Goal: Task Accomplishment & Management: Manage account settings

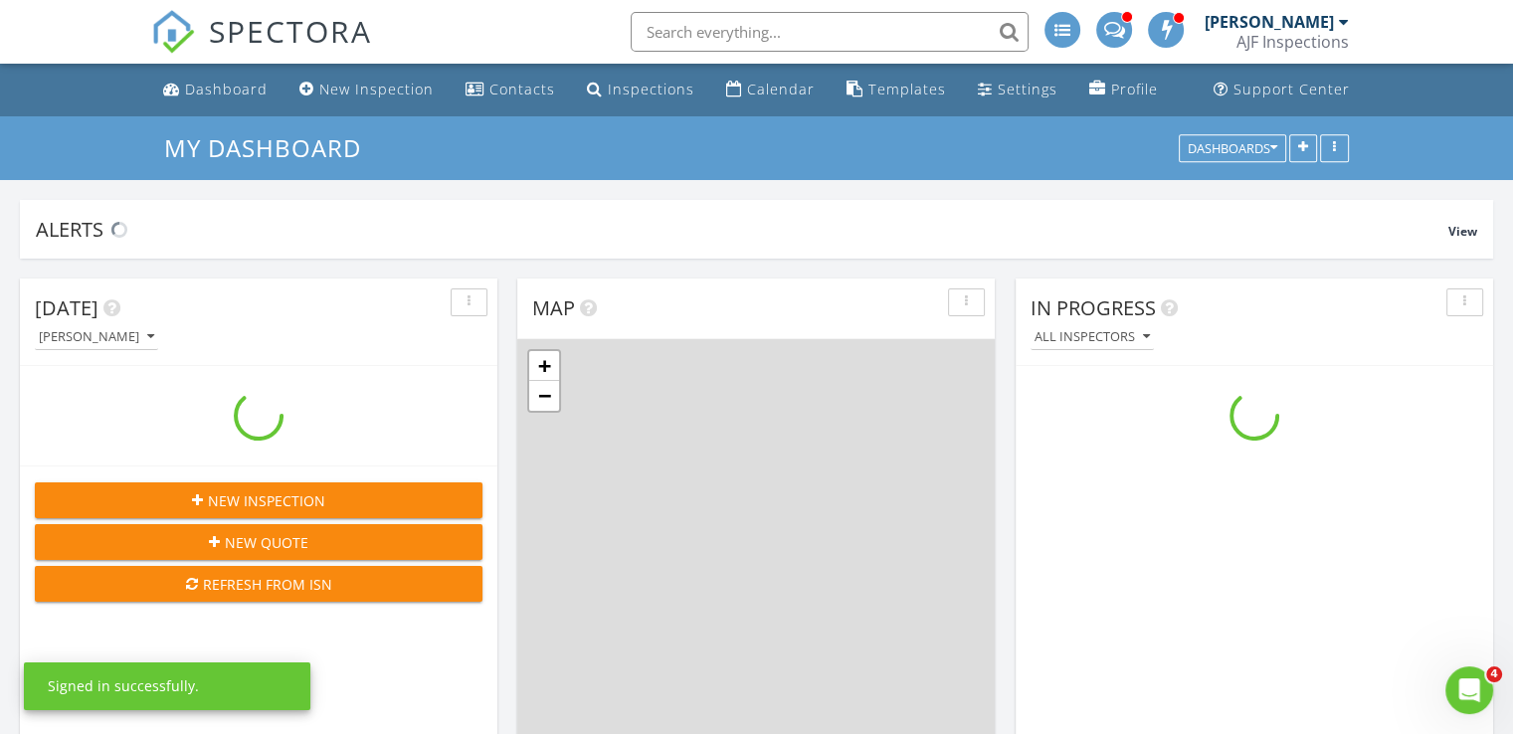
scroll to position [1642, 1544]
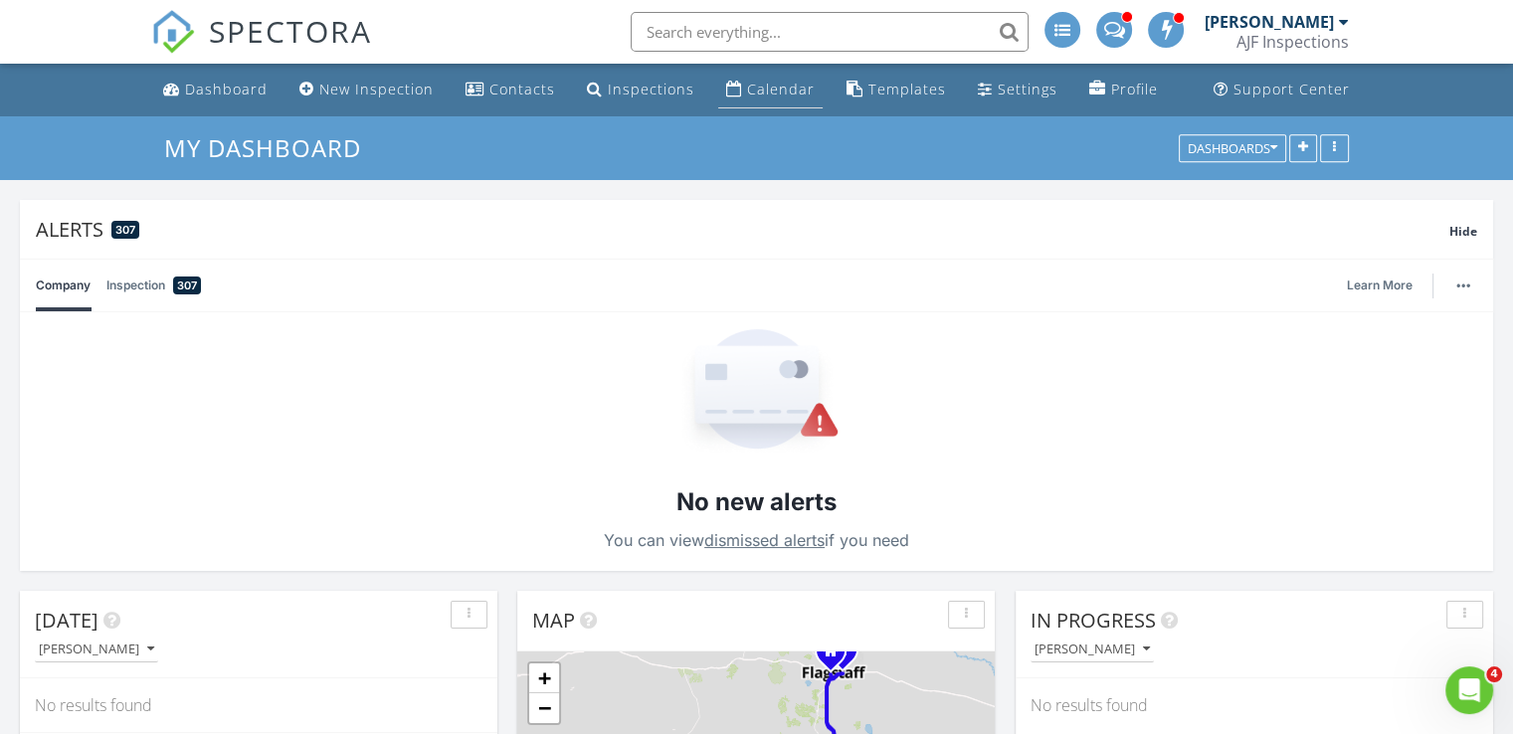
click at [782, 81] on div "Calendar" at bounding box center [781, 89] width 68 height 19
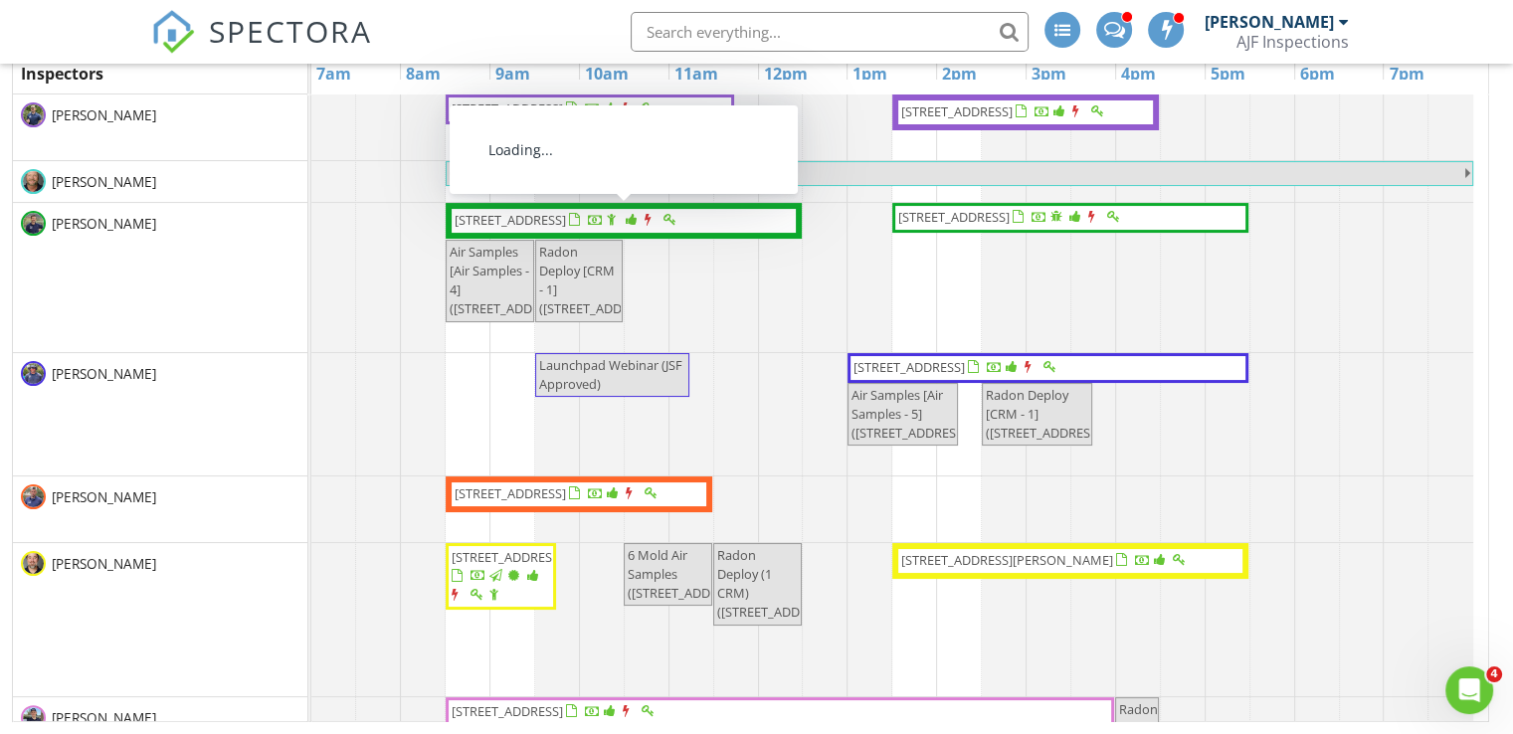
scroll to position [38, 0]
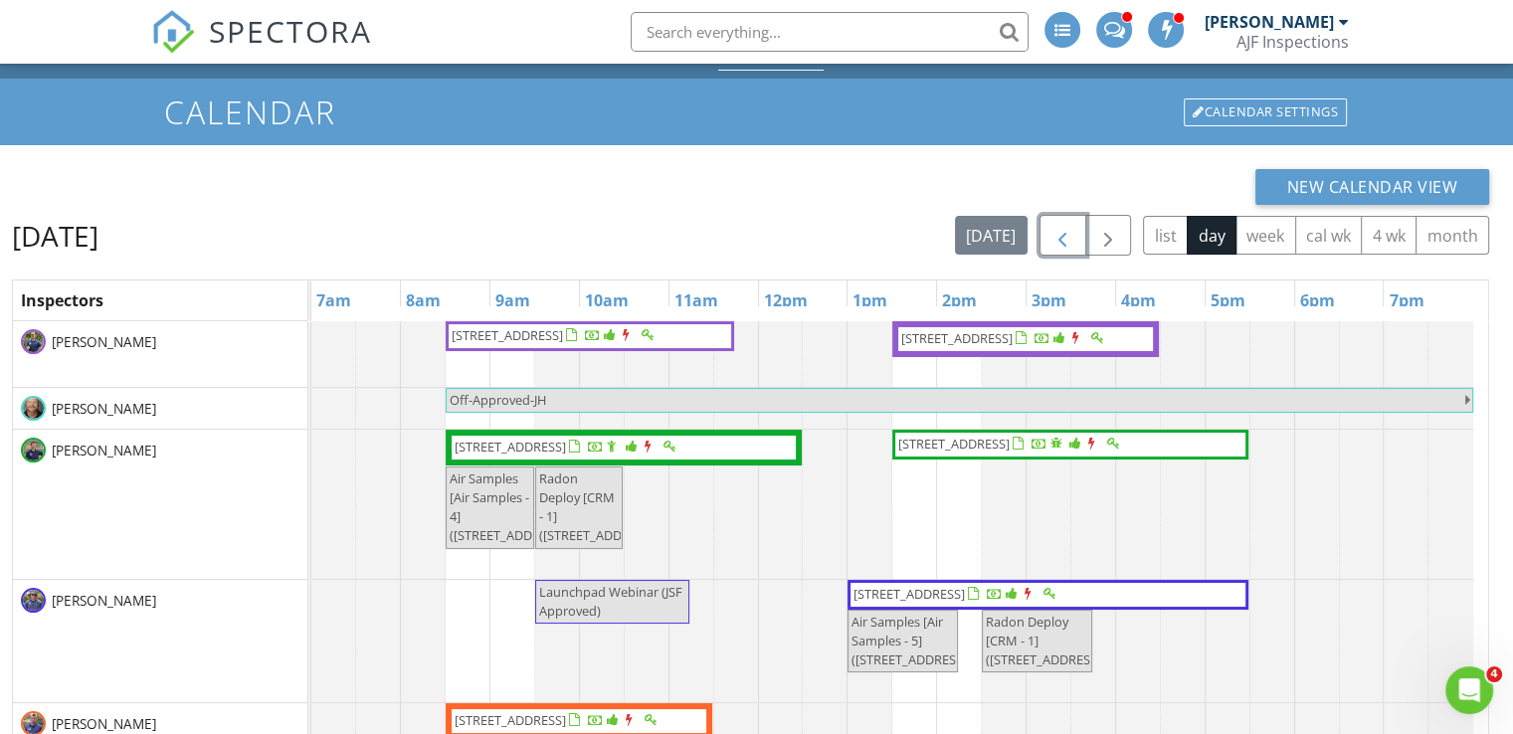
click at [1071, 238] on span "button" at bounding box center [1062, 236] width 24 height 24
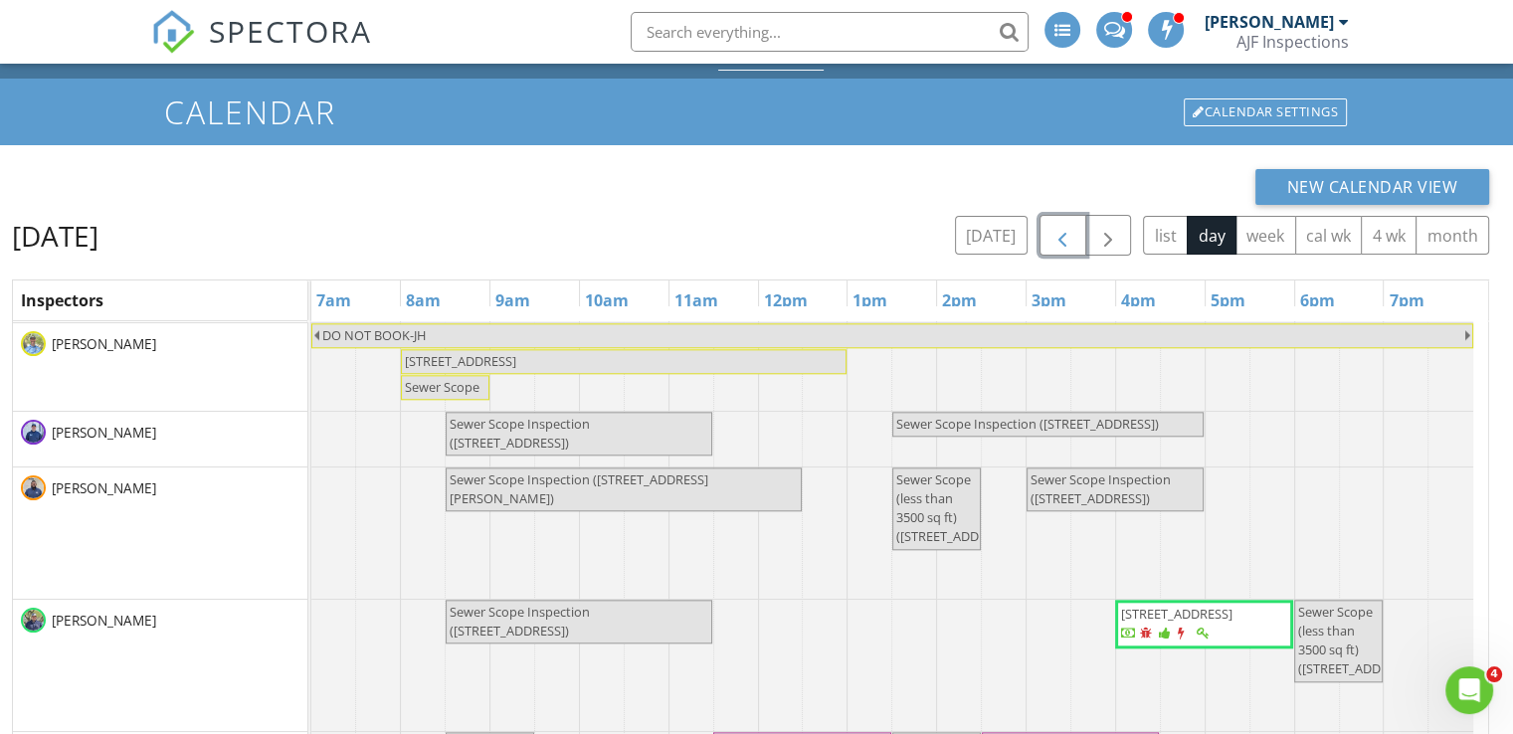
scroll to position [1961, 0]
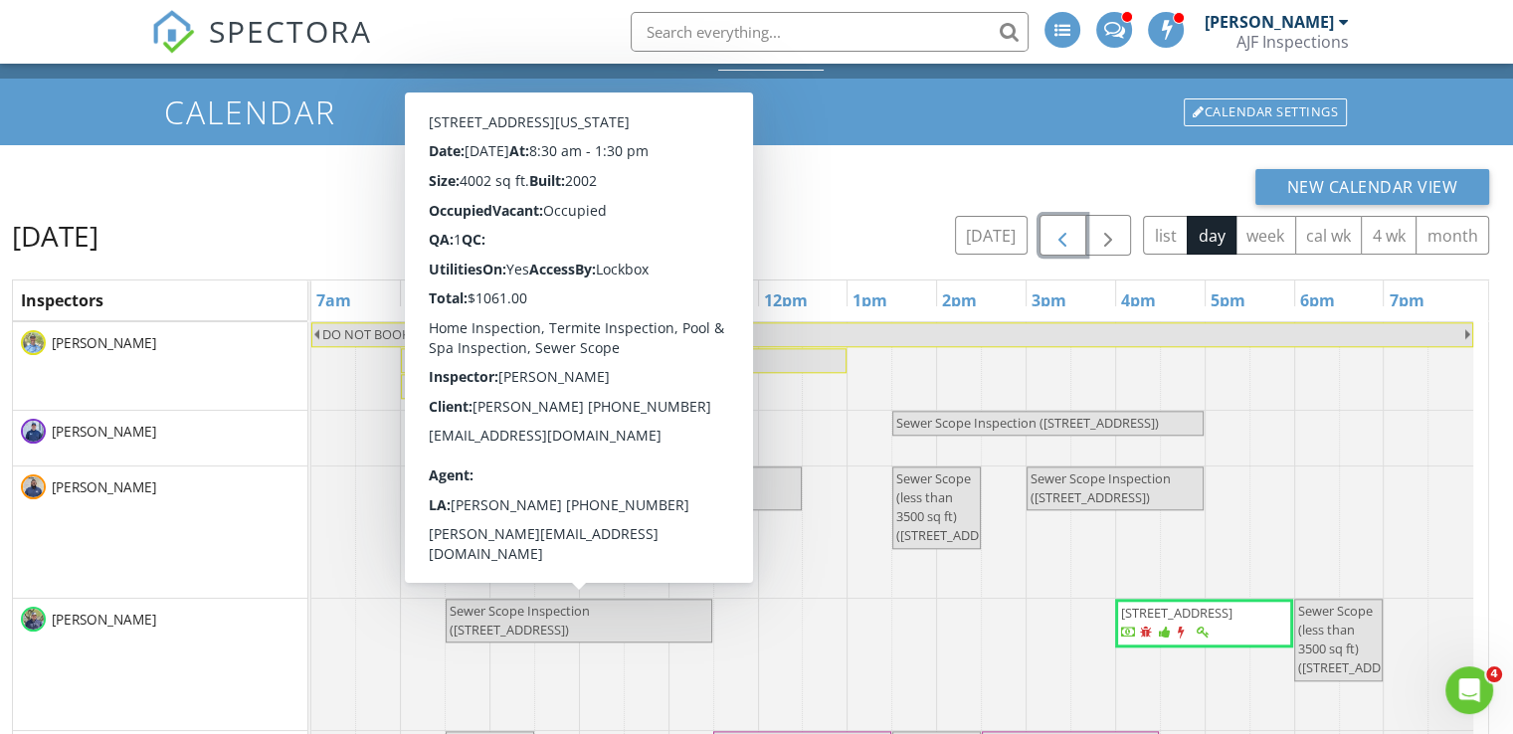
click at [668, 618] on span "Sewer Scope Inspection (8621 W Mohawk Ln , Peoria)" at bounding box center [579, 621] width 263 height 38
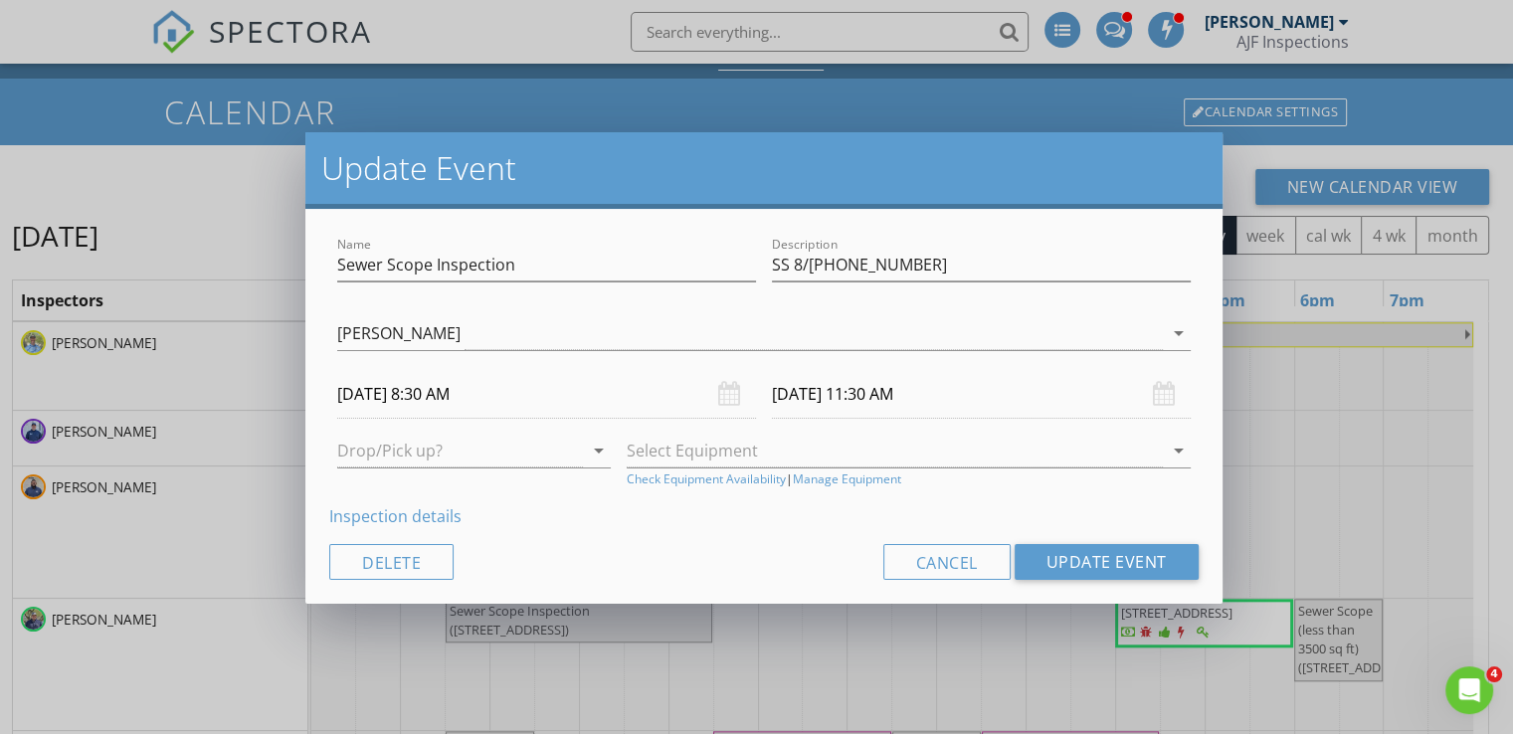
click at [402, 514] on link "Inspection details" at bounding box center [395, 516] width 132 height 22
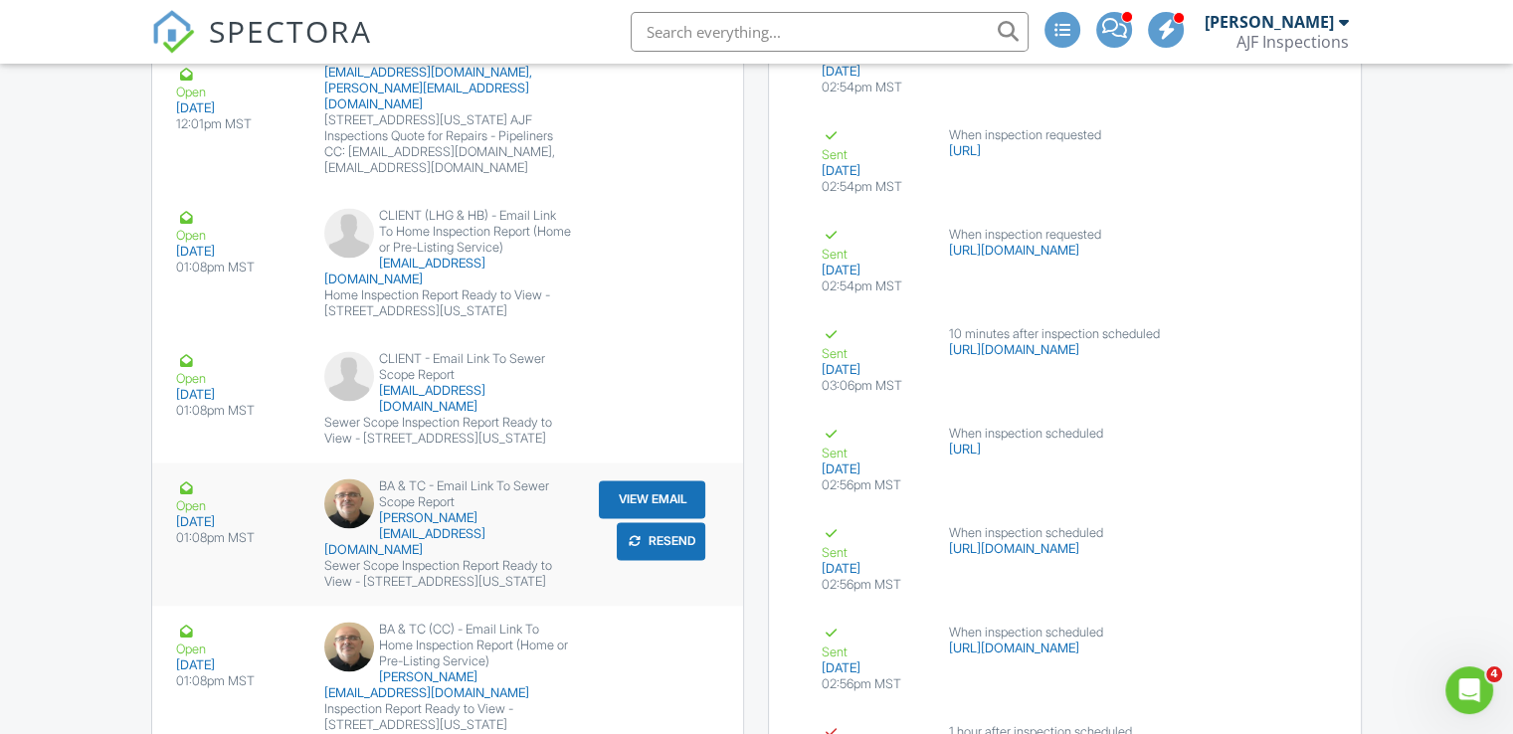
scroll to position [10404, 0]
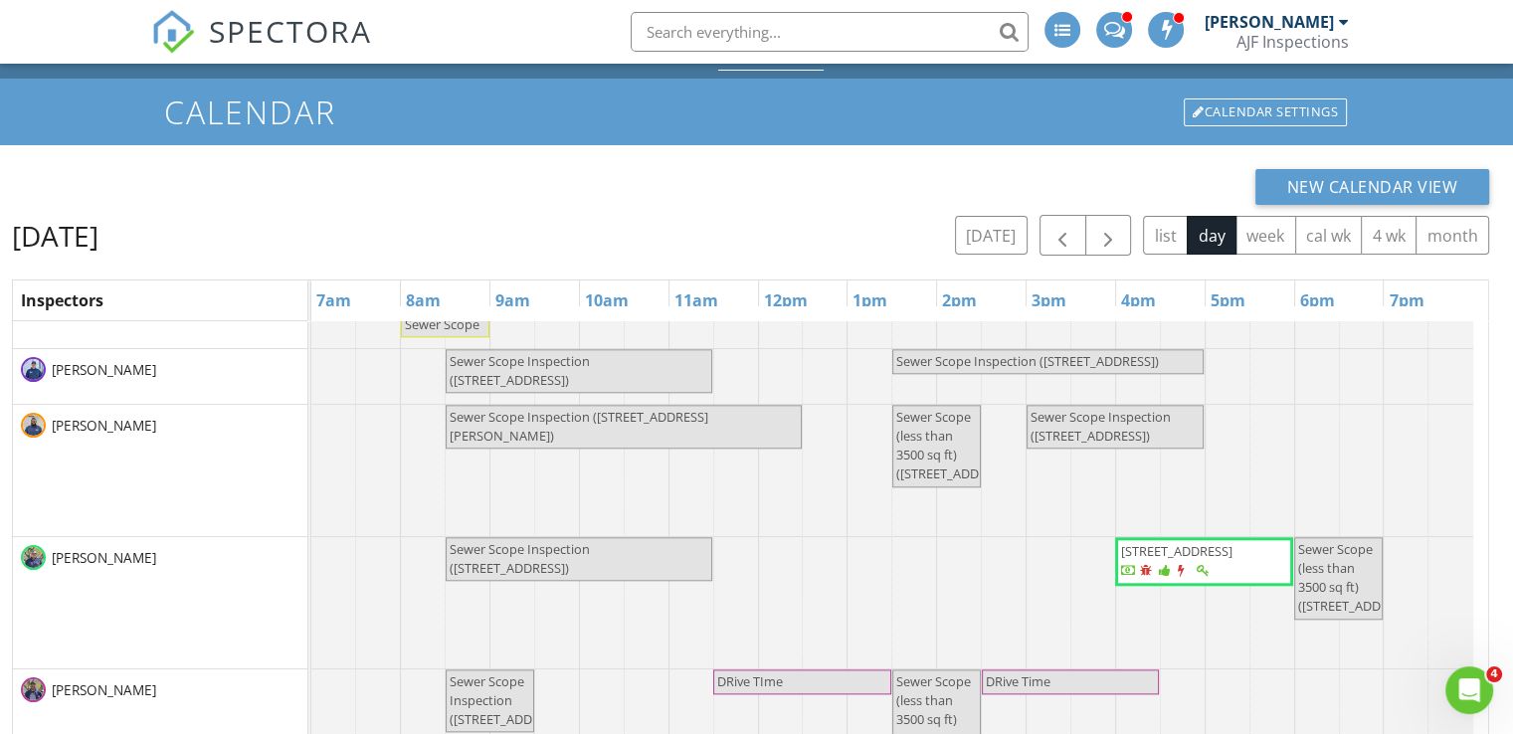
scroll to position [2115, 0]
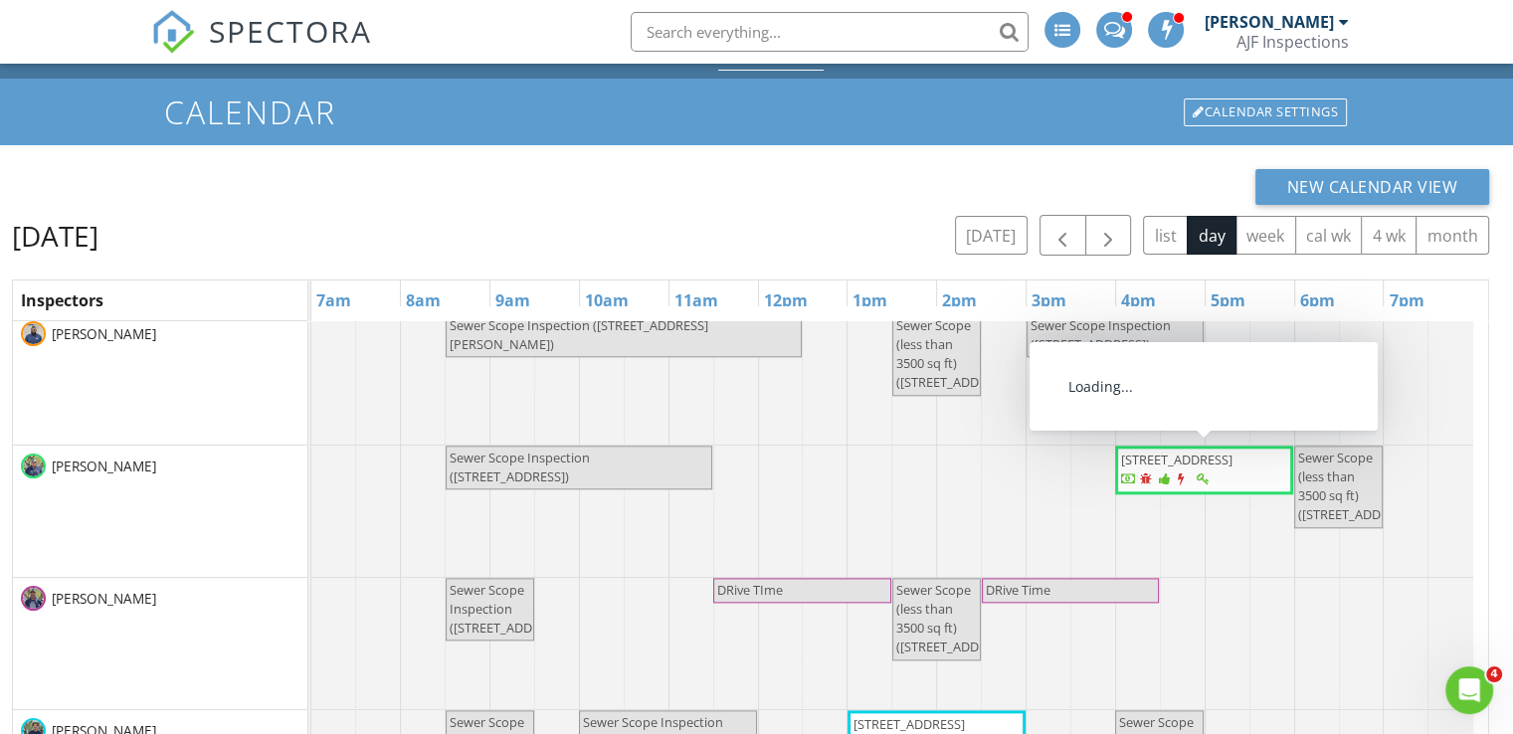
click at [1191, 468] on span "[STREET_ADDRESS]" at bounding box center [1176, 460] width 111 height 18
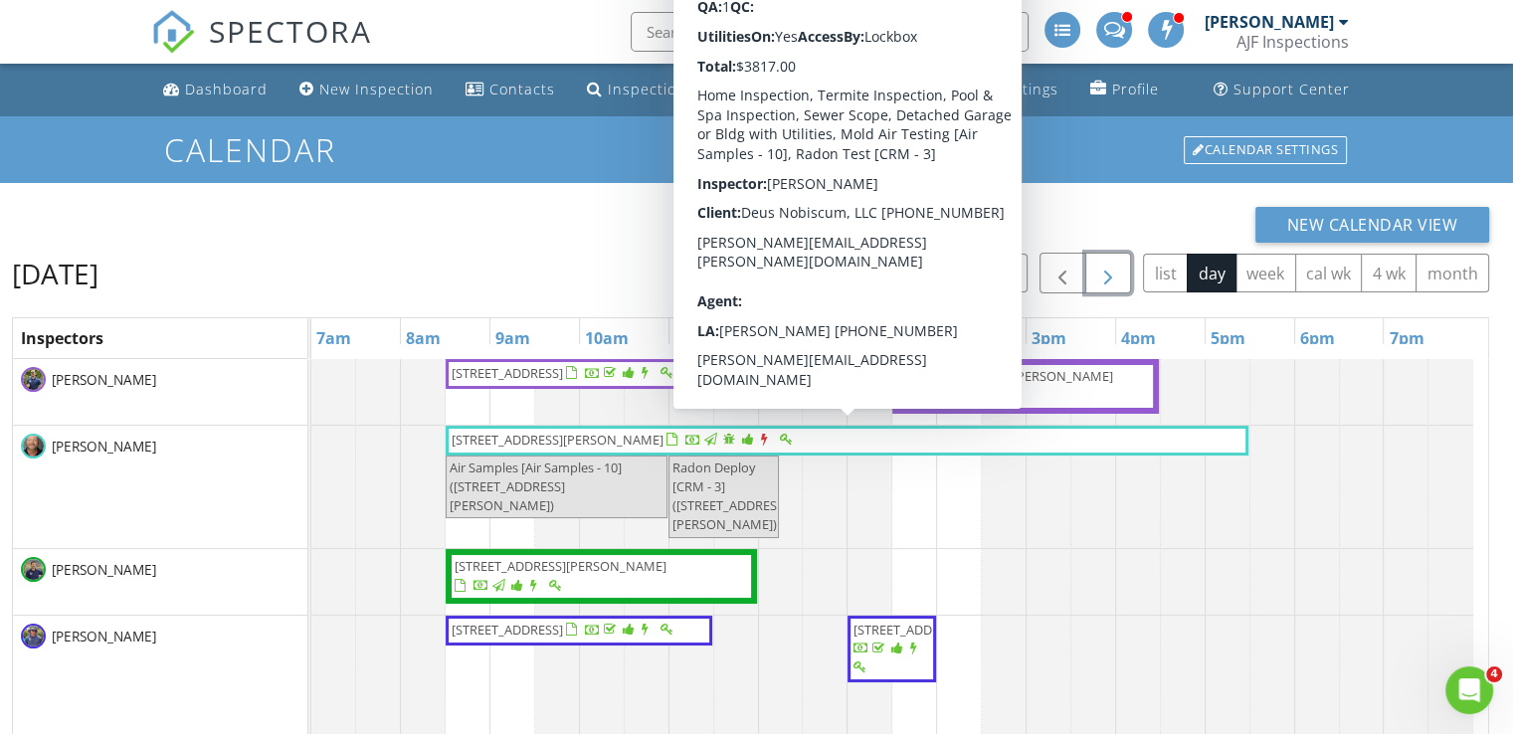
click at [1115, 283] on span "button" at bounding box center [1108, 274] width 24 height 24
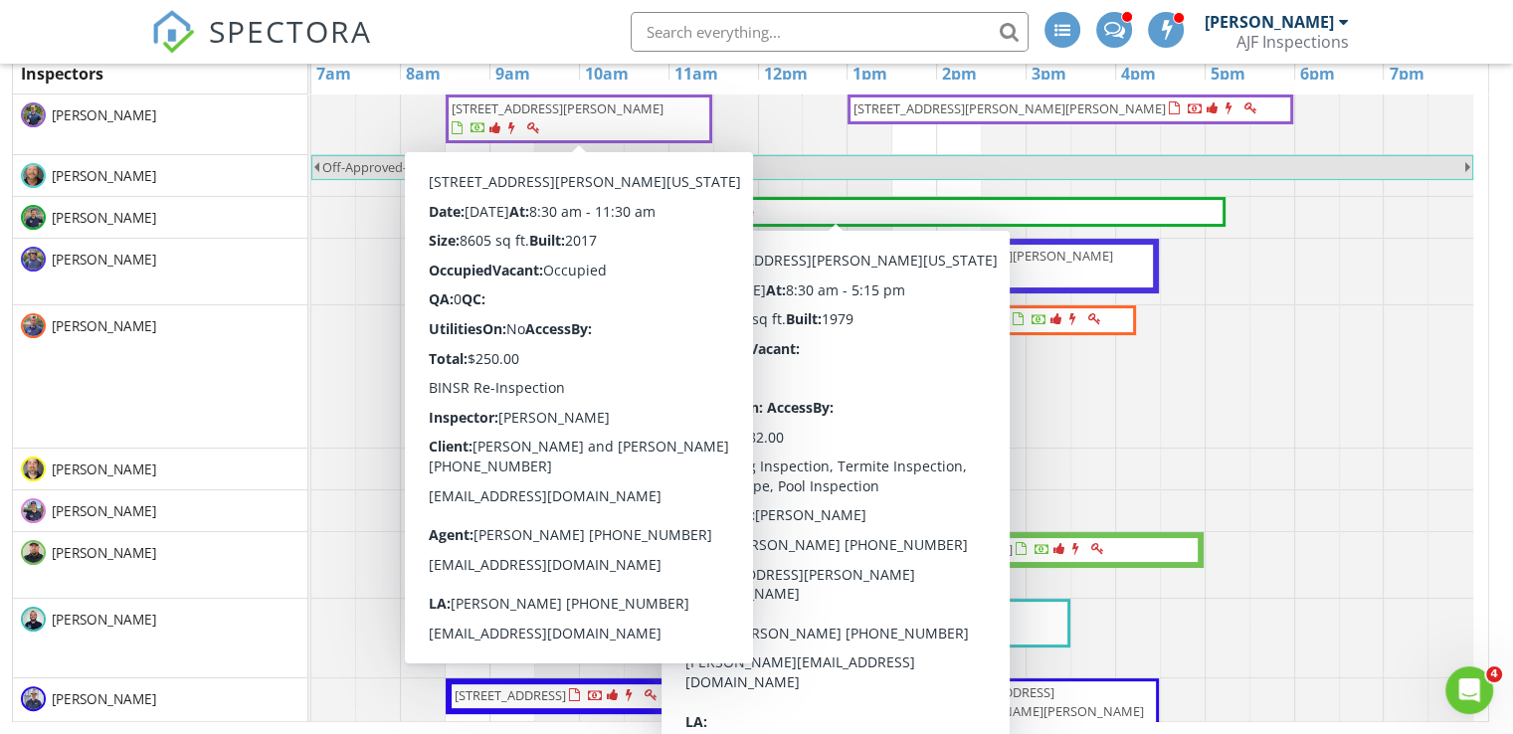
click at [609, 116] on span "[STREET_ADDRESS][PERSON_NAME]" at bounding box center [579, 118] width 259 height 39
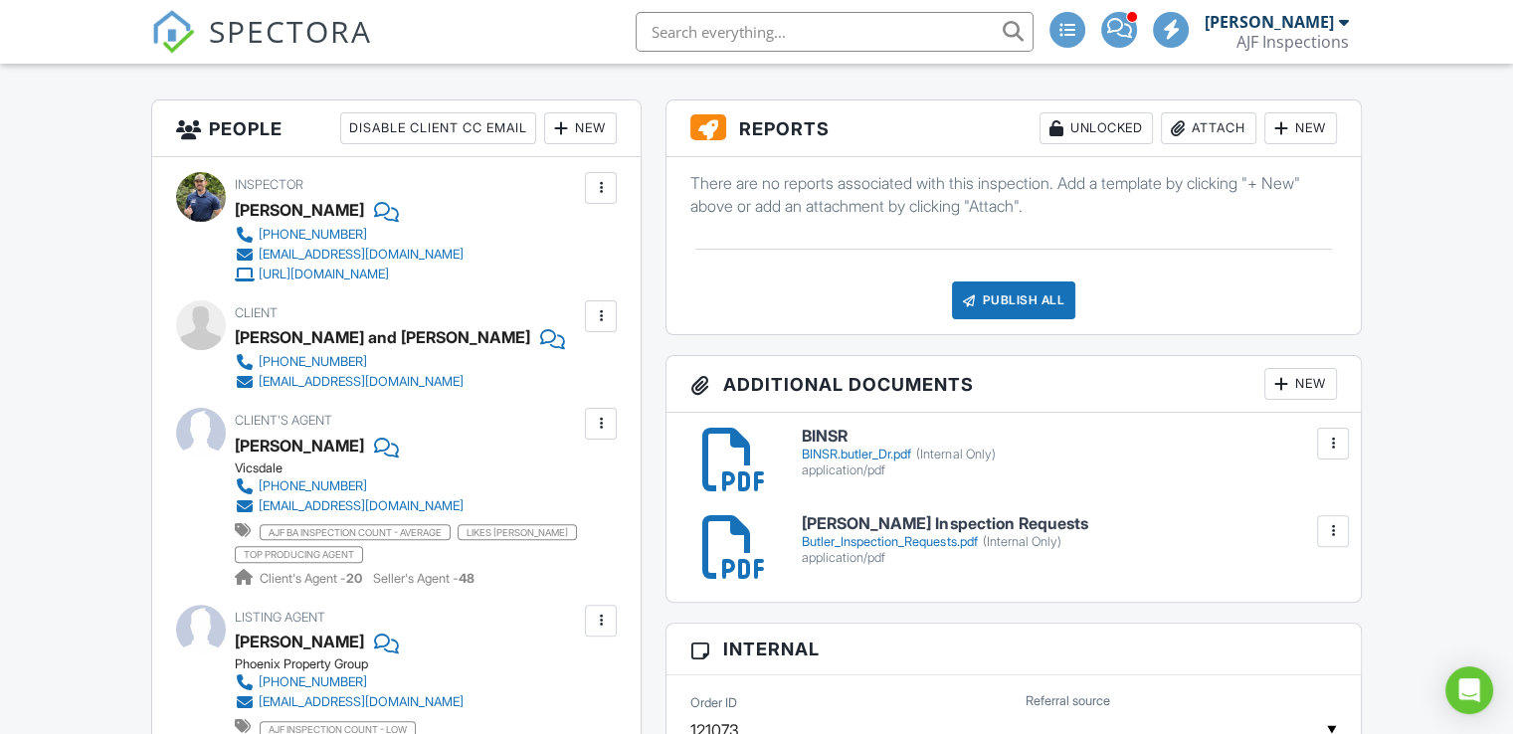
scroll to position [615, 0]
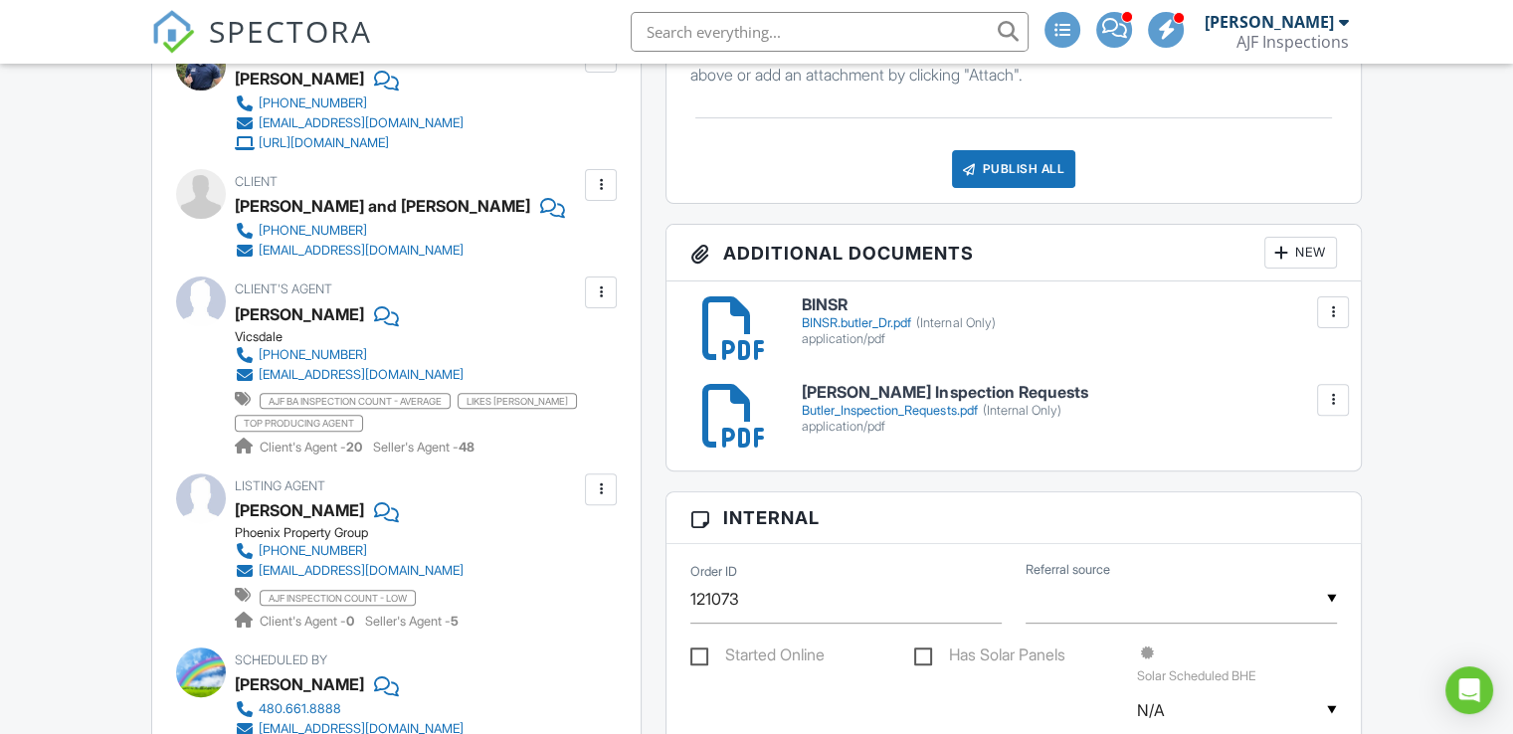
click at [846, 324] on div "BINSR.butler_Dr.pdf (Internal Only)" at bounding box center [1069, 323] width 534 height 16
click at [919, 397] on h6 "Butler Inspection Requests" at bounding box center [1069, 393] width 534 height 18
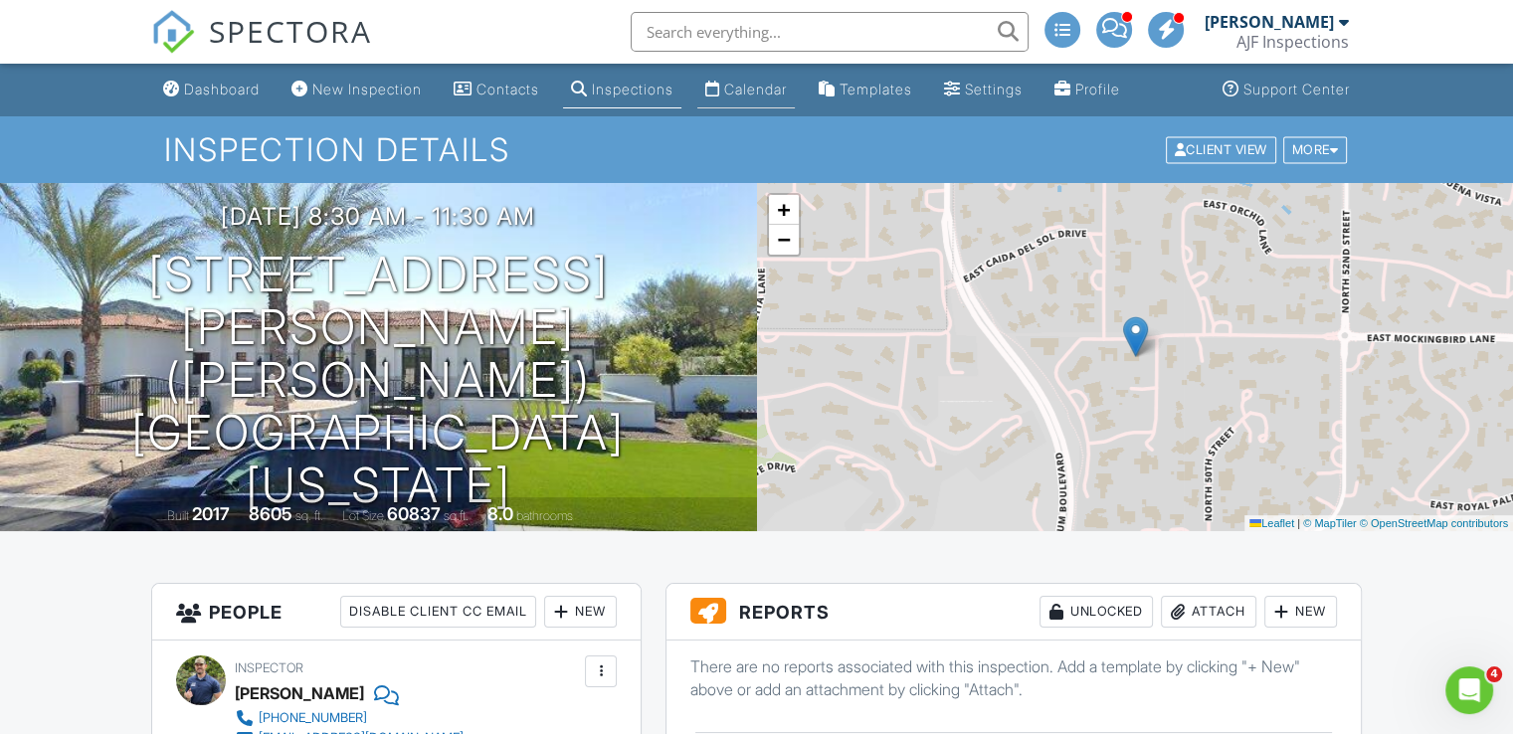
click at [764, 96] on div "Calendar" at bounding box center [755, 89] width 63 height 17
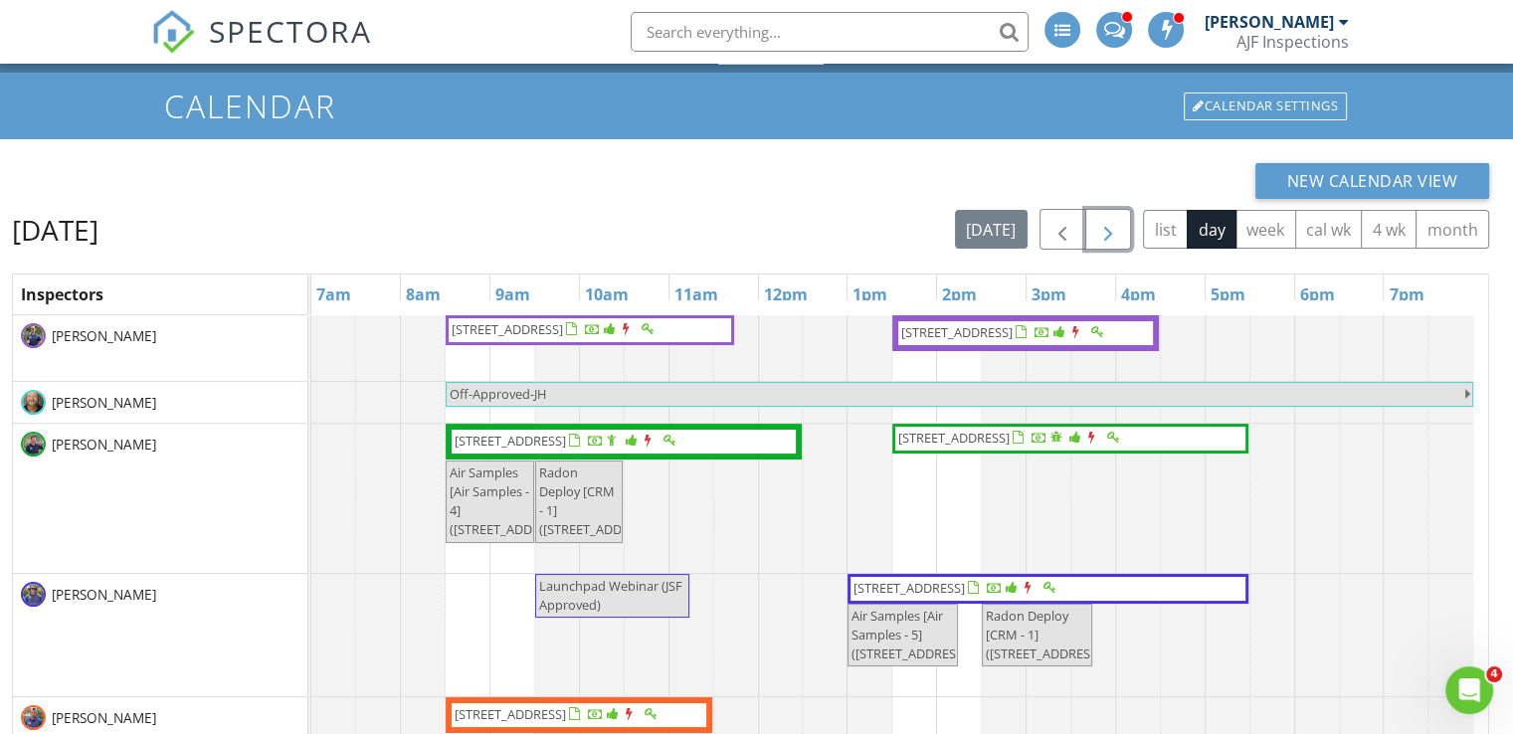
click at [1122, 239] on button "button" at bounding box center [1108, 229] width 47 height 41
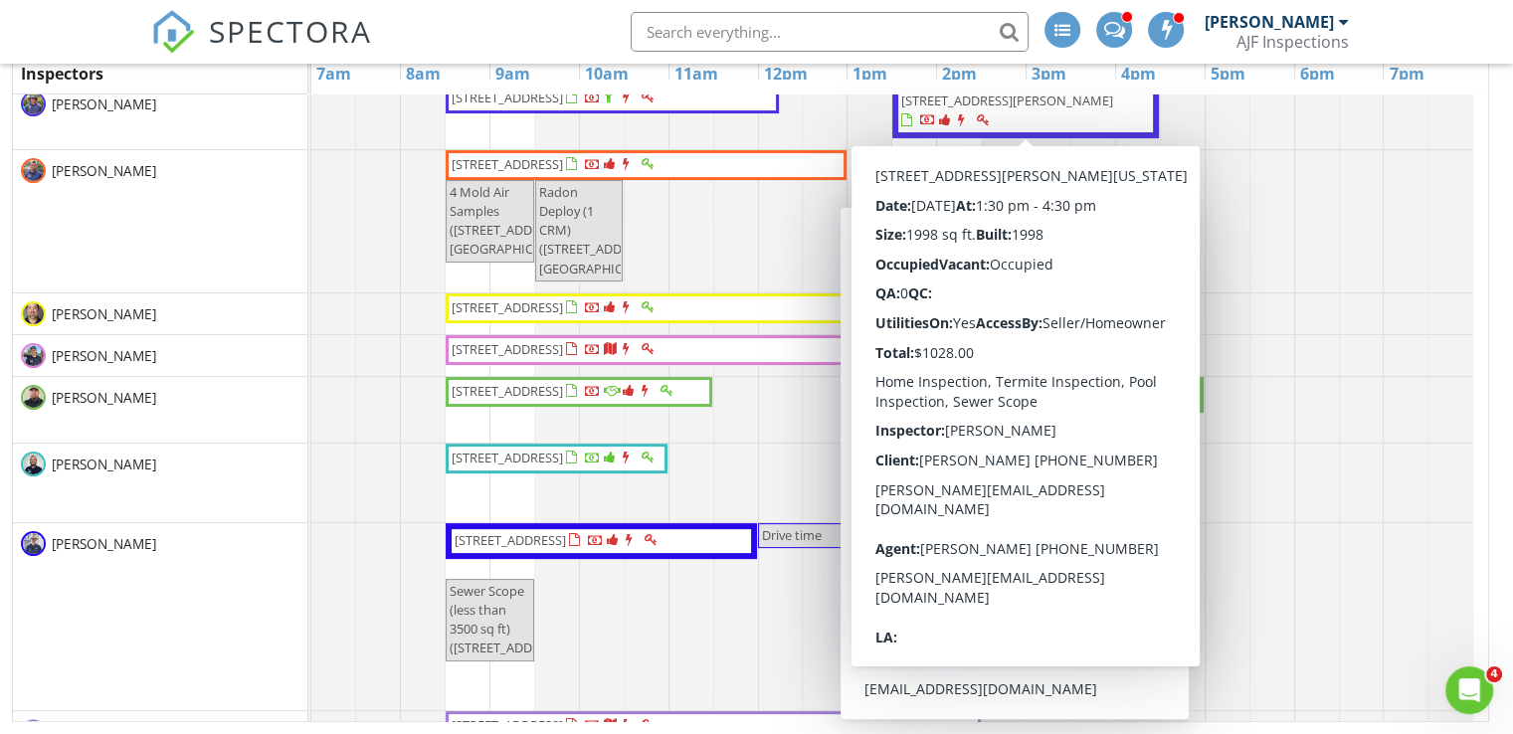
click at [1143, 115] on span "[STREET_ADDRESS][PERSON_NAME]" at bounding box center [1025, 111] width 253 height 39
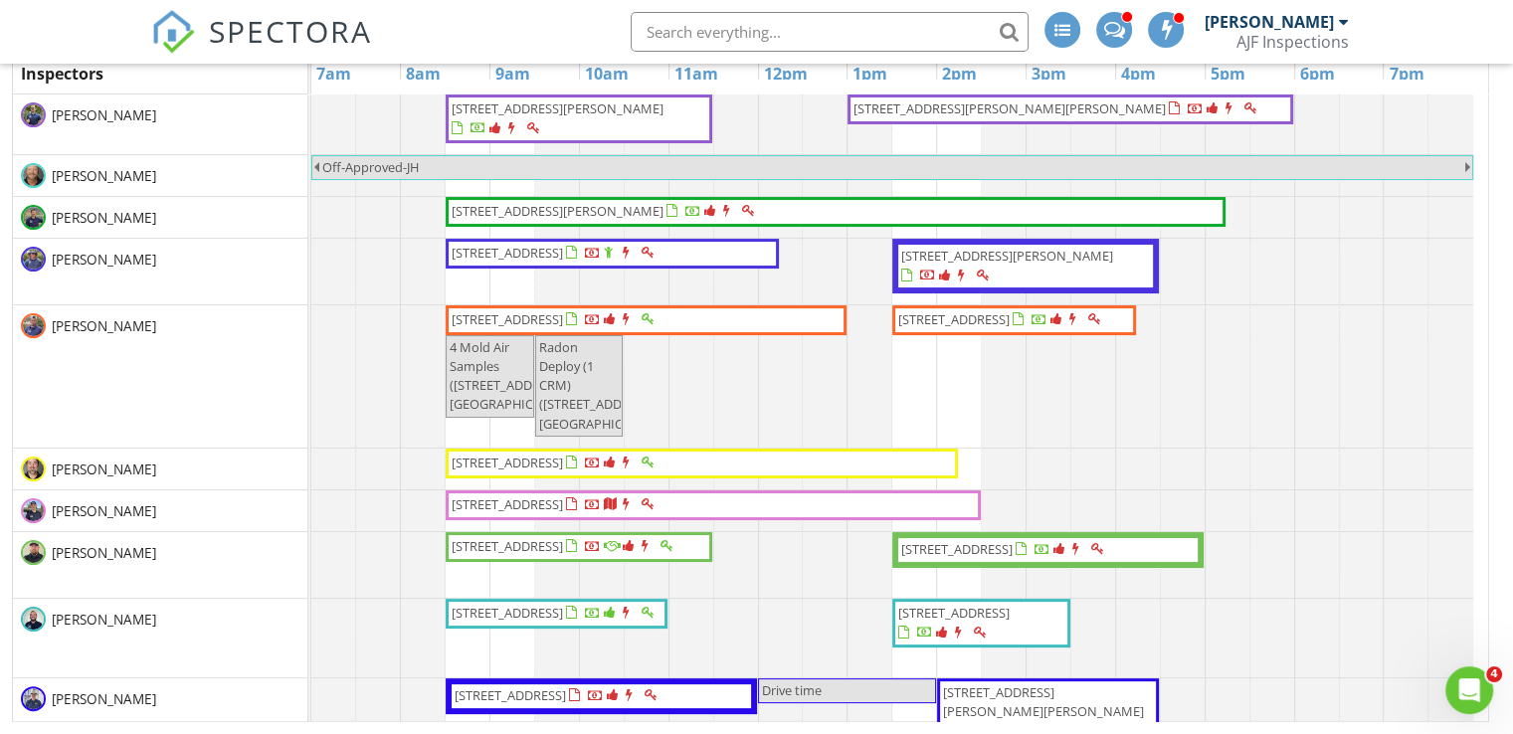
click at [1039, 634] on span "10951 E Mirasol Cir, Scottsdale 85255" at bounding box center [981, 623] width 170 height 39
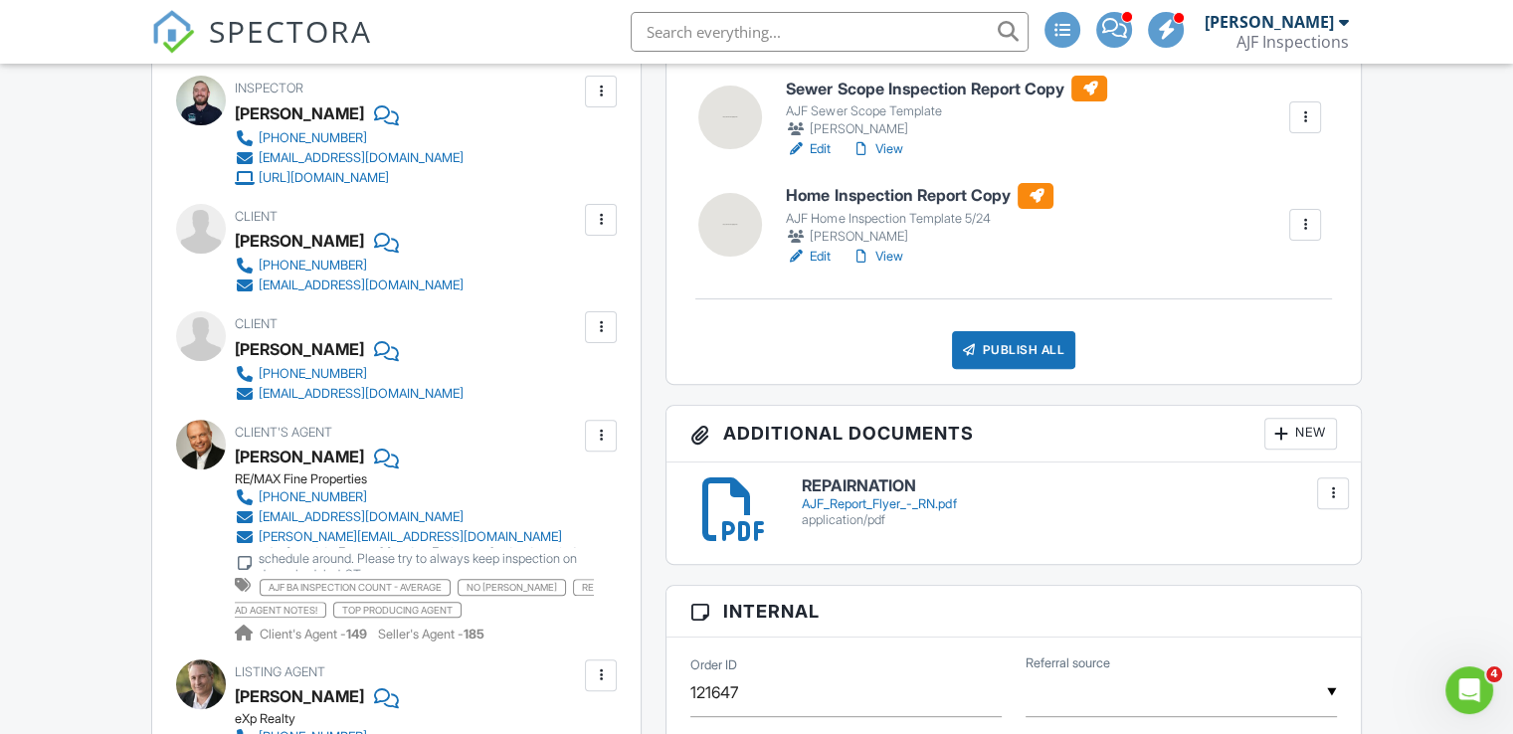
scroll to position [585, 0]
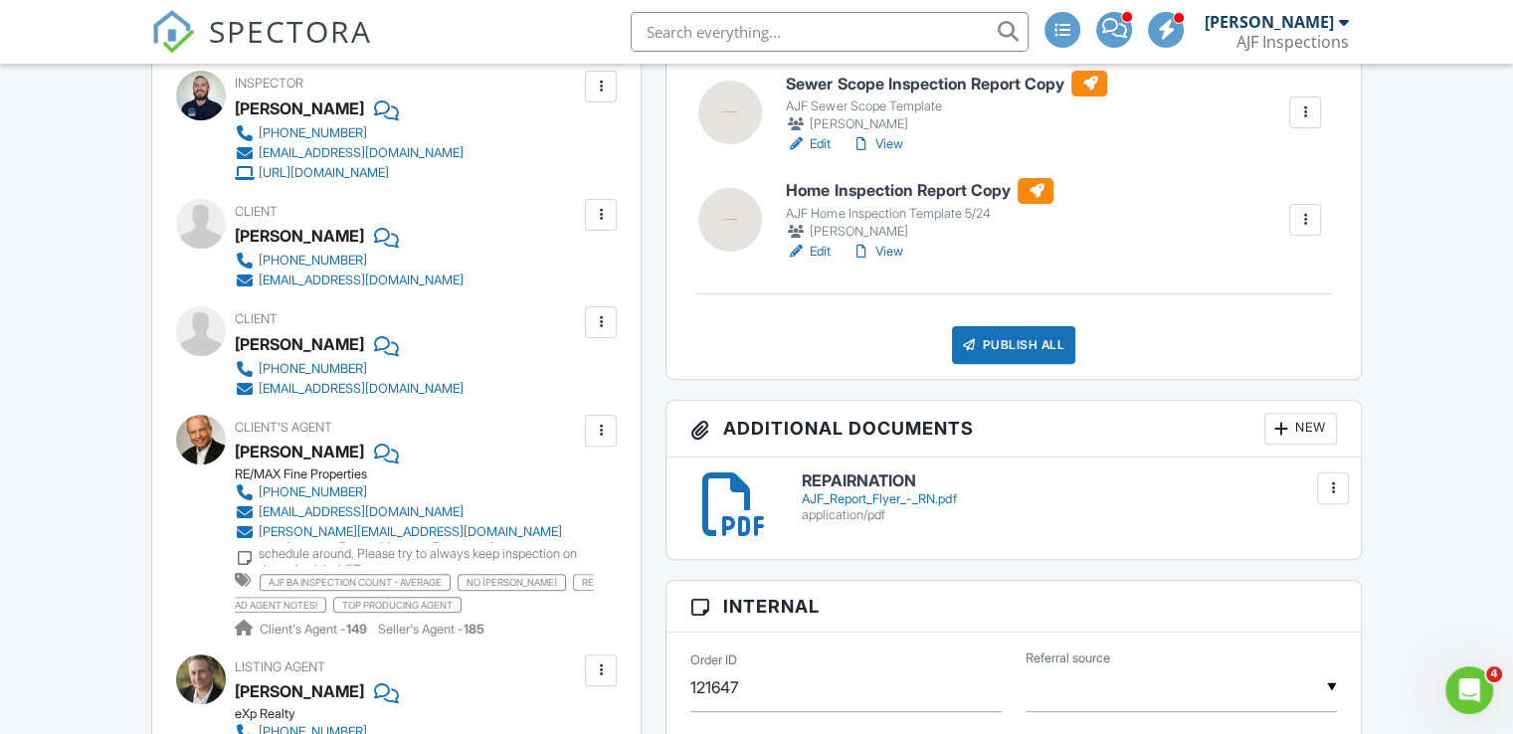
click at [853, 495] on div "AJF_Report_Flyer_-_RN.pdf" at bounding box center [1069, 499] width 534 height 16
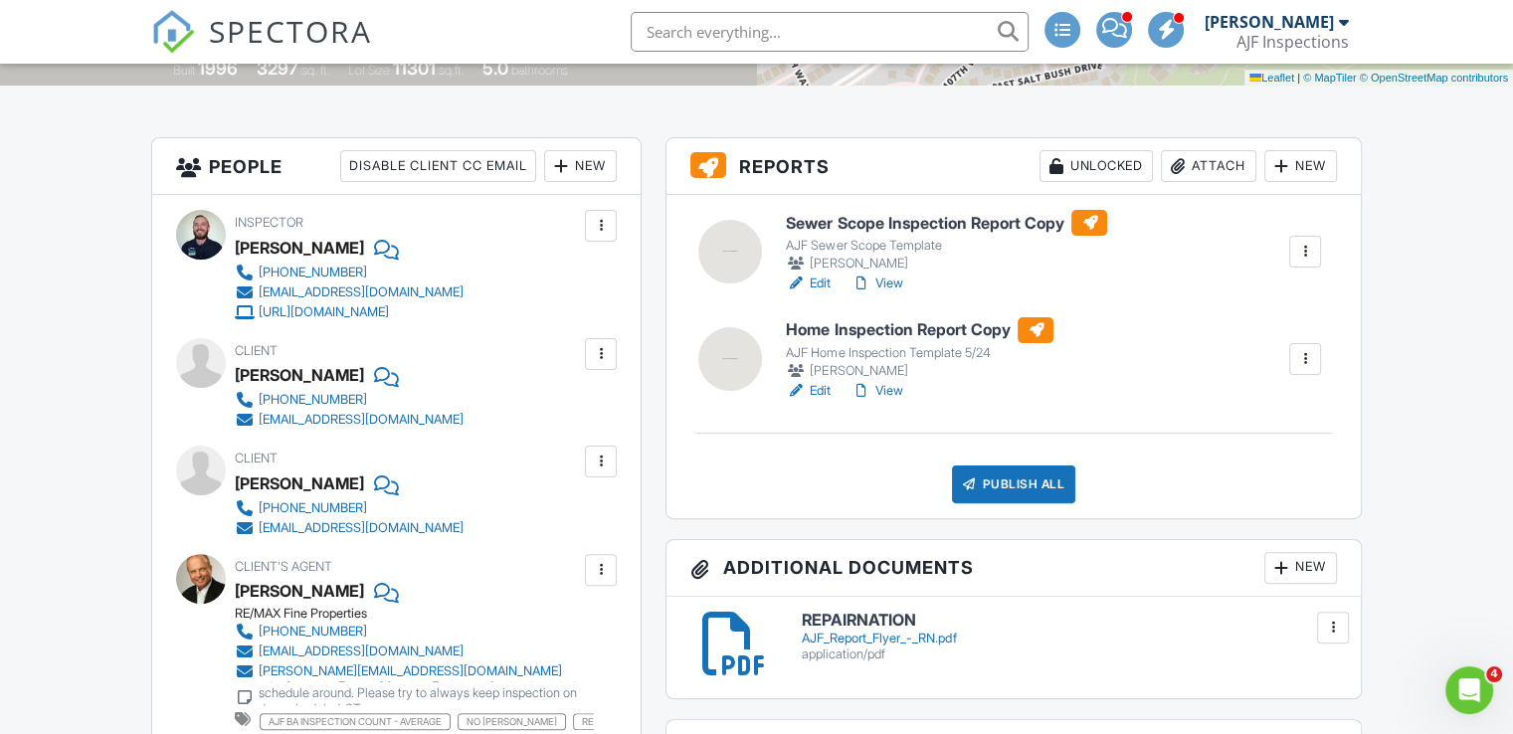
scroll to position [446, 0]
click at [885, 393] on link "View" at bounding box center [876, 391] width 52 height 20
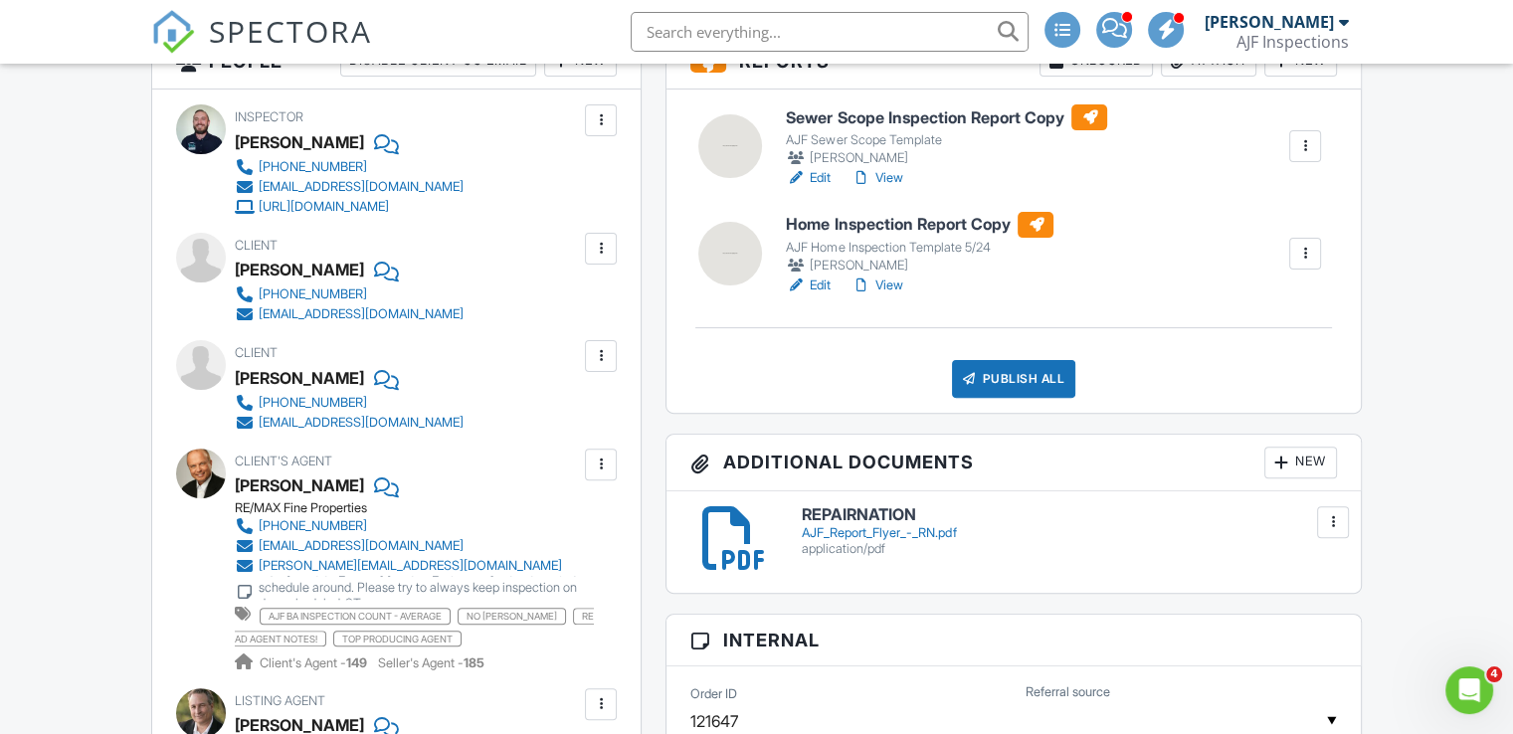
scroll to position [549, 0]
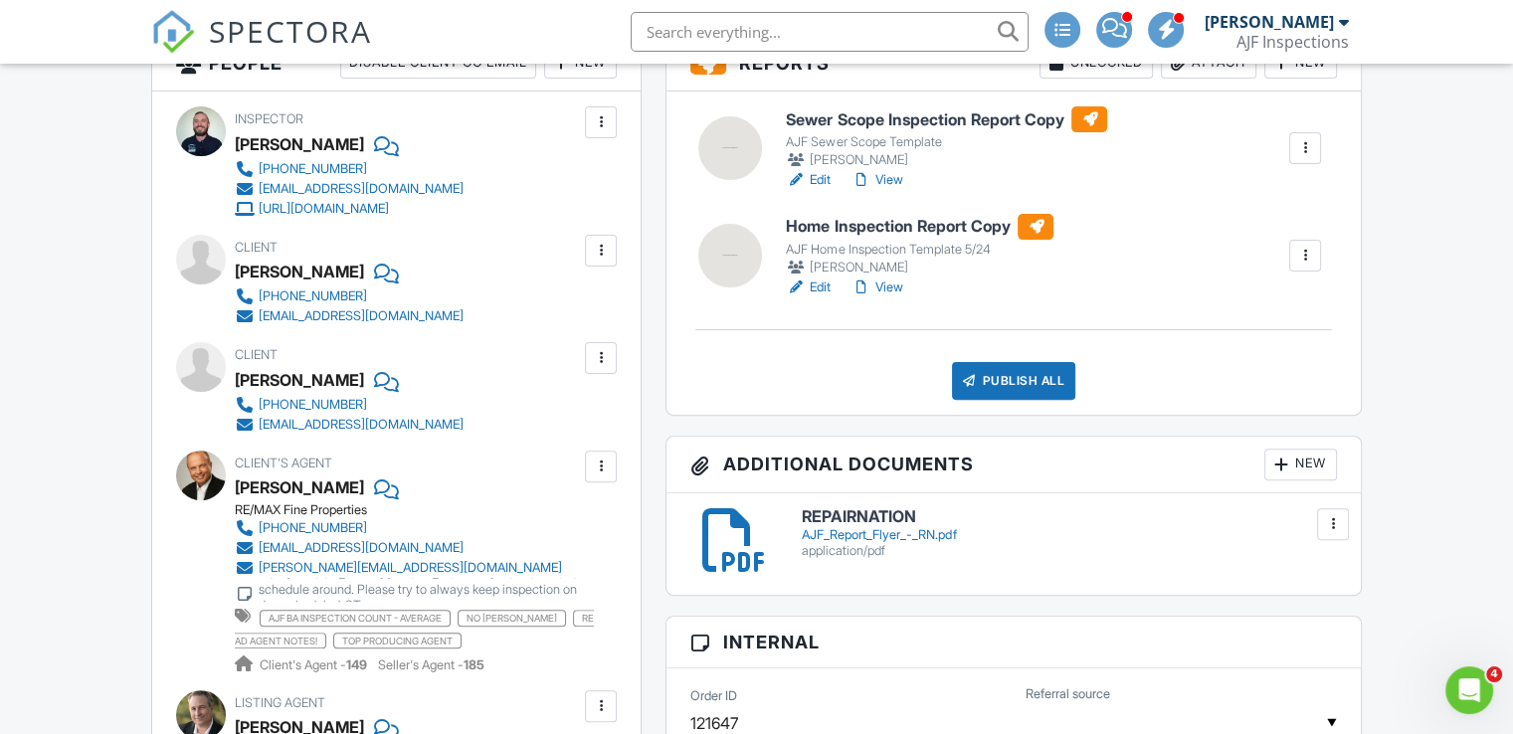
click at [895, 284] on link "View" at bounding box center [876, 288] width 52 height 20
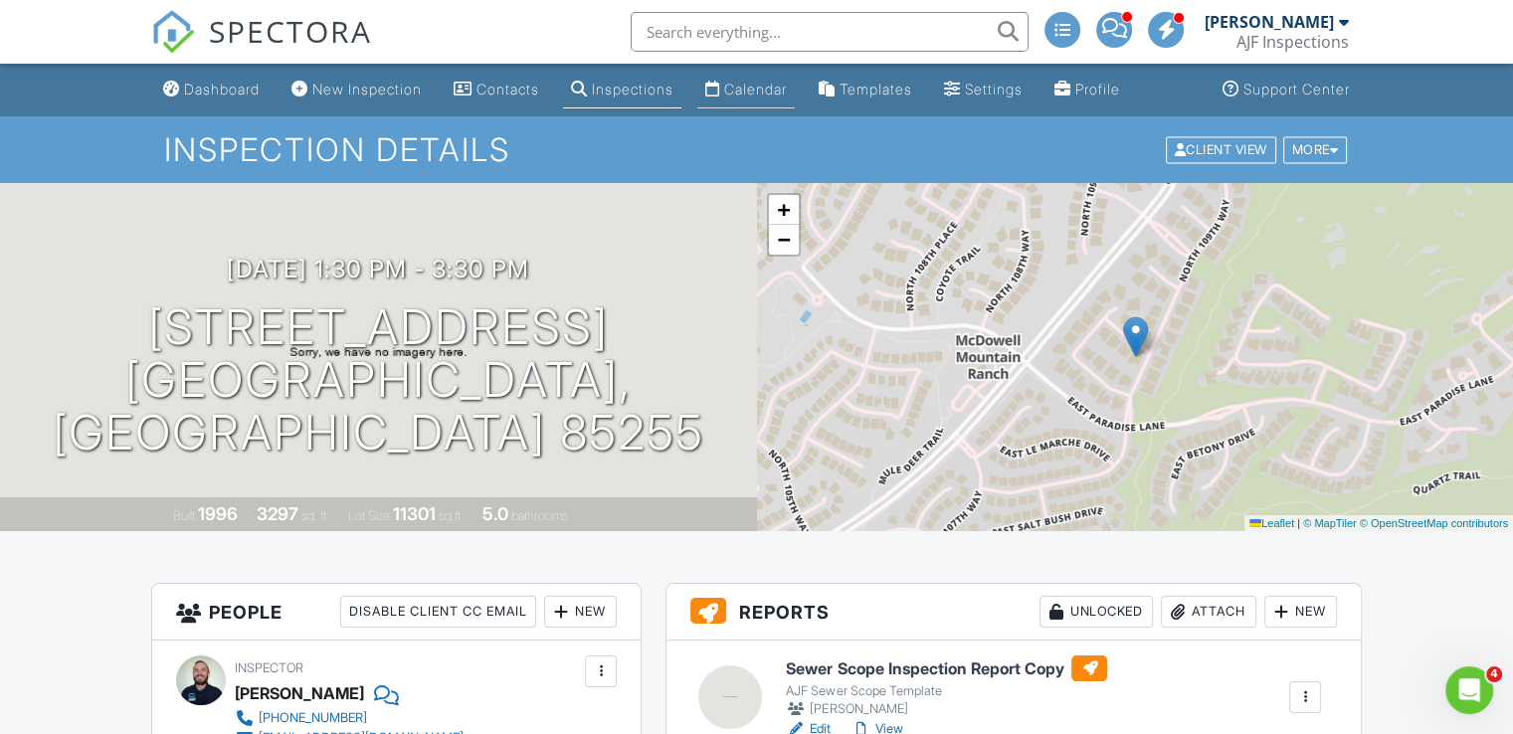
click at [760, 95] on div "Calendar" at bounding box center [755, 89] width 63 height 17
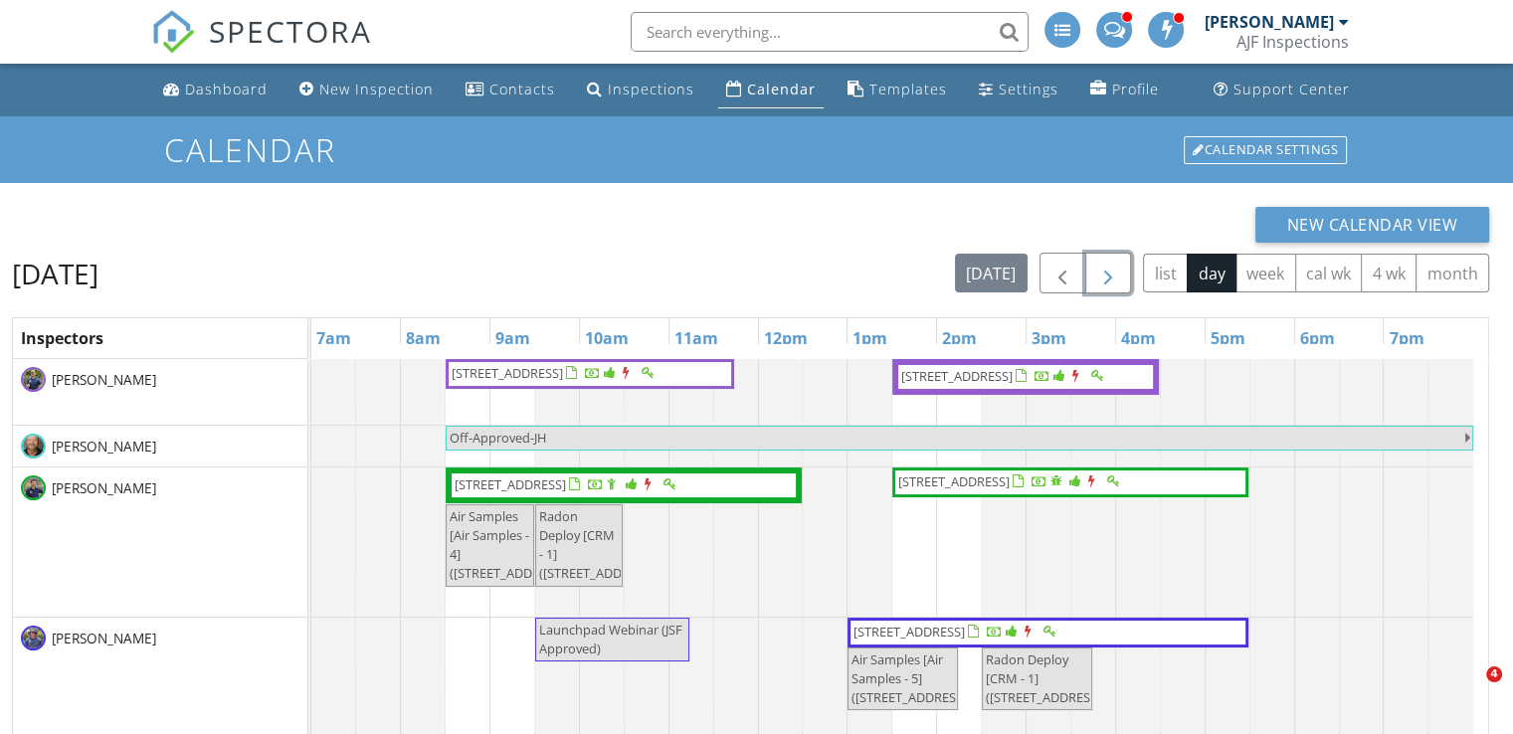
click at [1110, 291] on button "button" at bounding box center [1108, 273] width 47 height 41
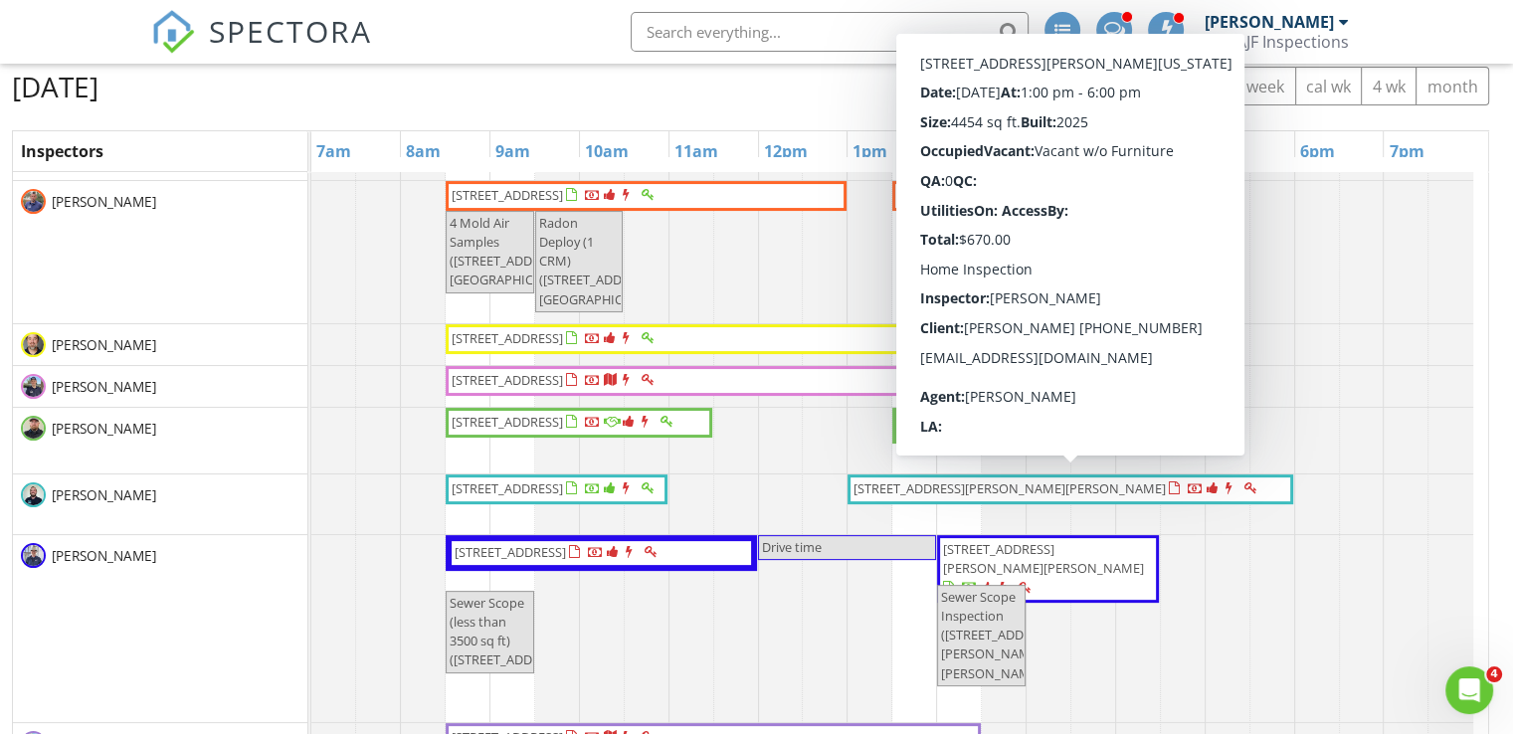
click at [1003, 480] on span "1259 E Tonto Dr Lot 0445, Gilbert 85298" at bounding box center [1009, 488] width 312 height 18
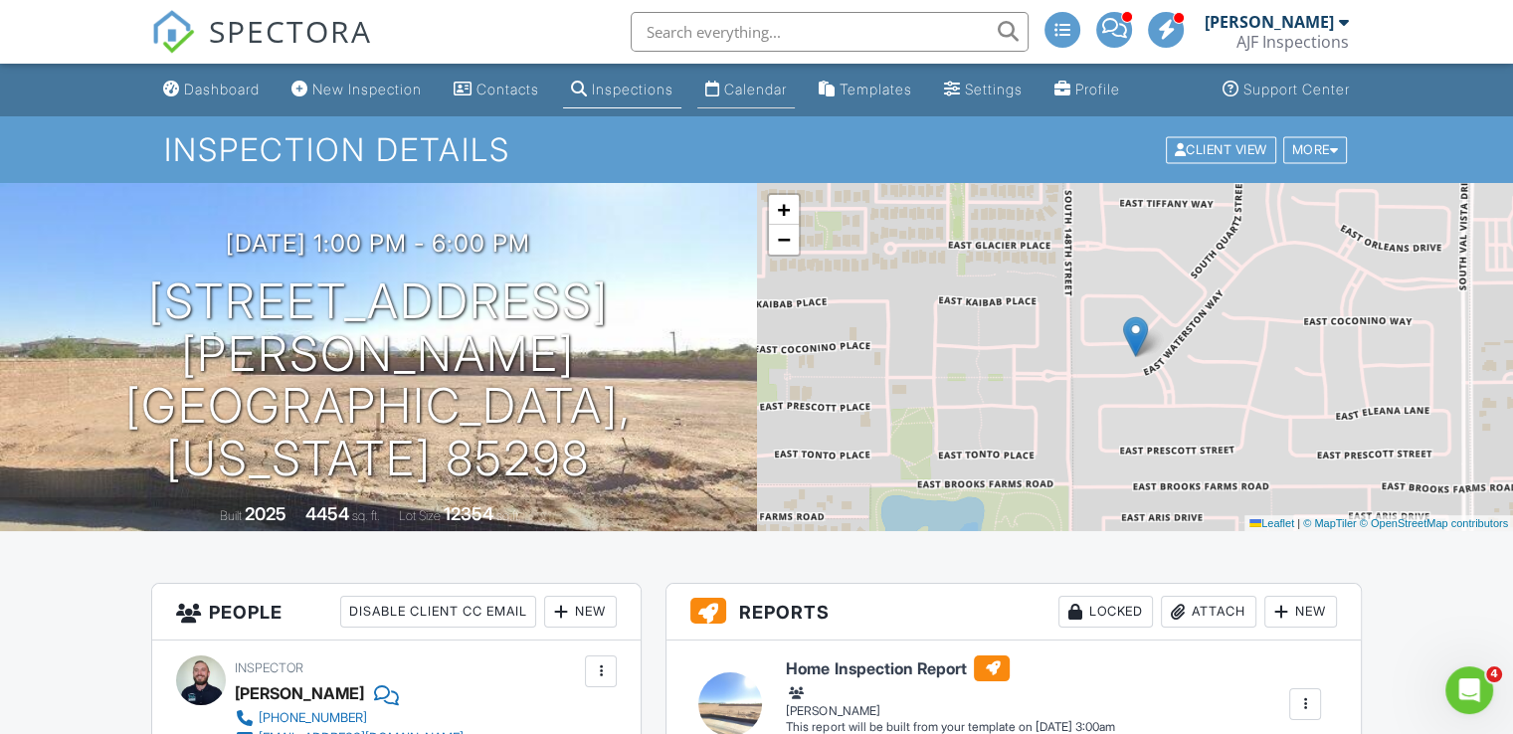
click at [773, 84] on div "Calendar" at bounding box center [755, 89] width 63 height 17
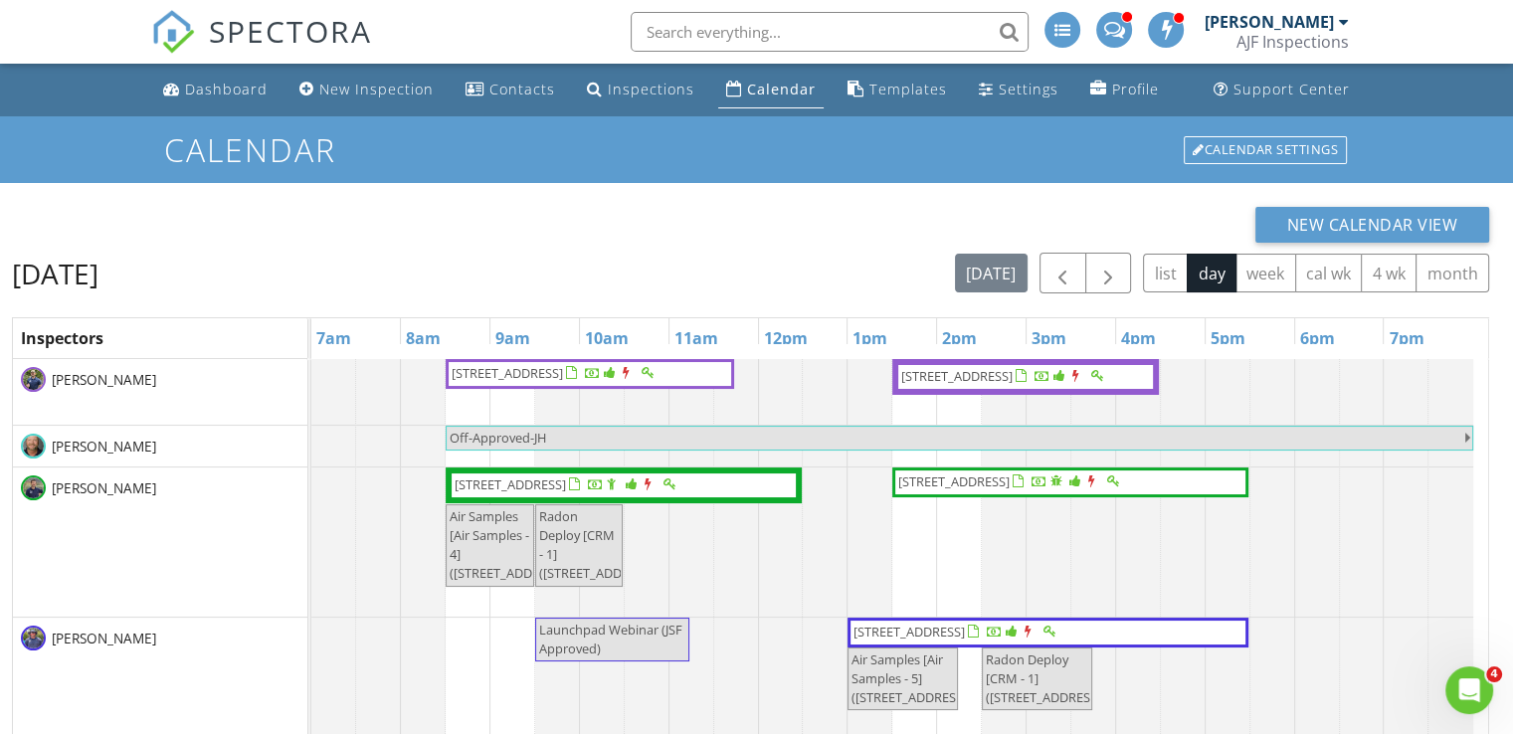
click at [617, 247] on div "New Calendar View [DATE] [DATE] list day week cal wk 4 wk month Inspectors 7am …" at bounding box center [750, 597] width 1477 height 780
click at [660, 232] on div "New Calendar View" at bounding box center [750, 225] width 1477 height 36
click at [1115, 265] on span "button" at bounding box center [1108, 274] width 24 height 24
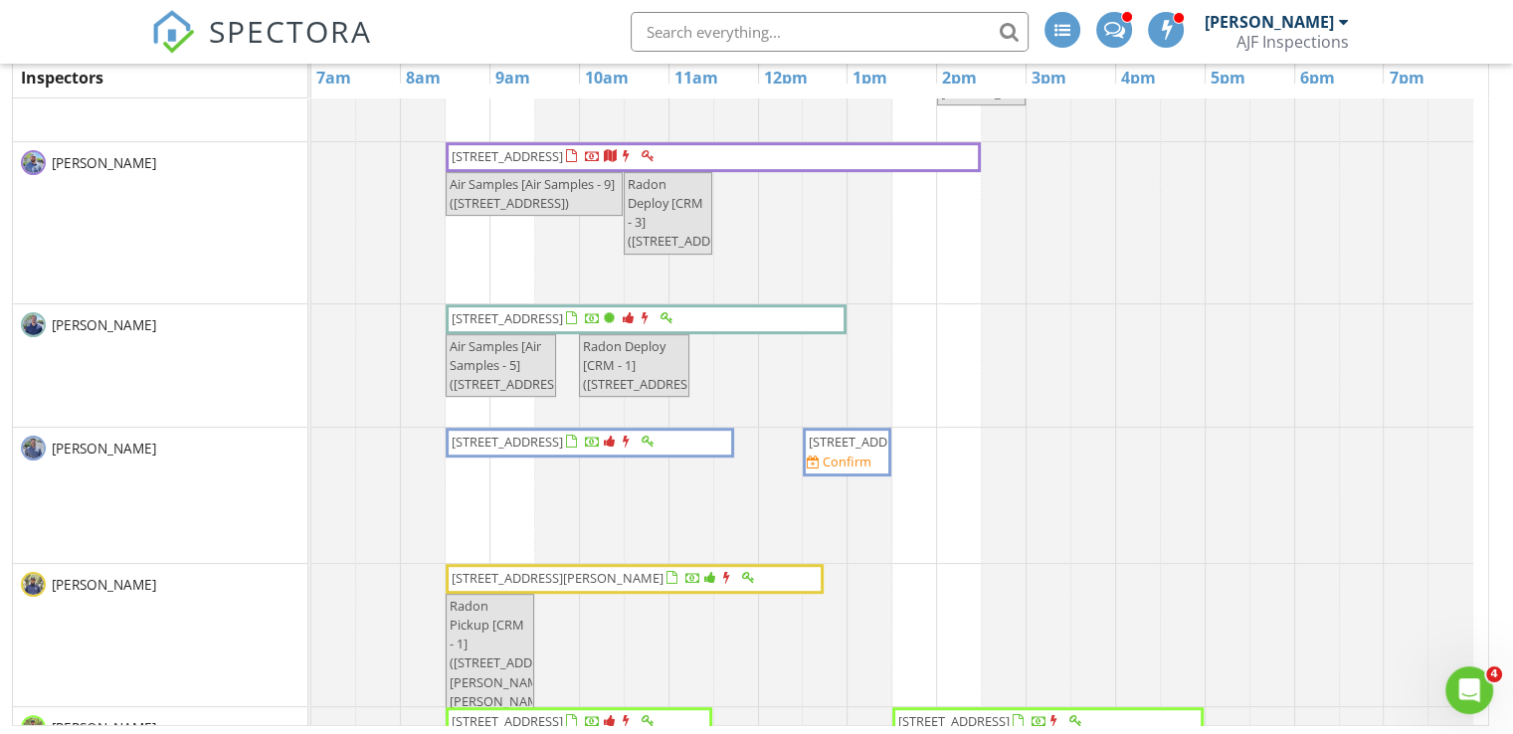
scroll to position [712, 0]
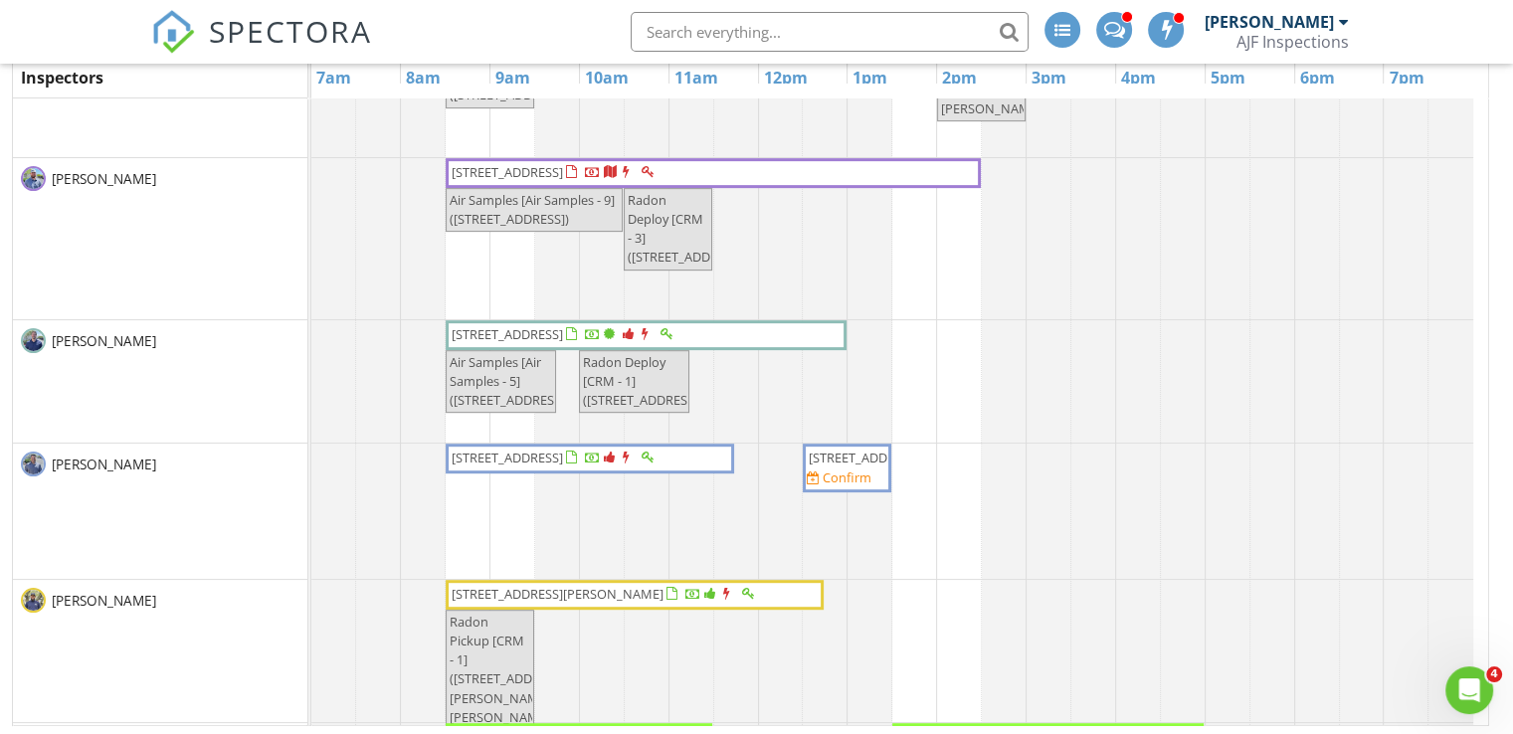
click at [852, 467] on span "28830 N 111th St (Re-inspection) , Scottsdale 85262" at bounding box center [864, 458] width 111 height 18
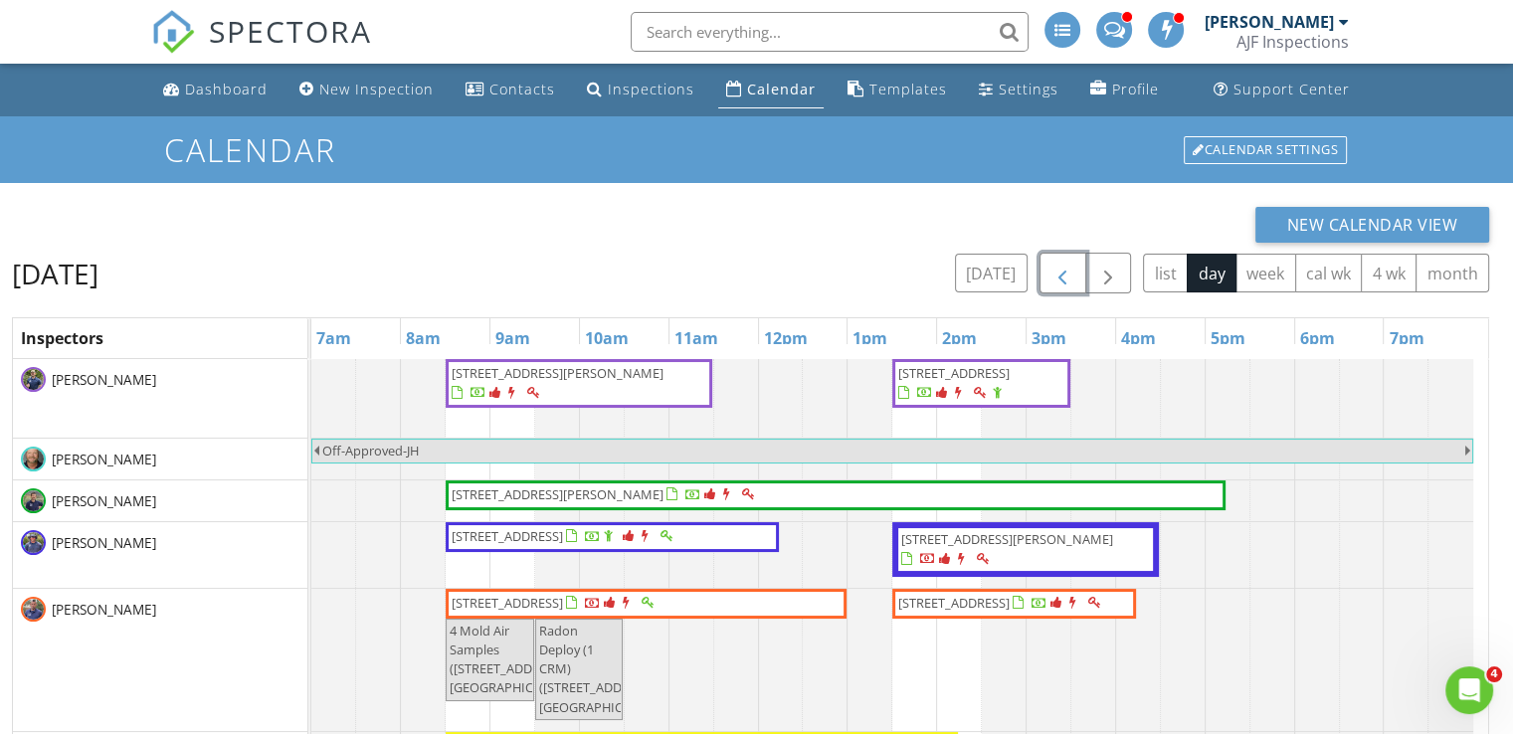
click at [1064, 283] on span "button" at bounding box center [1062, 274] width 24 height 24
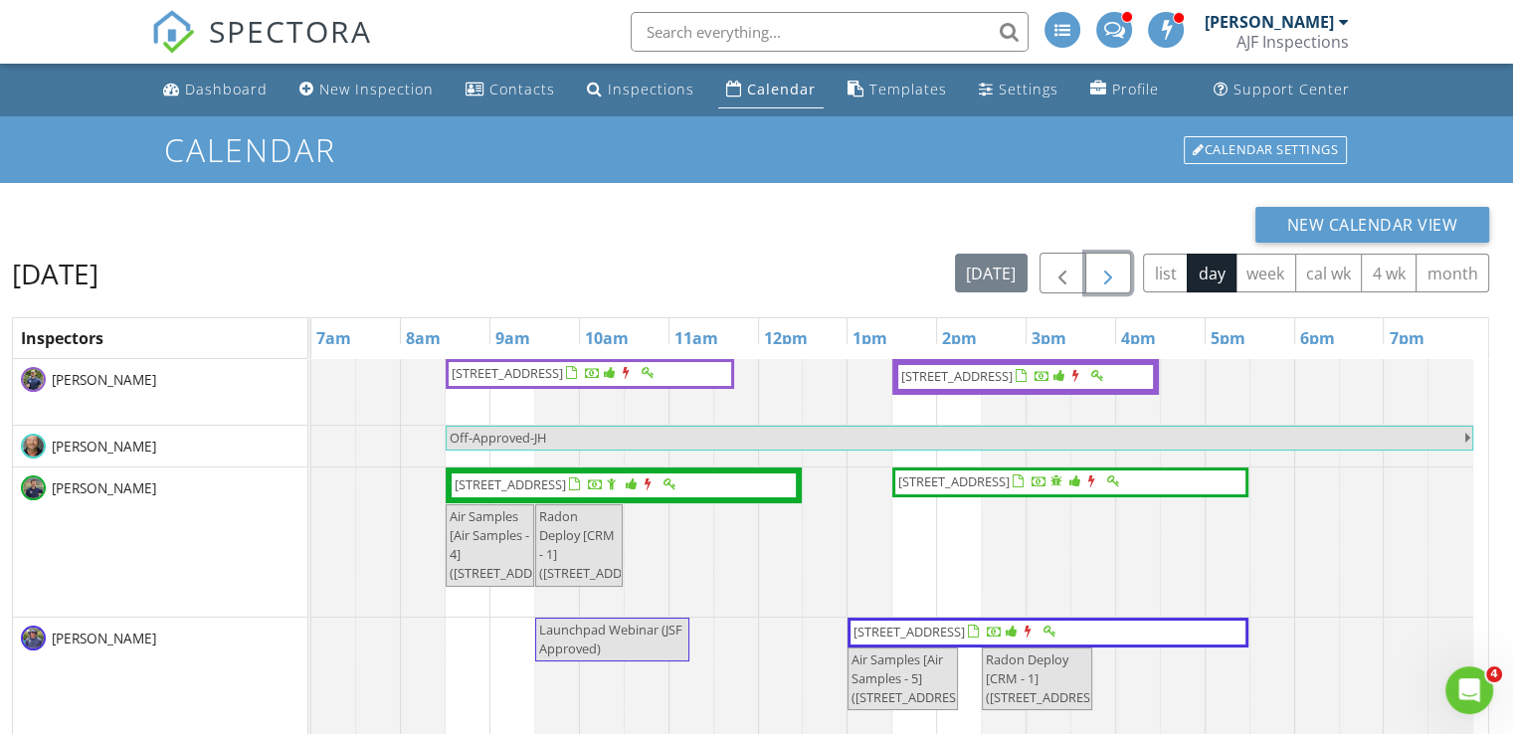
click at [1113, 271] on span "button" at bounding box center [1108, 274] width 24 height 24
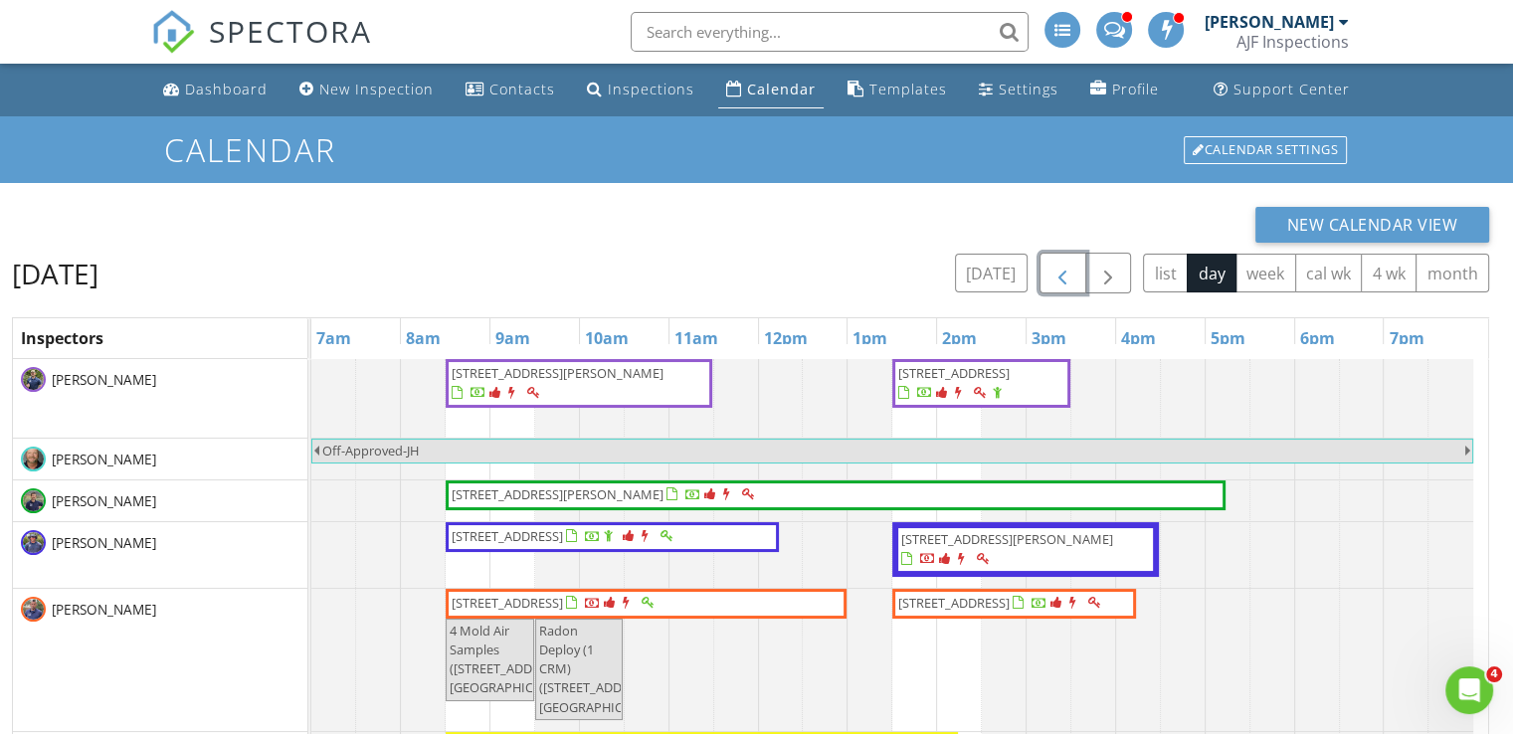
click at [1072, 273] on span "button" at bounding box center [1062, 274] width 24 height 24
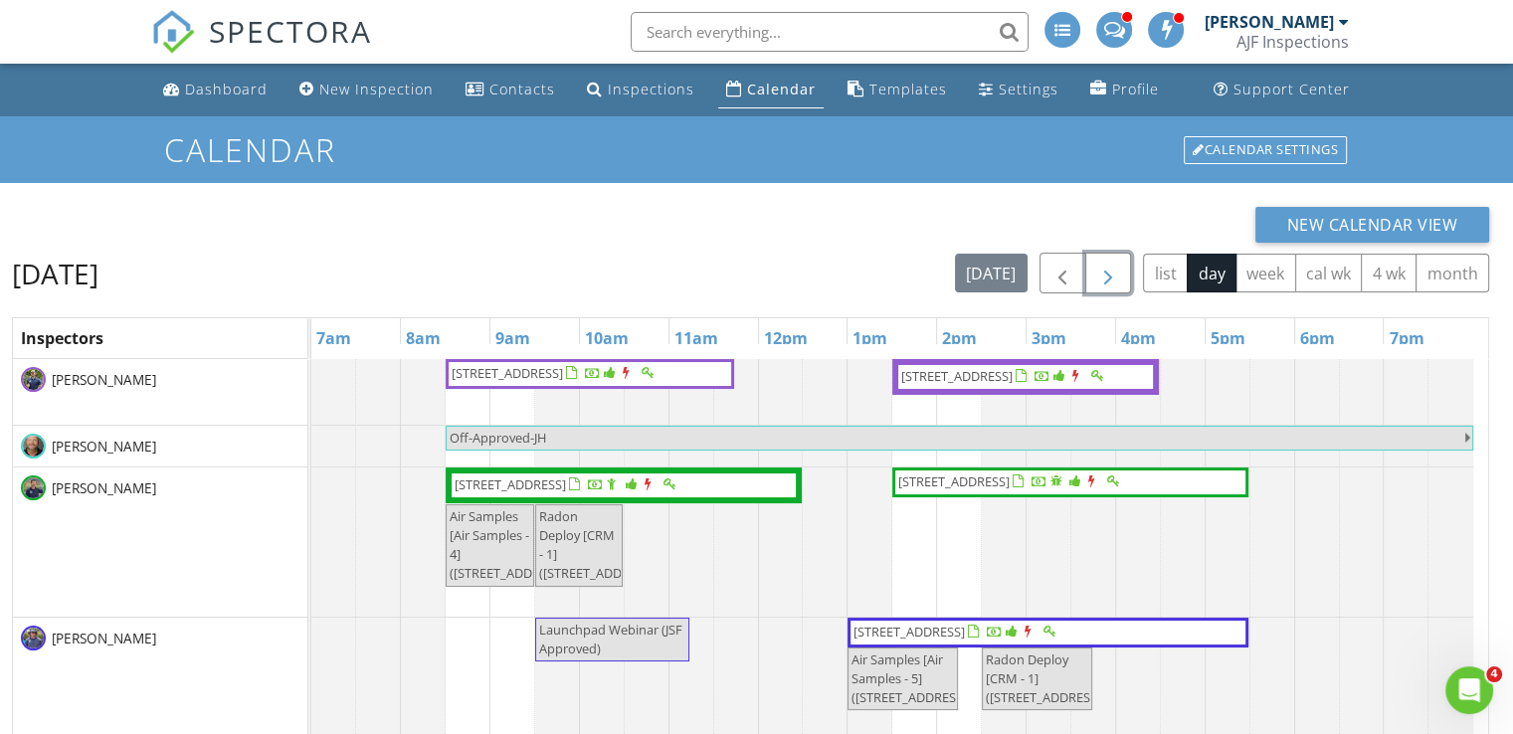
click at [1115, 278] on span "button" at bounding box center [1108, 274] width 24 height 24
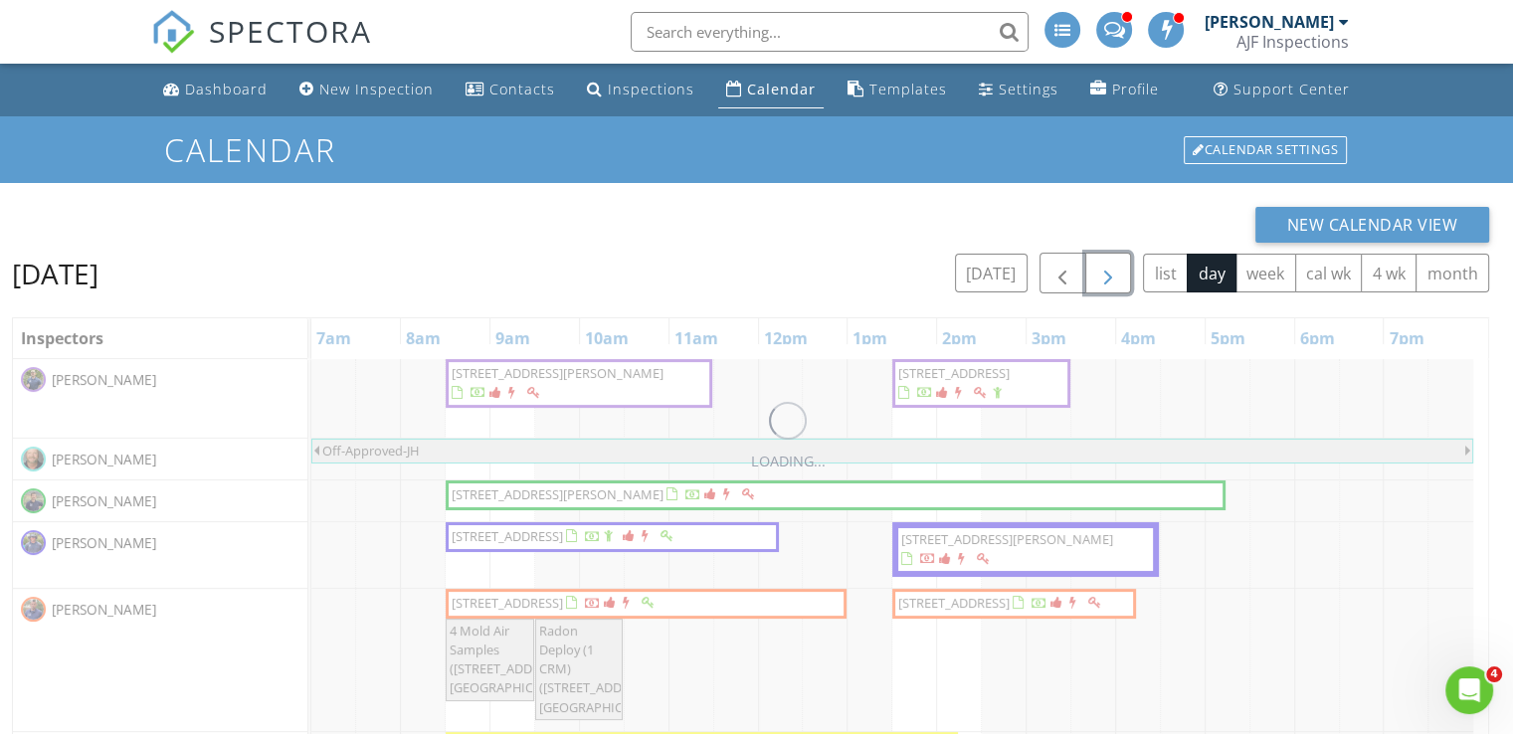
click at [1115, 278] on span "button" at bounding box center [1108, 274] width 24 height 24
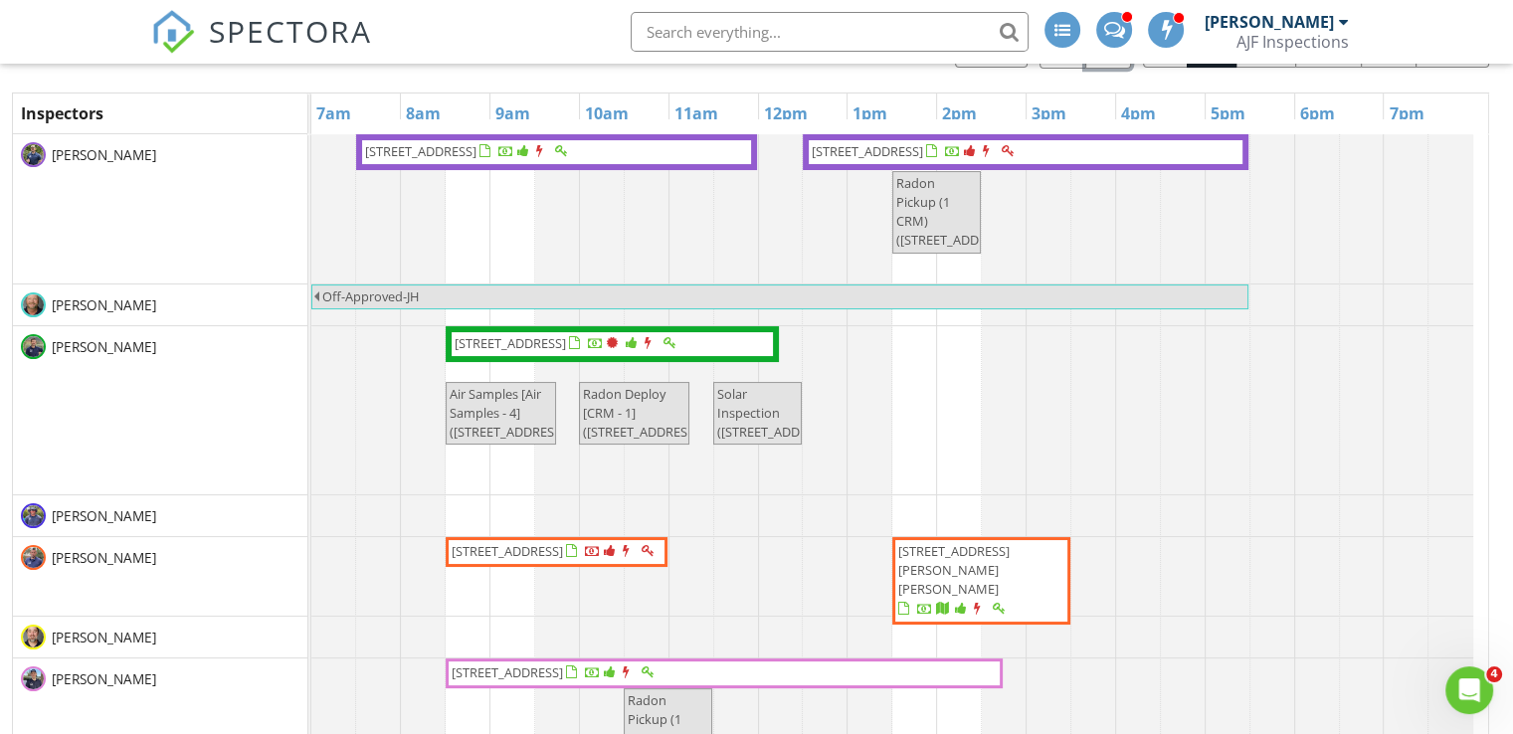
scroll to position [265, 0]
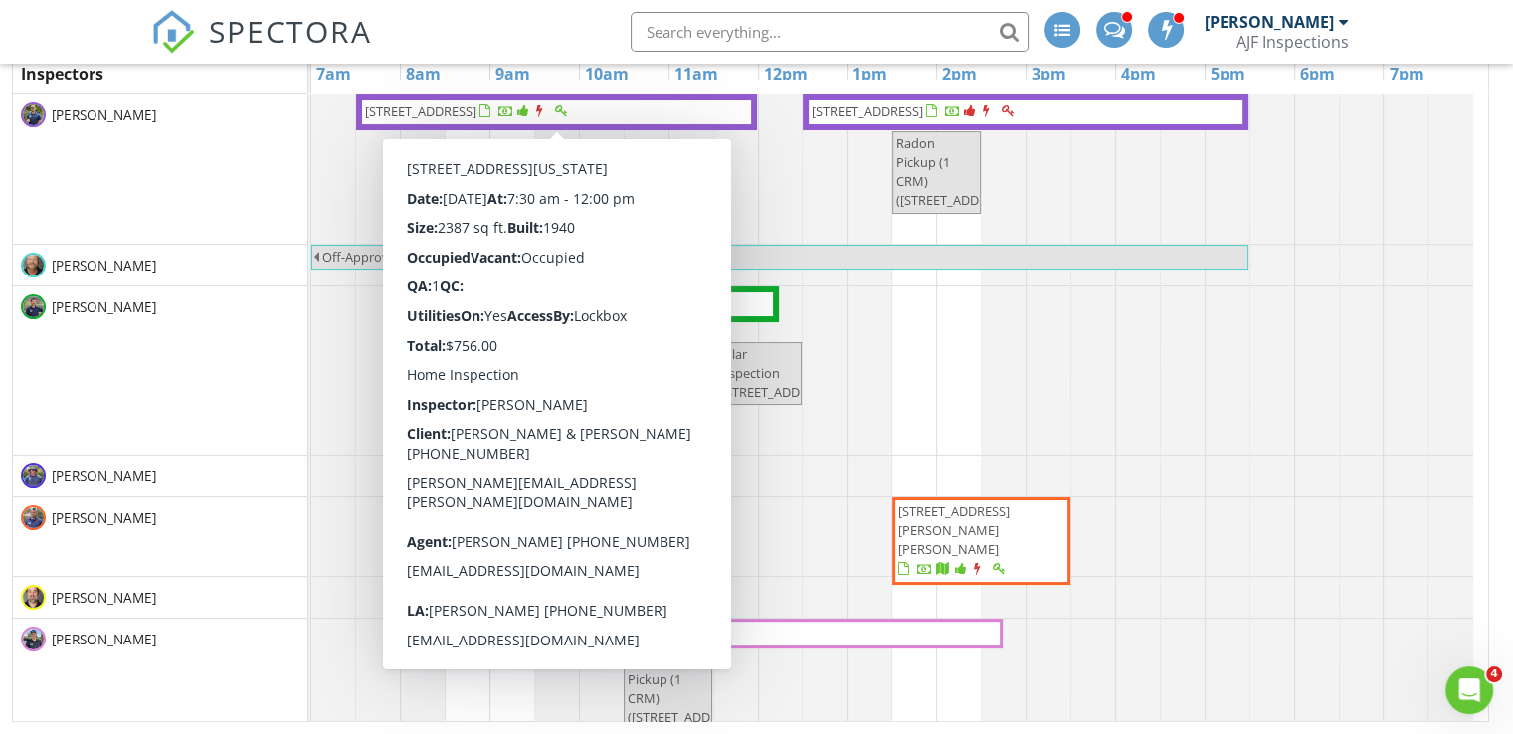
click at [654, 119] on span "[STREET_ADDRESS]" at bounding box center [556, 112] width 387 height 20
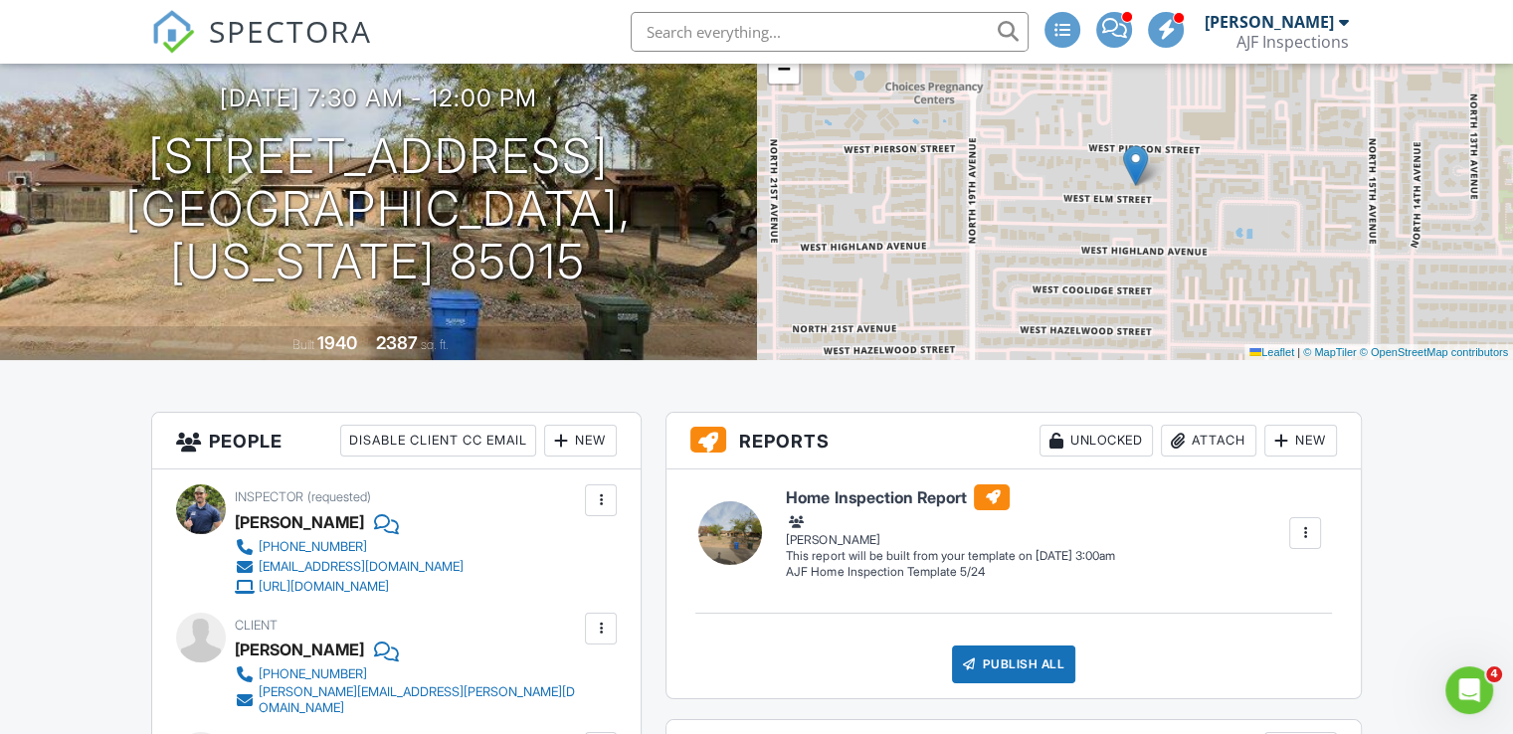
scroll to position [159, 0]
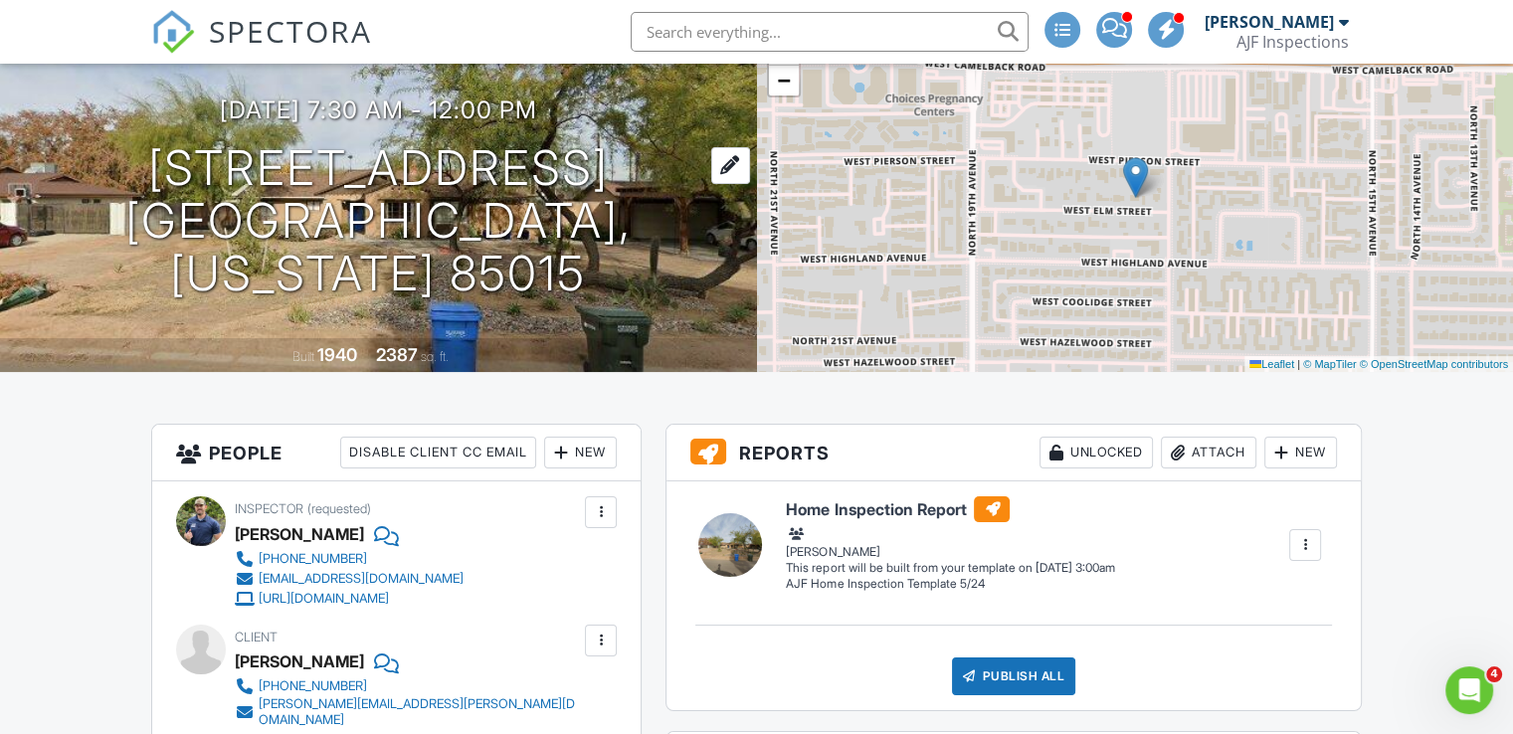
click at [302, 236] on h1 "1720 W Elm St Phoenix, Arizona 85015" at bounding box center [378, 220] width 693 height 157
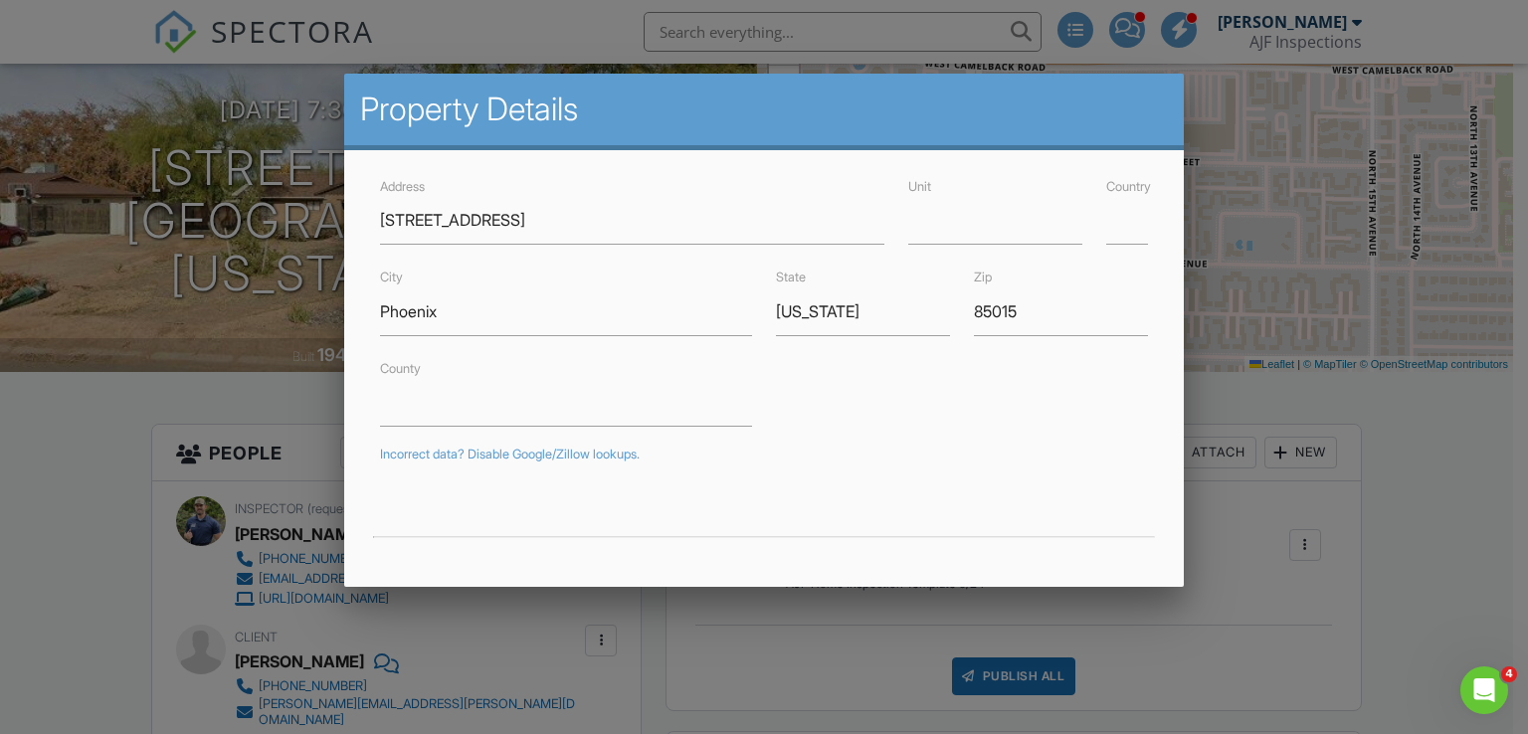
click at [206, 291] on div at bounding box center [764, 360] width 1528 height 918
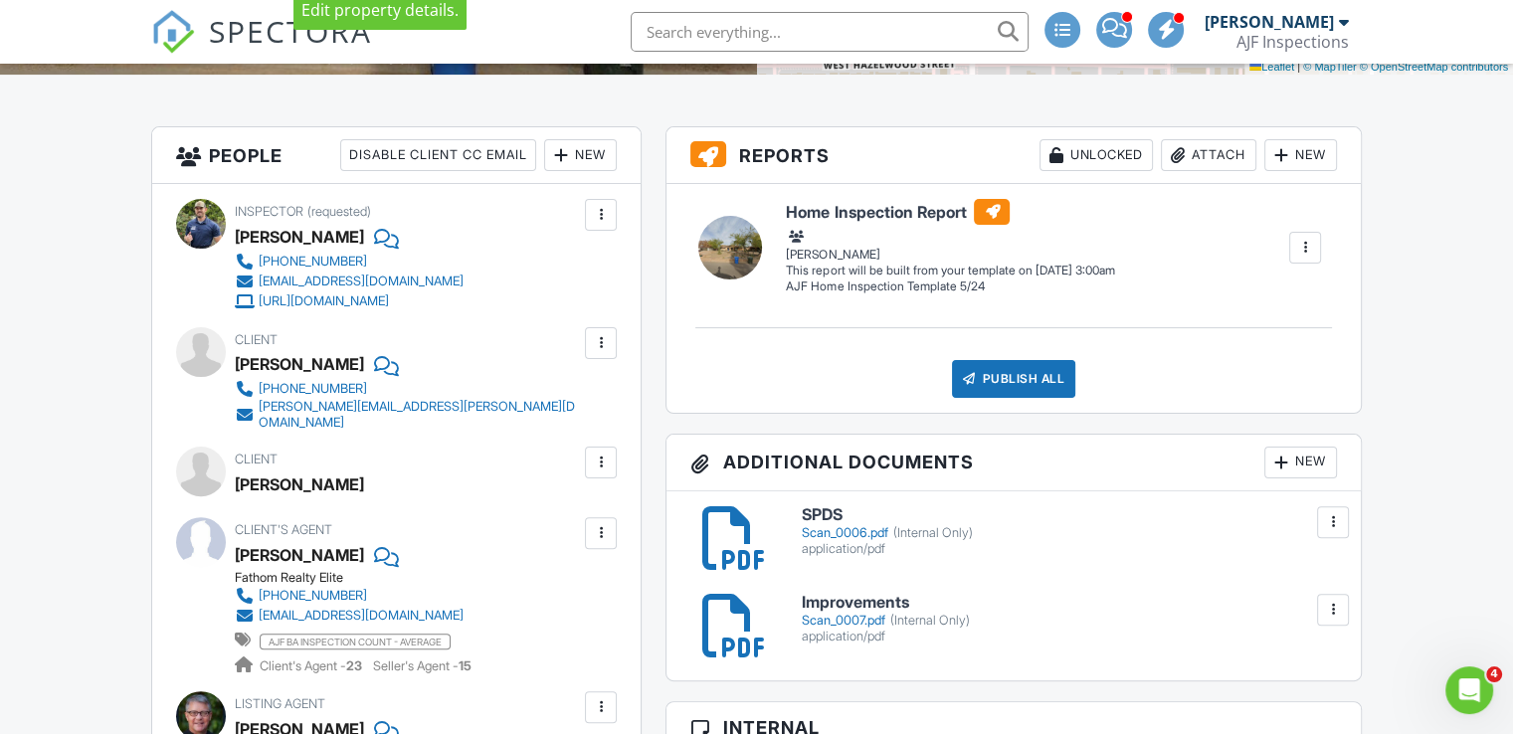
scroll to position [506, 0]
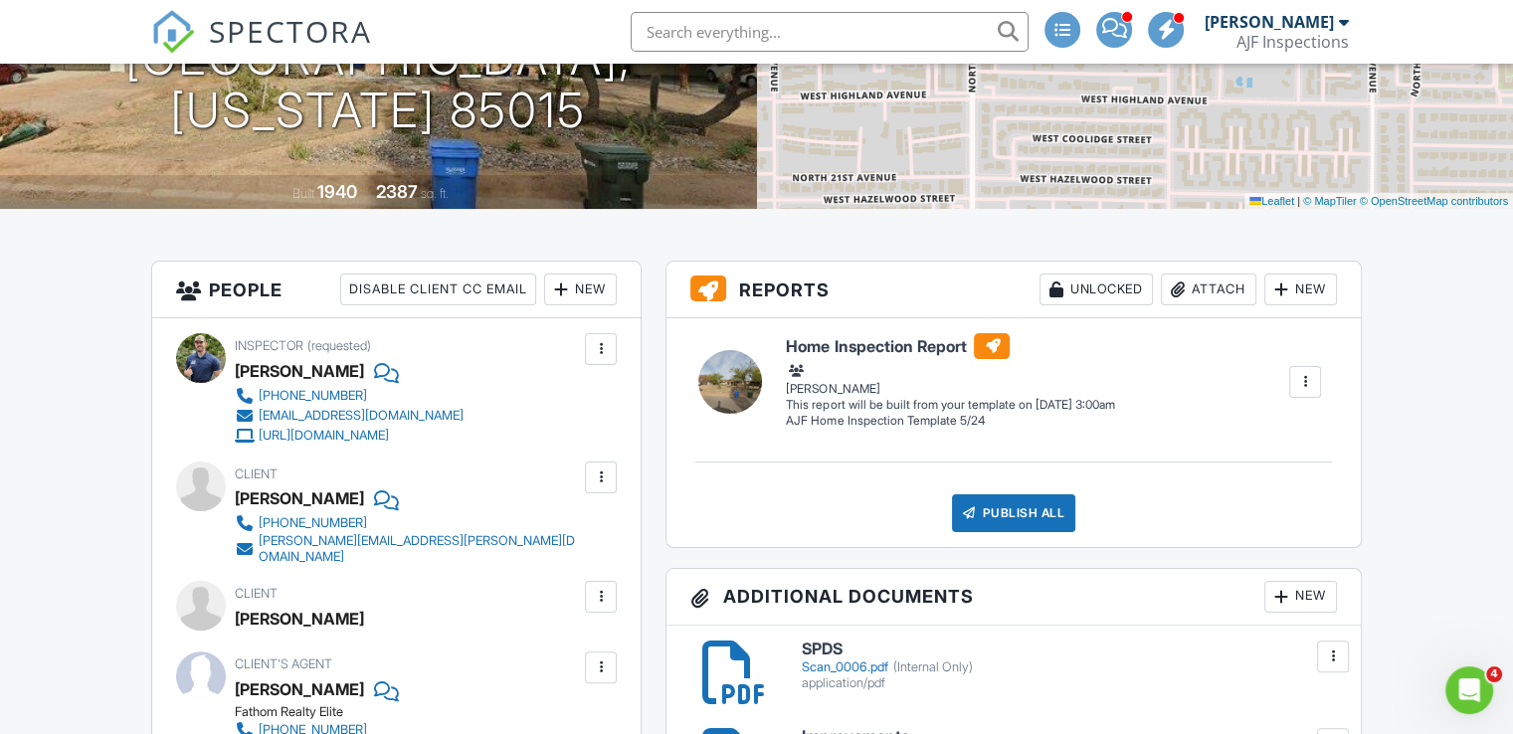
scroll to position [0, 0]
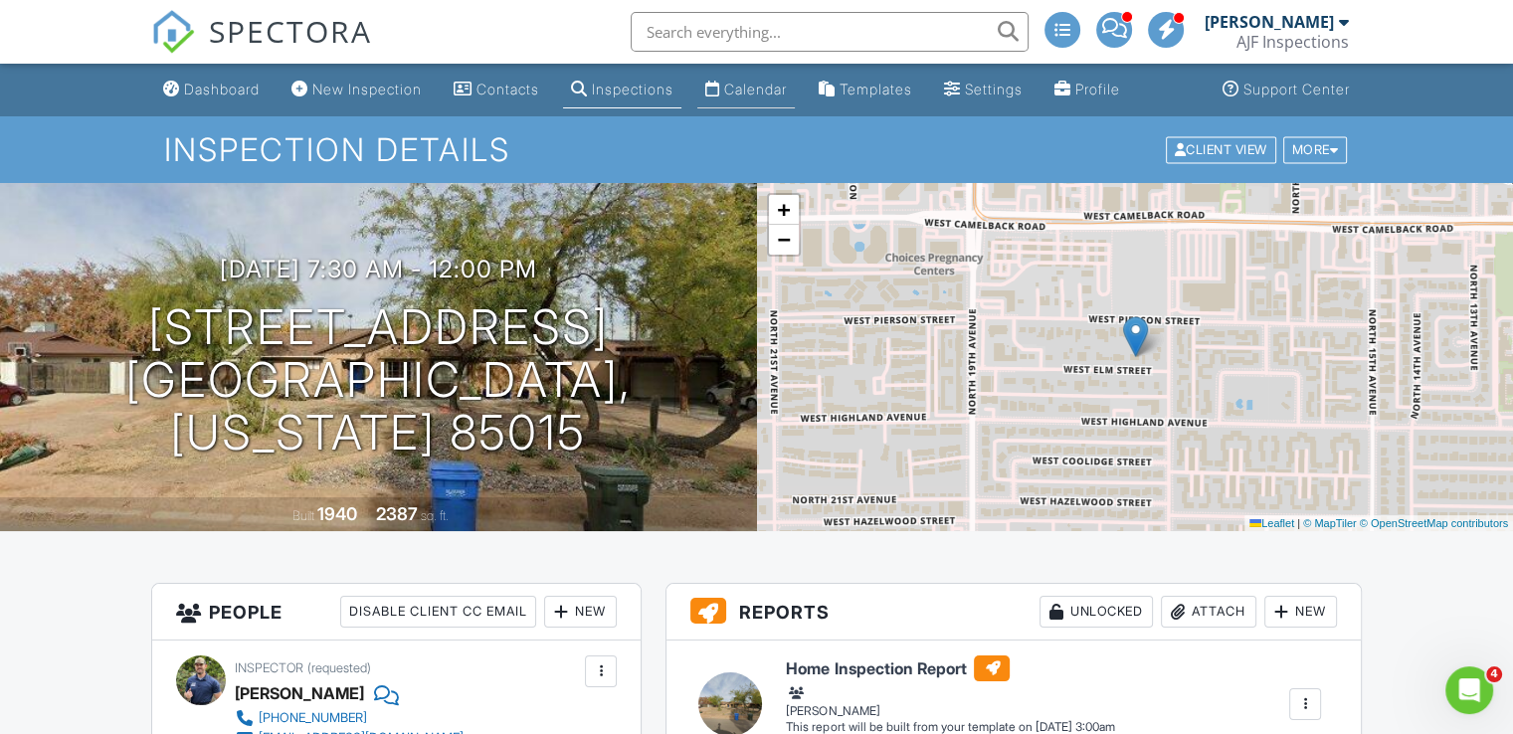
click at [769, 97] on link "Calendar" at bounding box center [745, 90] width 97 height 37
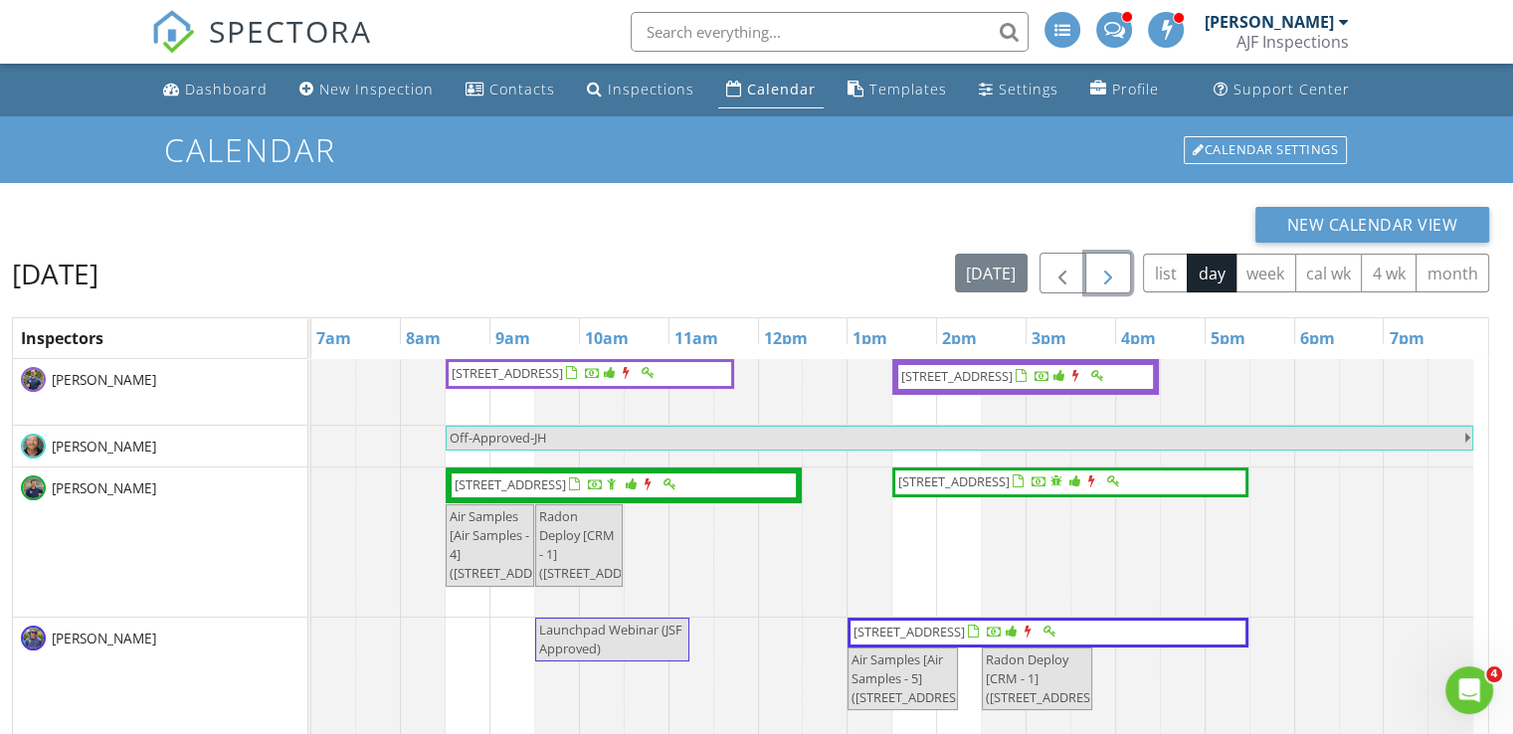
click at [1120, 276] on span "button" at bounding box center [1108, 274] width 24 height 24
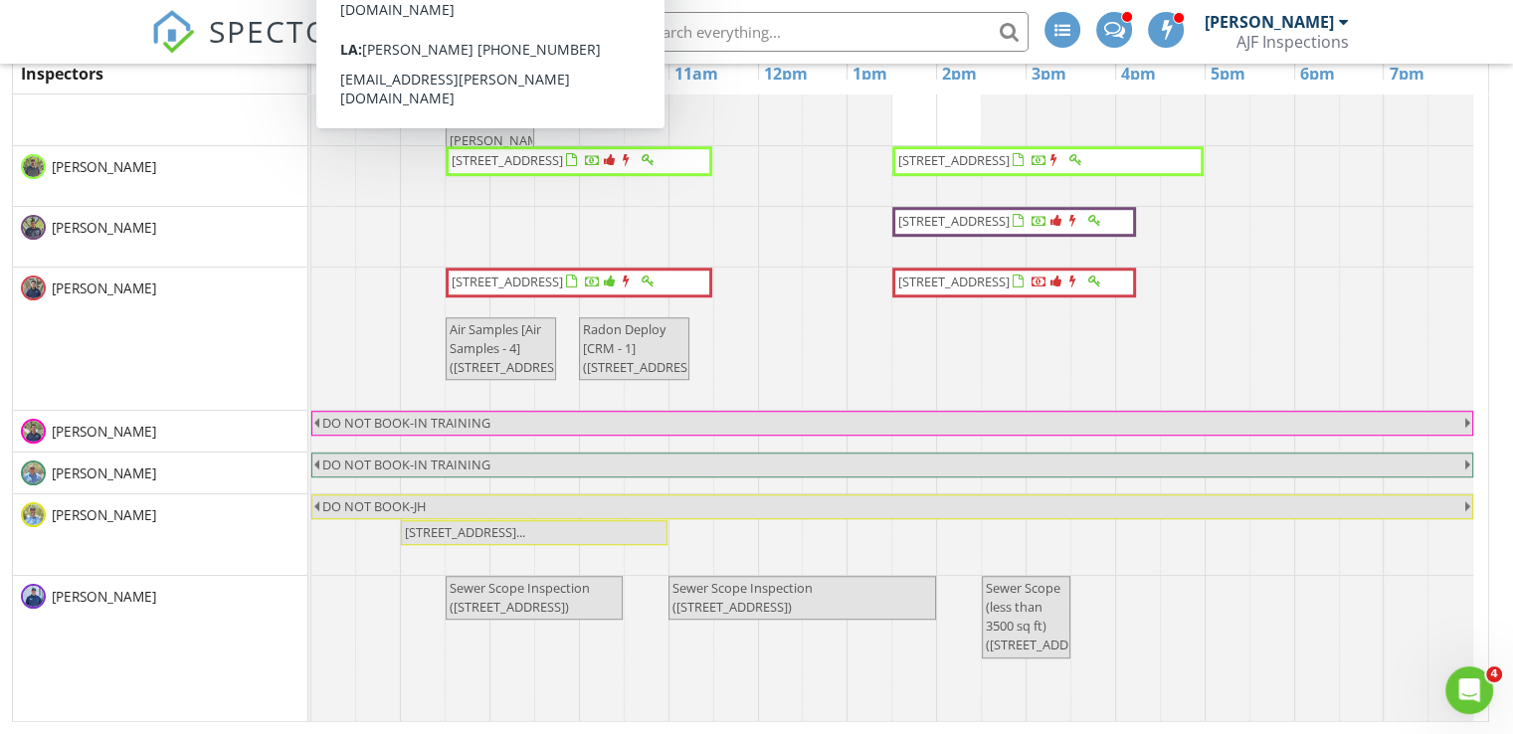
scroll to position [1285, 0]
click at [131, 328] on div "[PERSON_NAME]" at bounding box center [160, 339] width 294 height 142
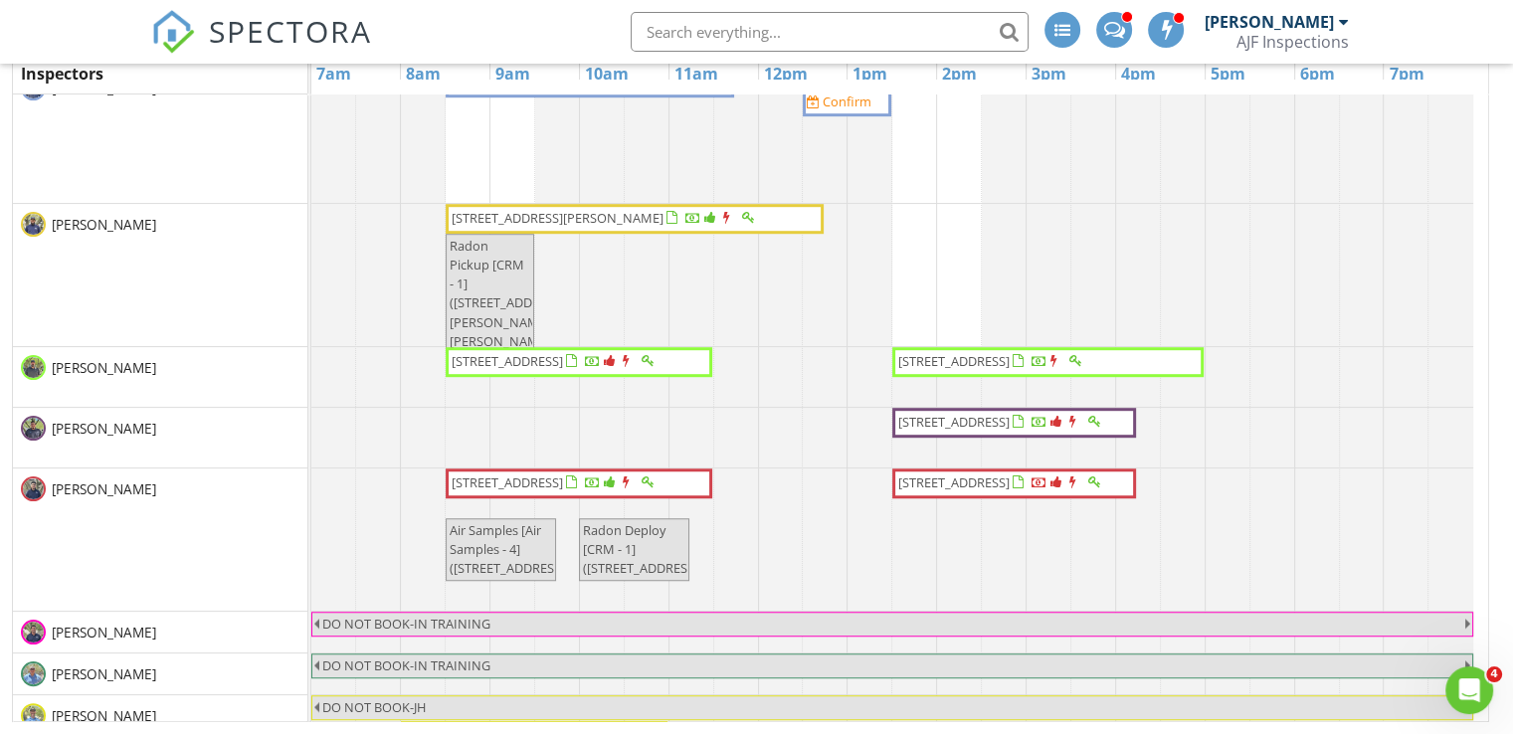
scroll to position [1077, 0]
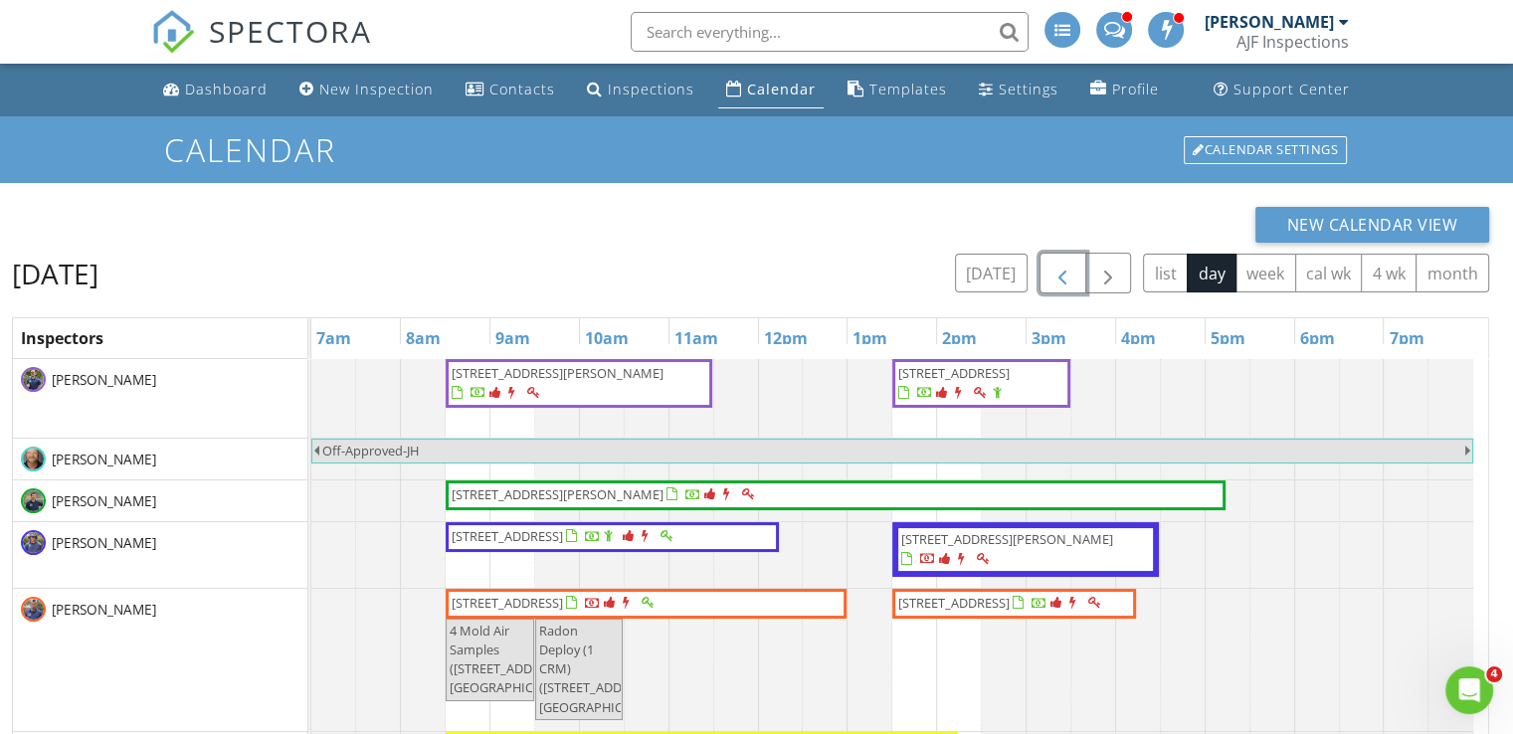
click at [1064, 277] on span "button" at bounding box center [1062, 274] width 24 height 24
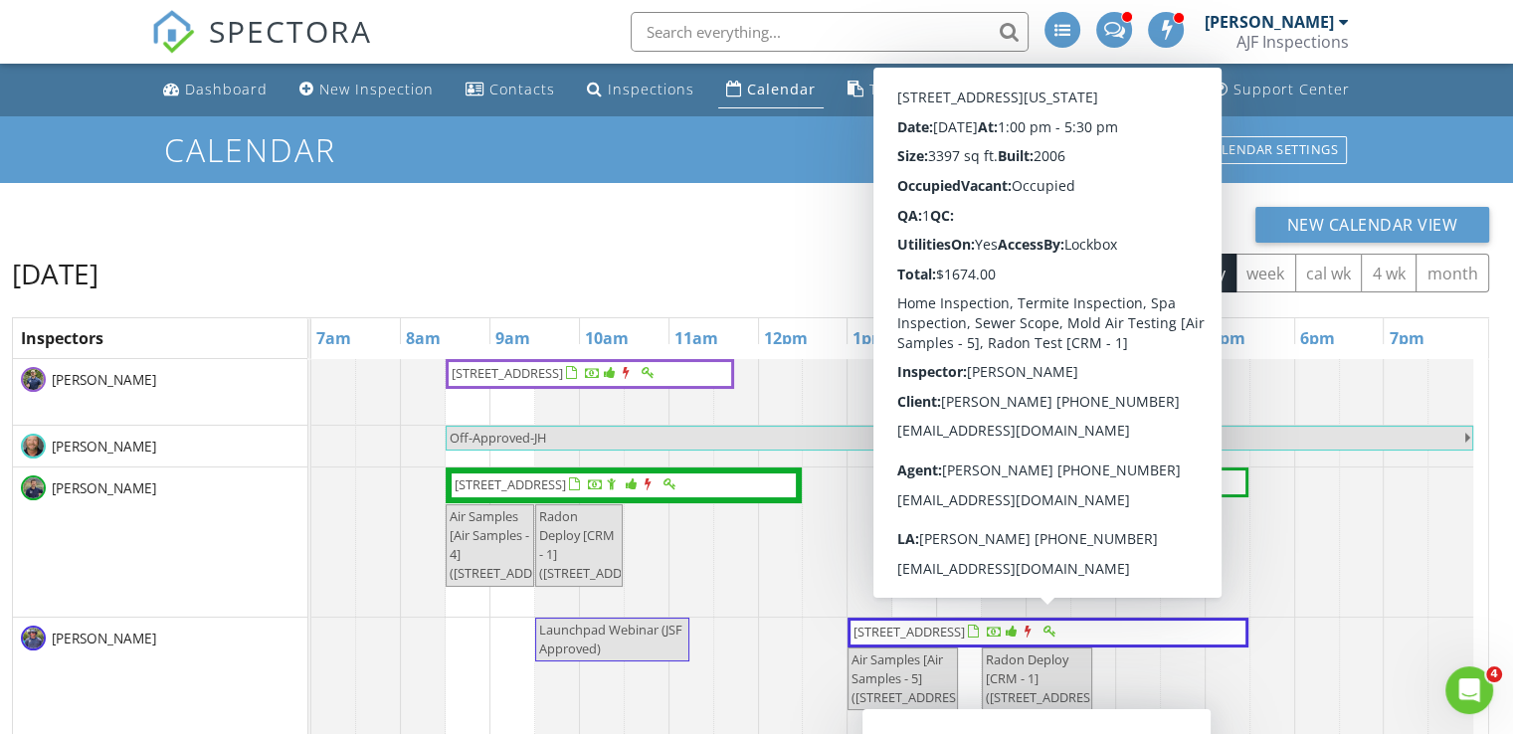
click at [771, 248] on div "New Calendar View Wednesday, August 27, 2025 today list day week cal wk 4 wk mo…" at bounding box center [750, 597] width 1477 height 780
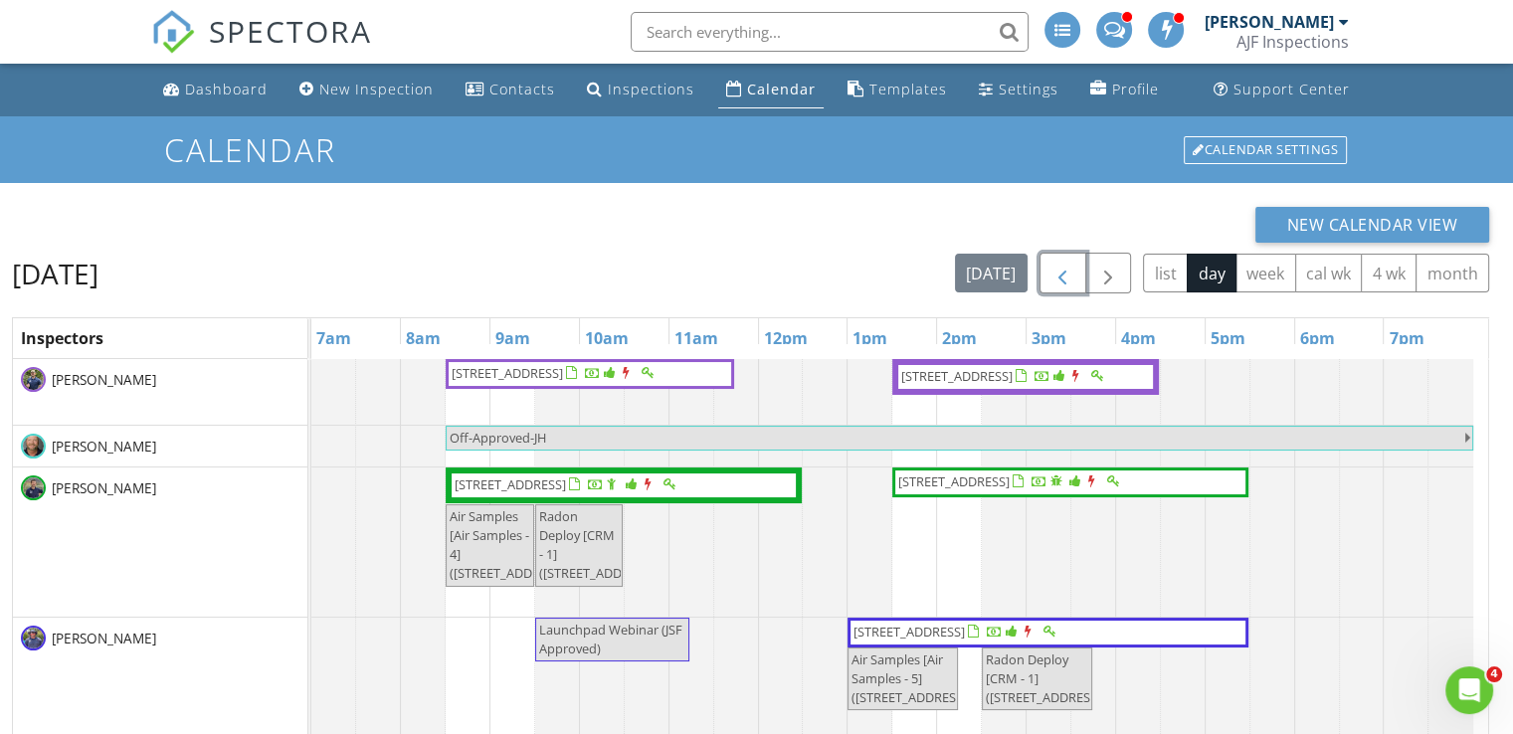
click at [1058, 273] on span "button" at bounding box center [1062, 274] width 24 height 24
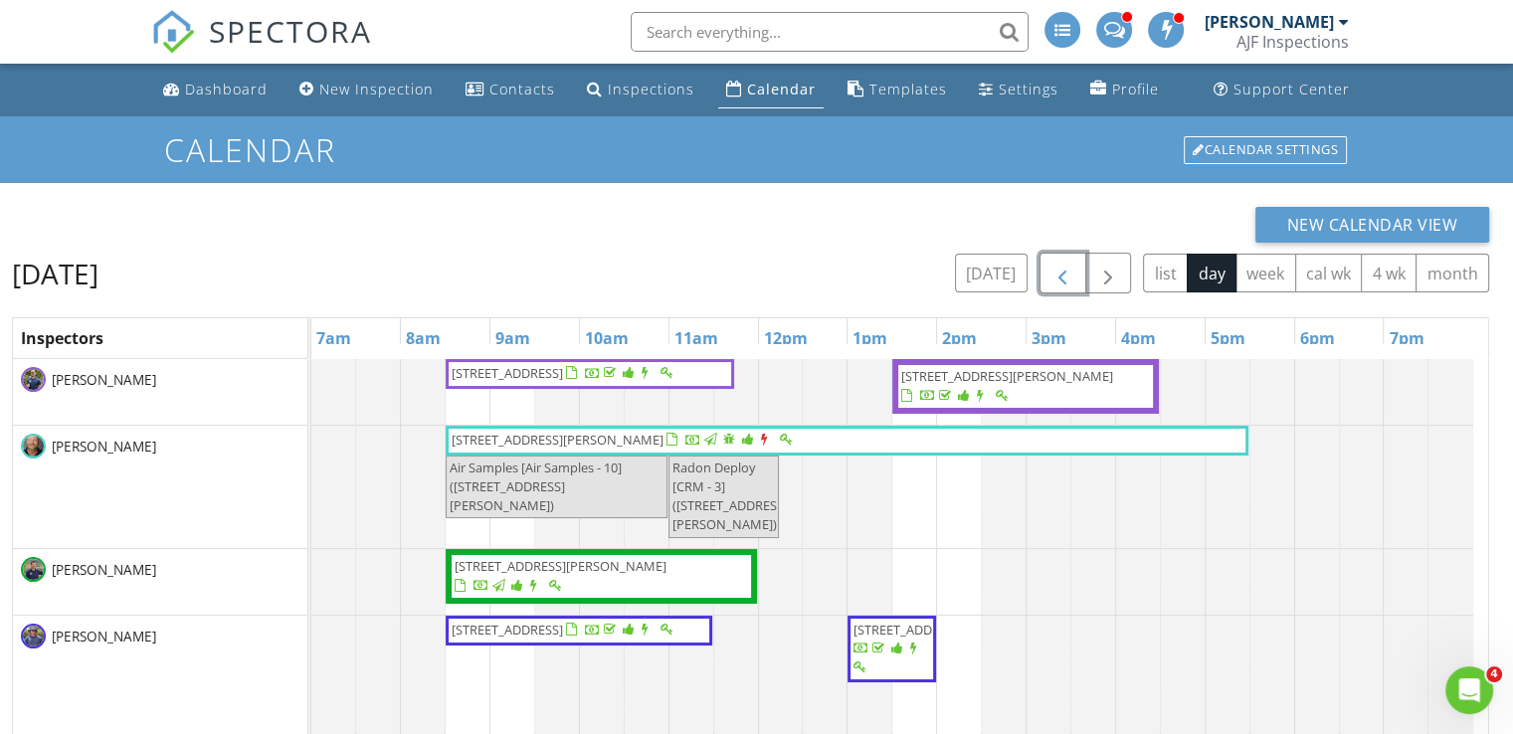
click at [1059, 276] on span "button" at bounding box center [1062, 274] width 24 height 24
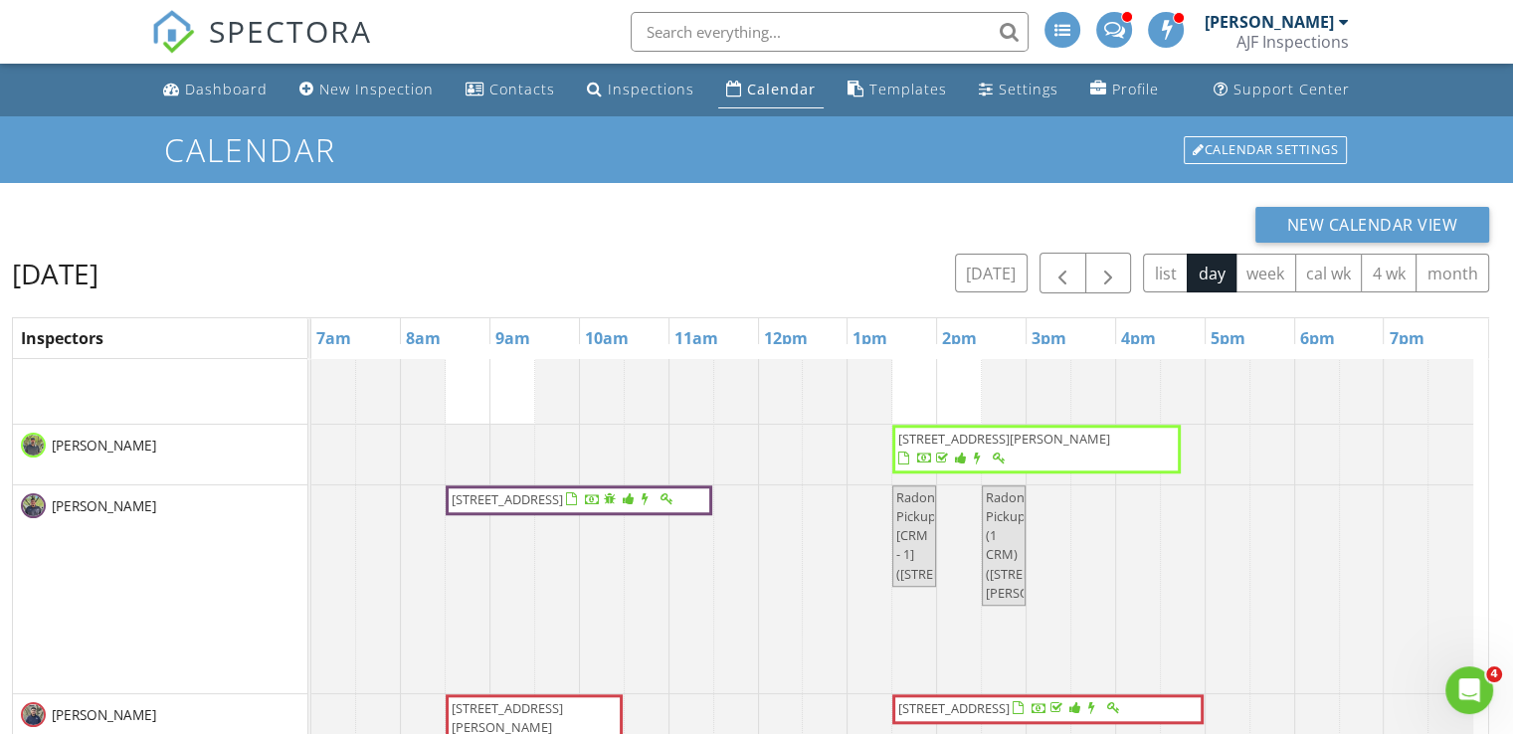
click at [207, 584] on div "Cesar Rodriguez" at bounding box center [160, 589] width 294 height 208
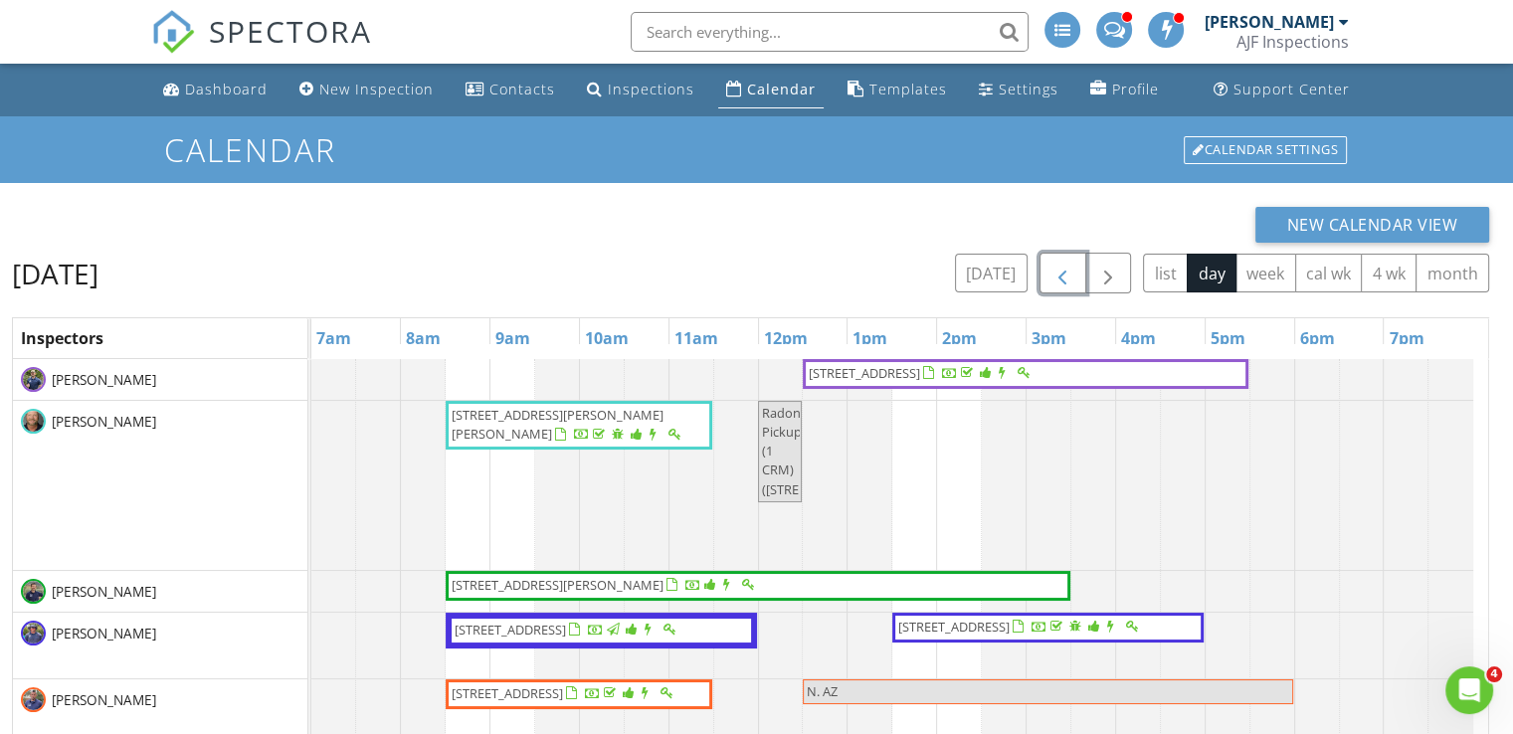
click at [1059, 280] on span "button" at bounding box center [1062, 274] width 24 height 24
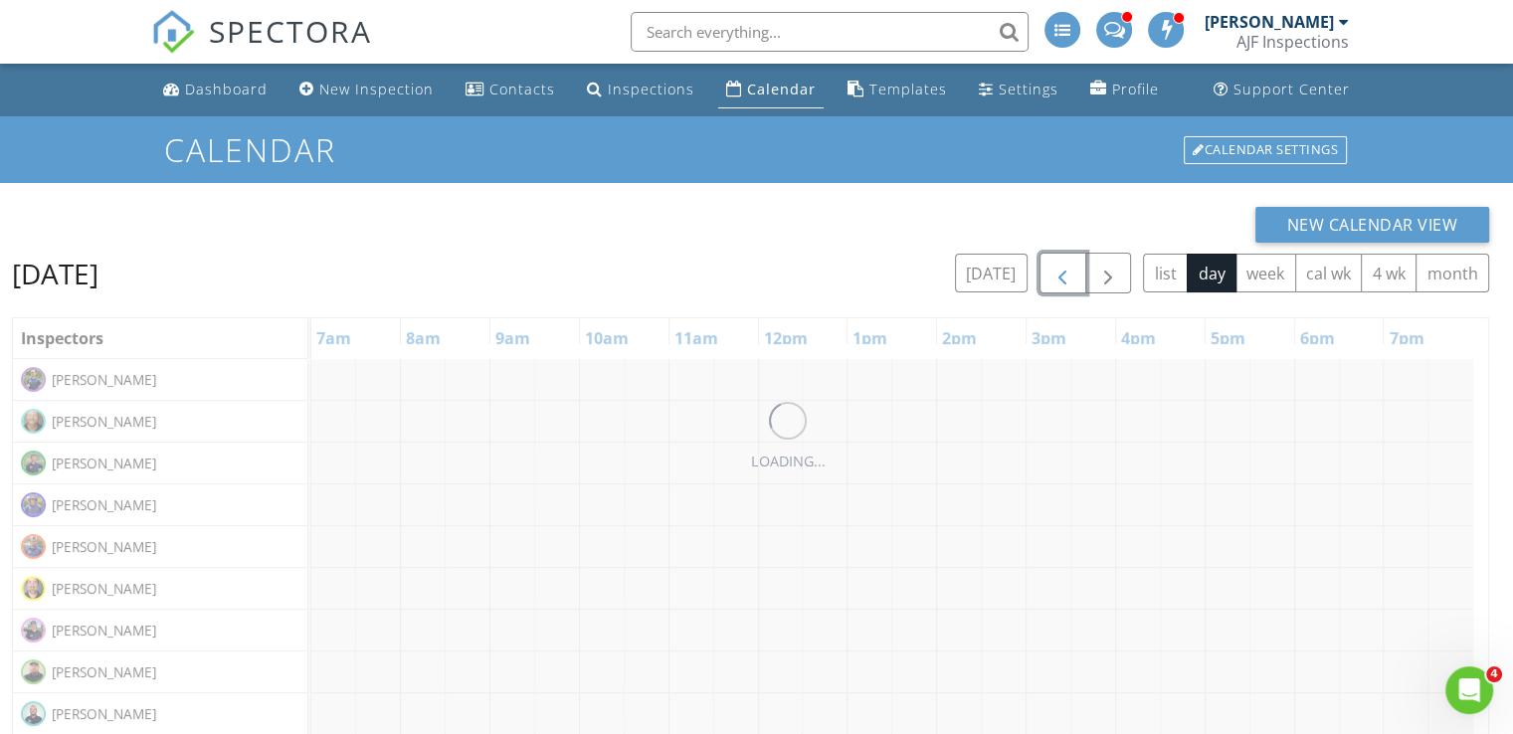
click at [1059, 280] on span "button" at bounding box center [1062, 274] width 24 height 24
click at [1110, 276] on span "button" at bounding box center [1108, 274] width 24 height 24
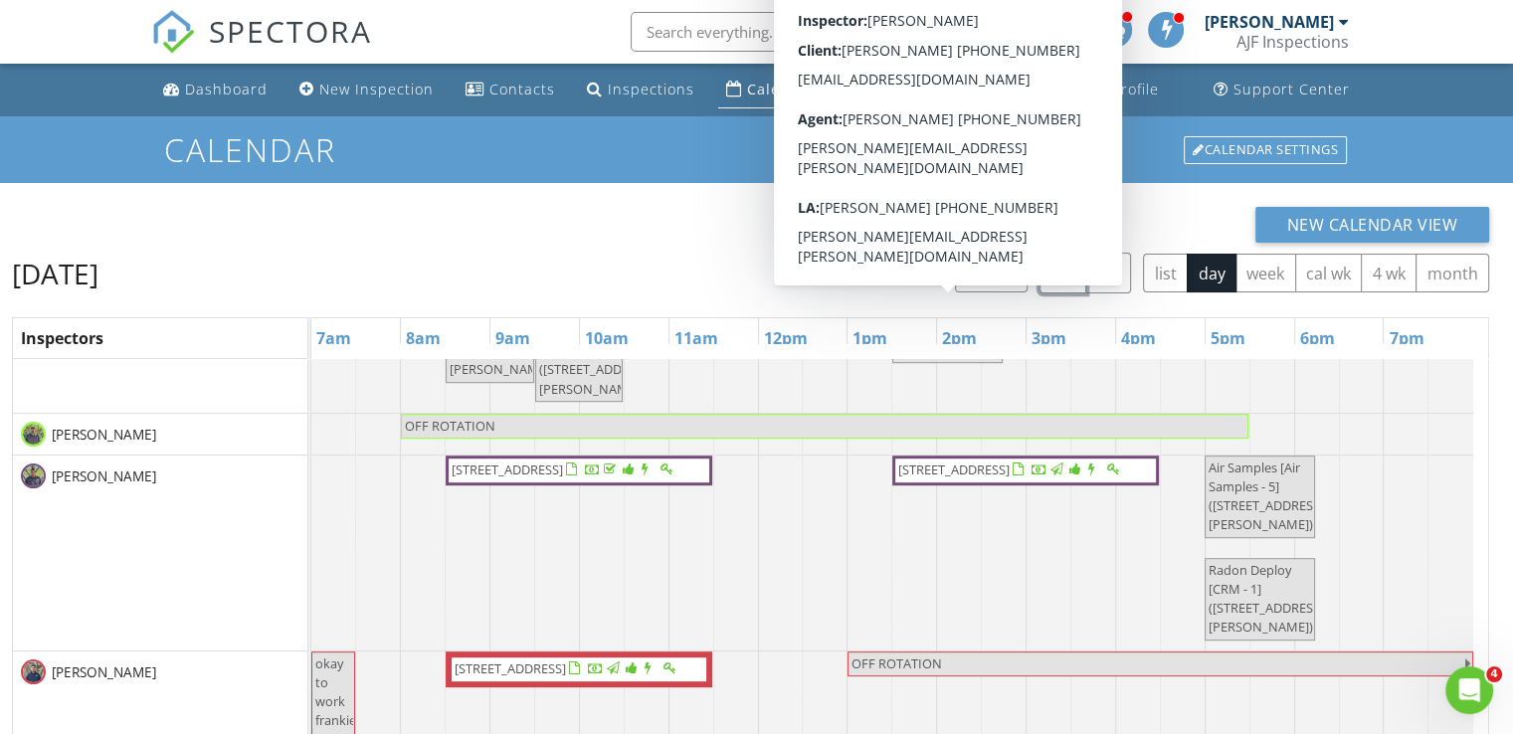
click at [1063, 280] on span "button" at bounding box center [1062, 274] width 24 height 24
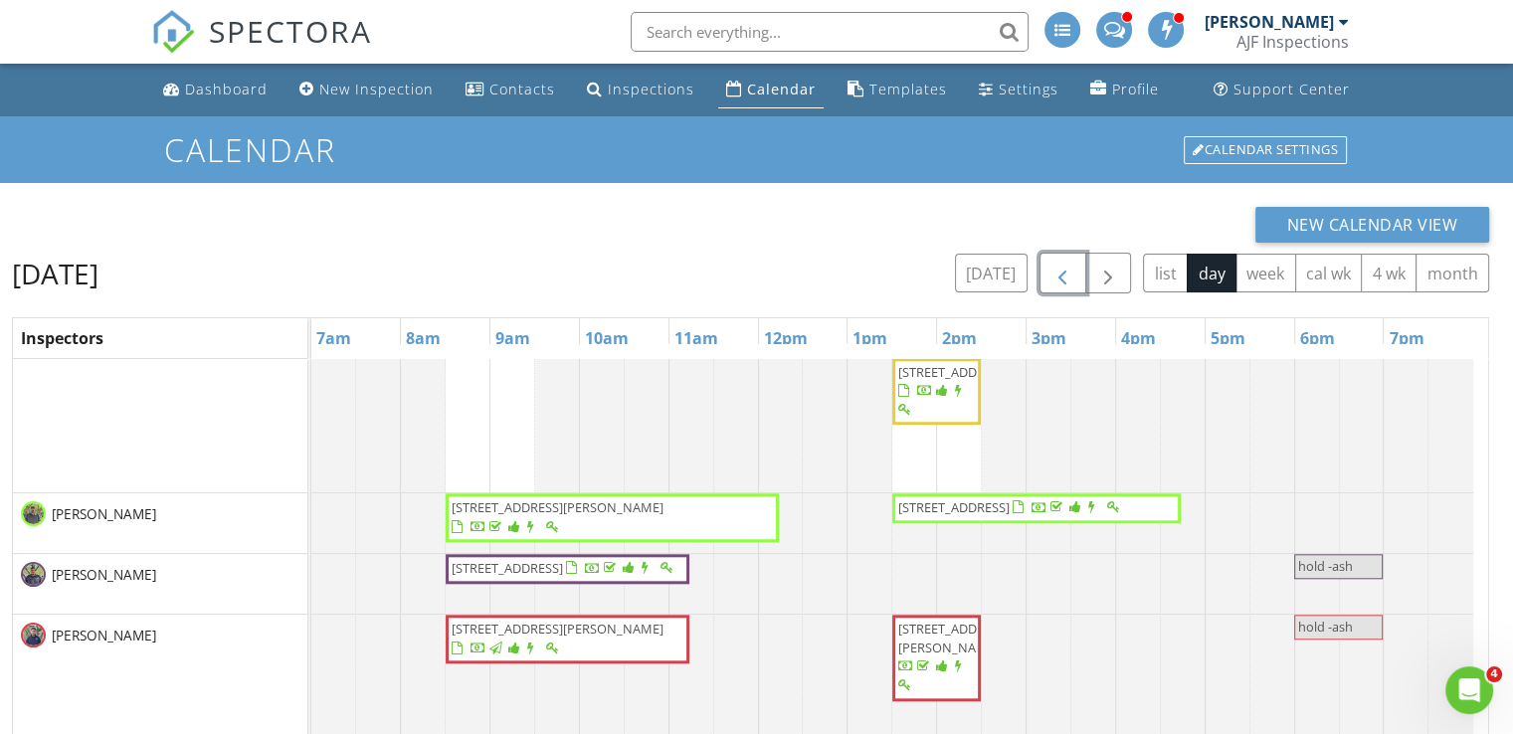
click at [1061, 285] on span "button" at bounding box center [1062, 274] width 24 height 24
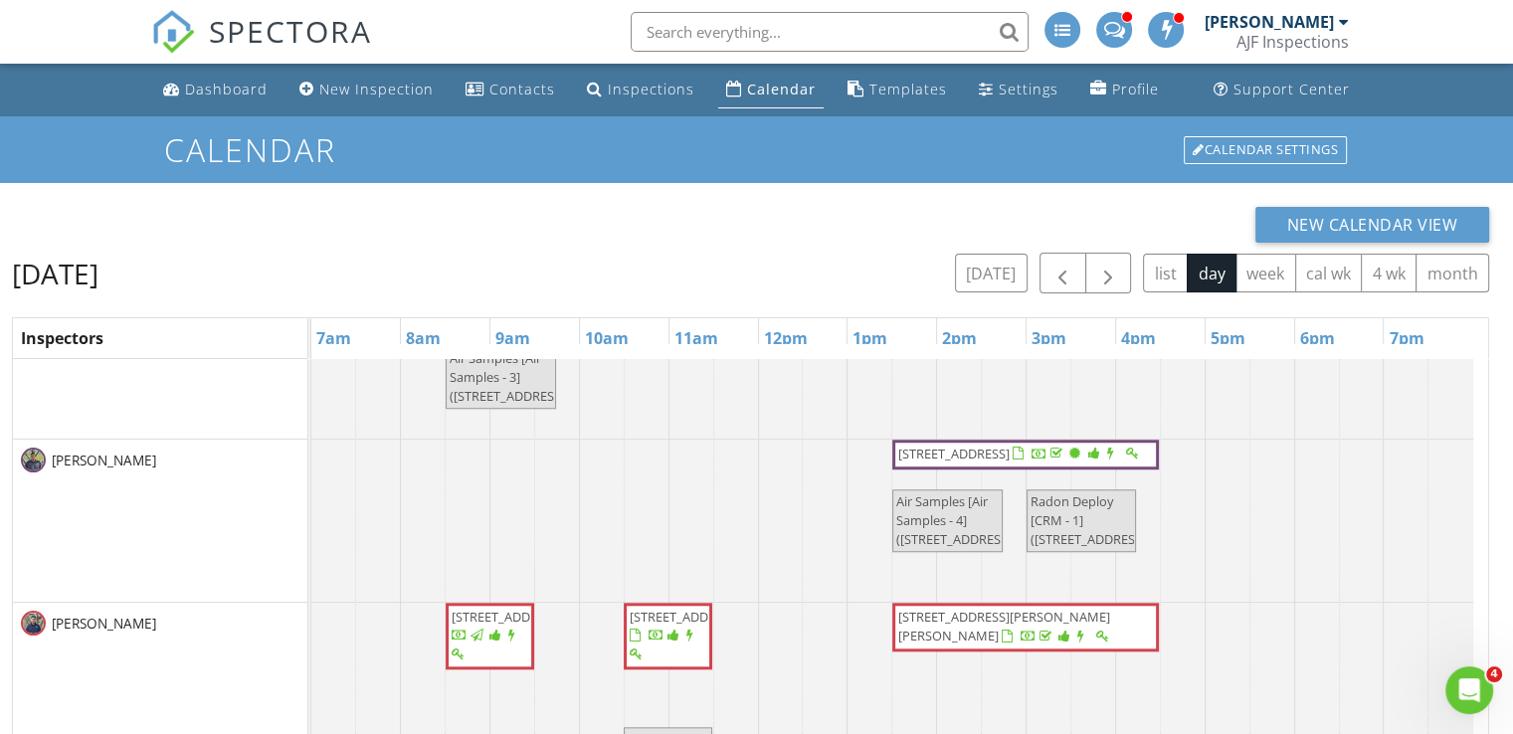
click at [696, 279] on div "Thursday, August 21, 2025 today list day week cal wk 4 wk month" at bounding box center [750, 273] width 1477 height 41
click at [1110, 271] on span "button" at bounding box center [1108, 274] width 24 height 24
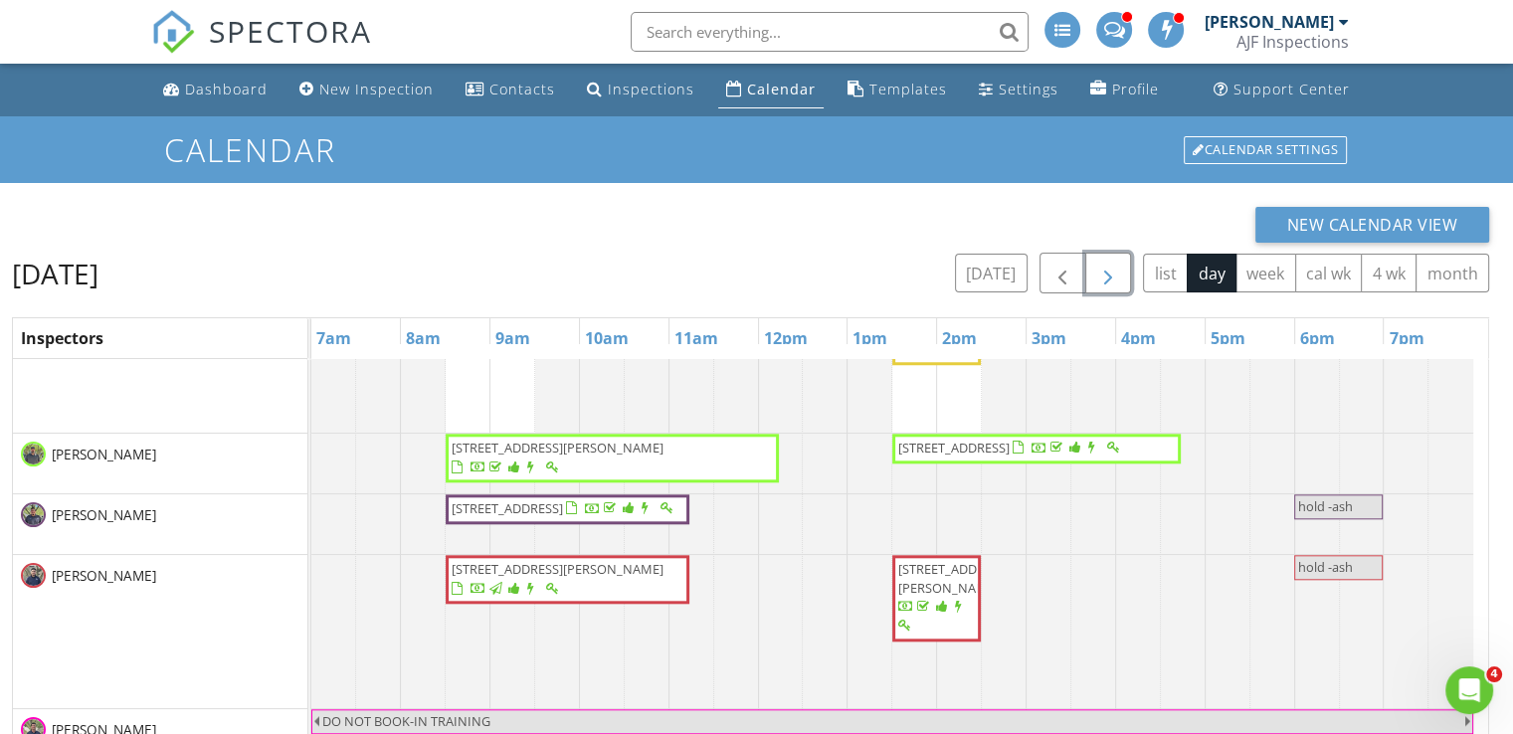
click at [1098, 277] on span "button" at bounding box center [1108, 274] width 24 height 24
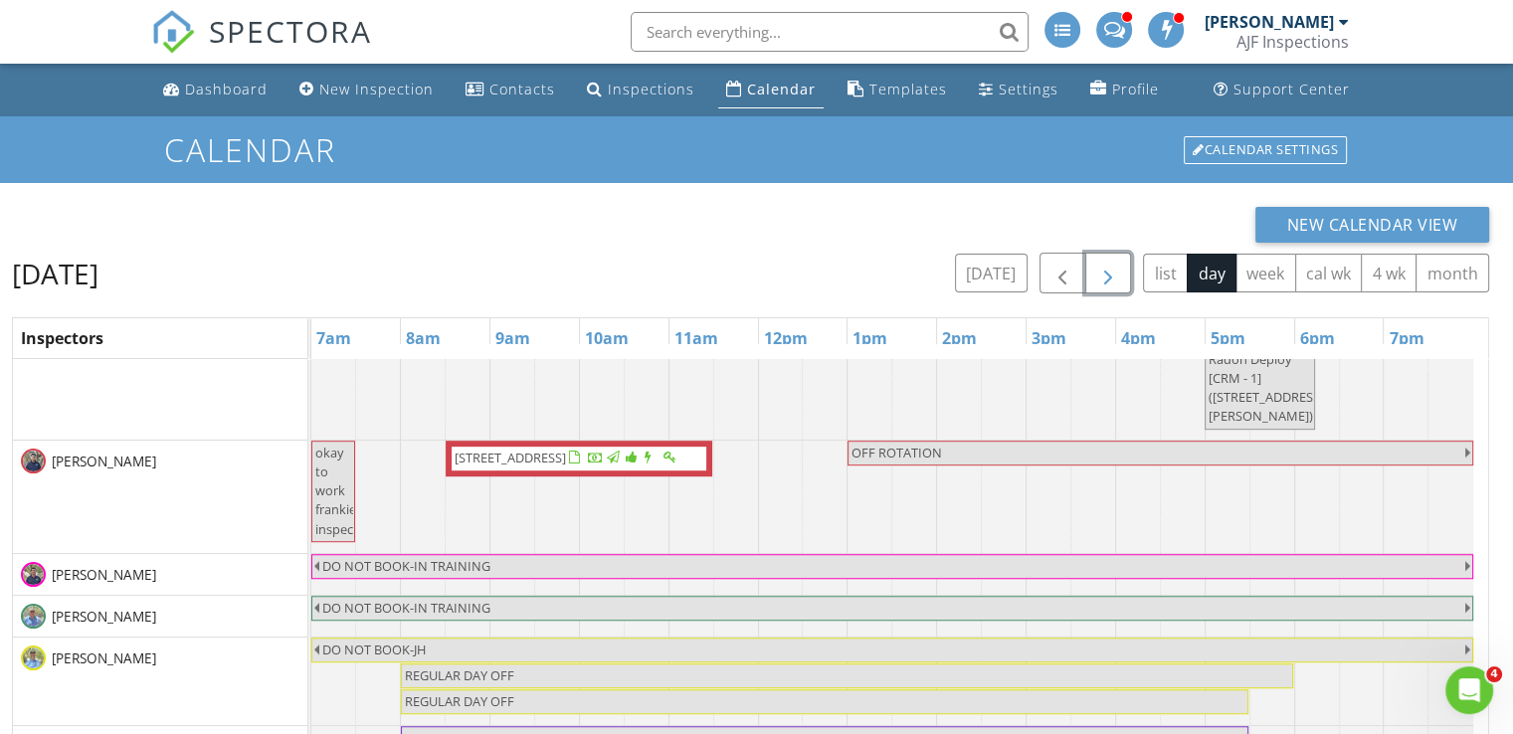
click at [1105, 277] on span "button" at bounding box center [1108, 274] width 24 height 24
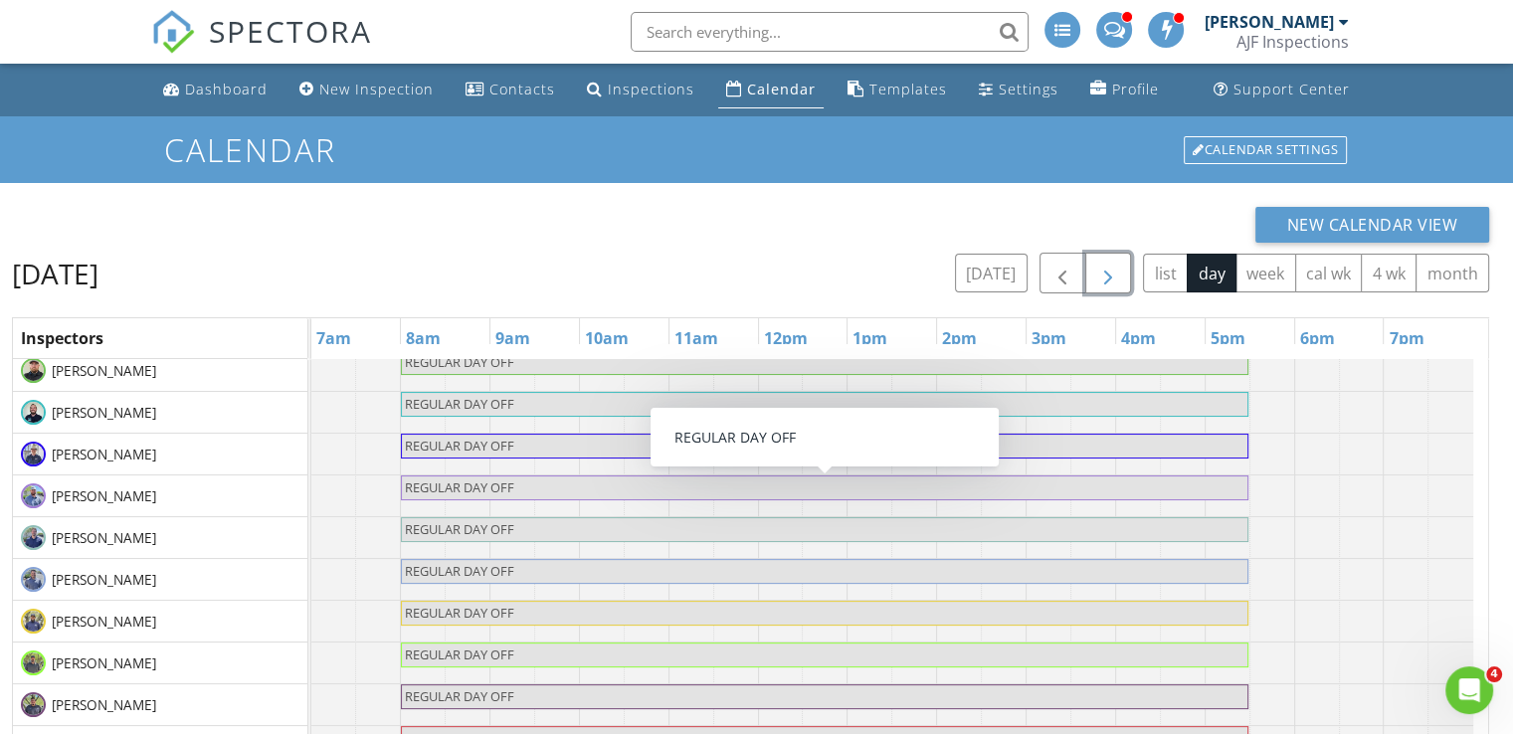
click at [1106, 267] on span "button" at bounding box center [1108, 274] width 24 height 24
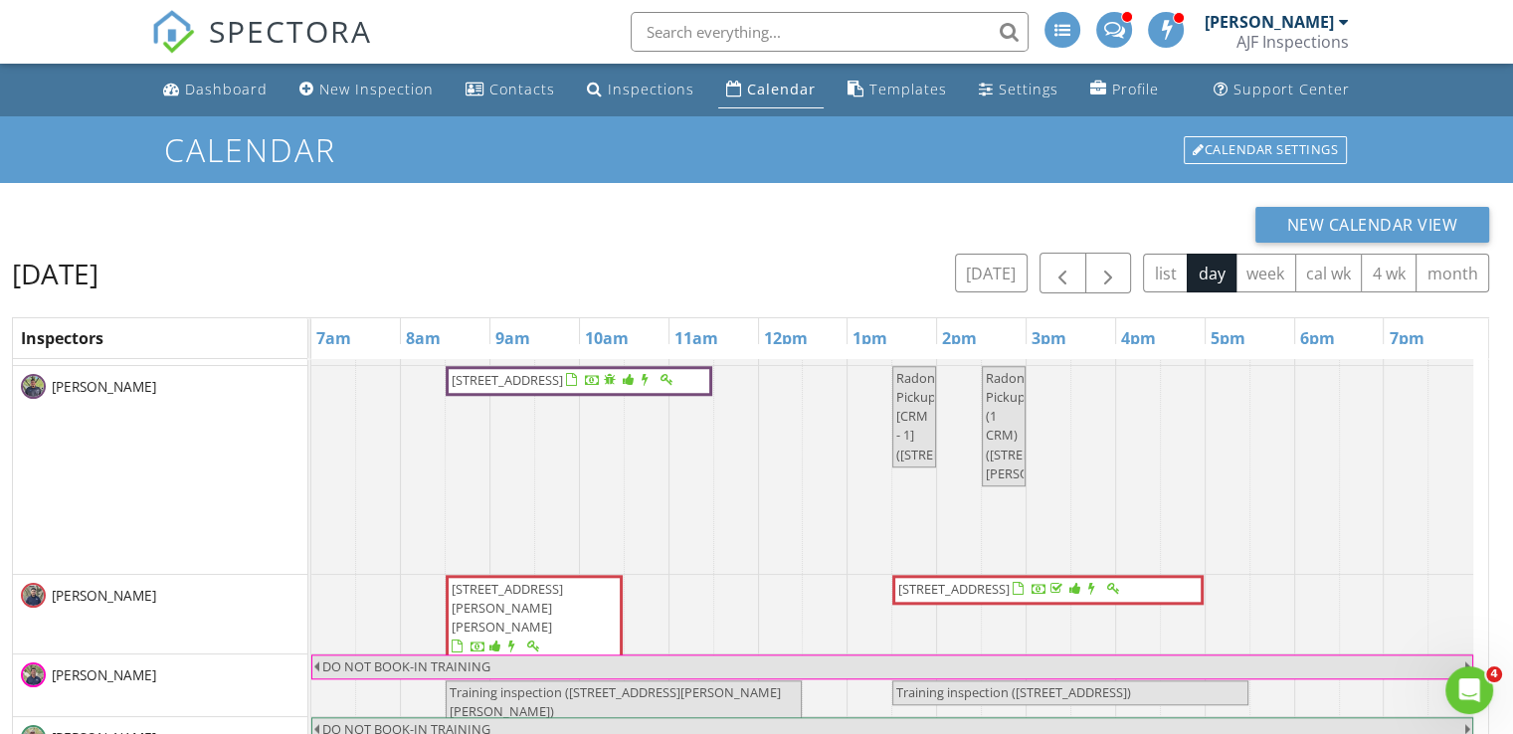
click at [763, 270] on div "Monday, August 25, 2025 today list day week cal wk 4 wk month" at bounding box center [750, 273] width 1477 height 41
click at [1101, 268] on span "button" at bounding box center [1108, 274] width 24 height 24
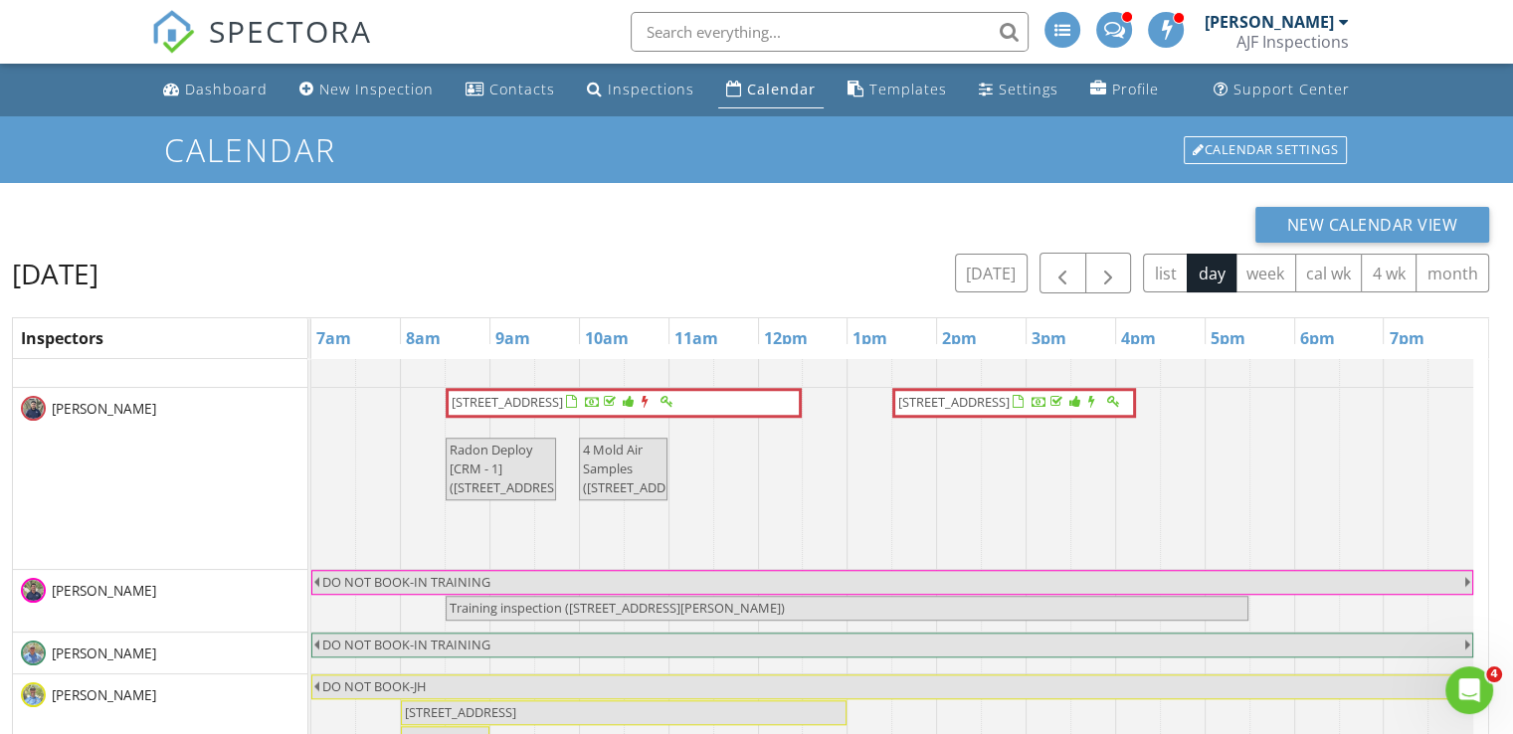
click at [755, 260] on div "Tuesday, August 26, 2025 today list day week cal wk 4 wk month" at bounding box center [750, 273] width 1477 height 41
click at [1122, 268] on button "button" at bounding box center [1108, 273] width 47 height 41
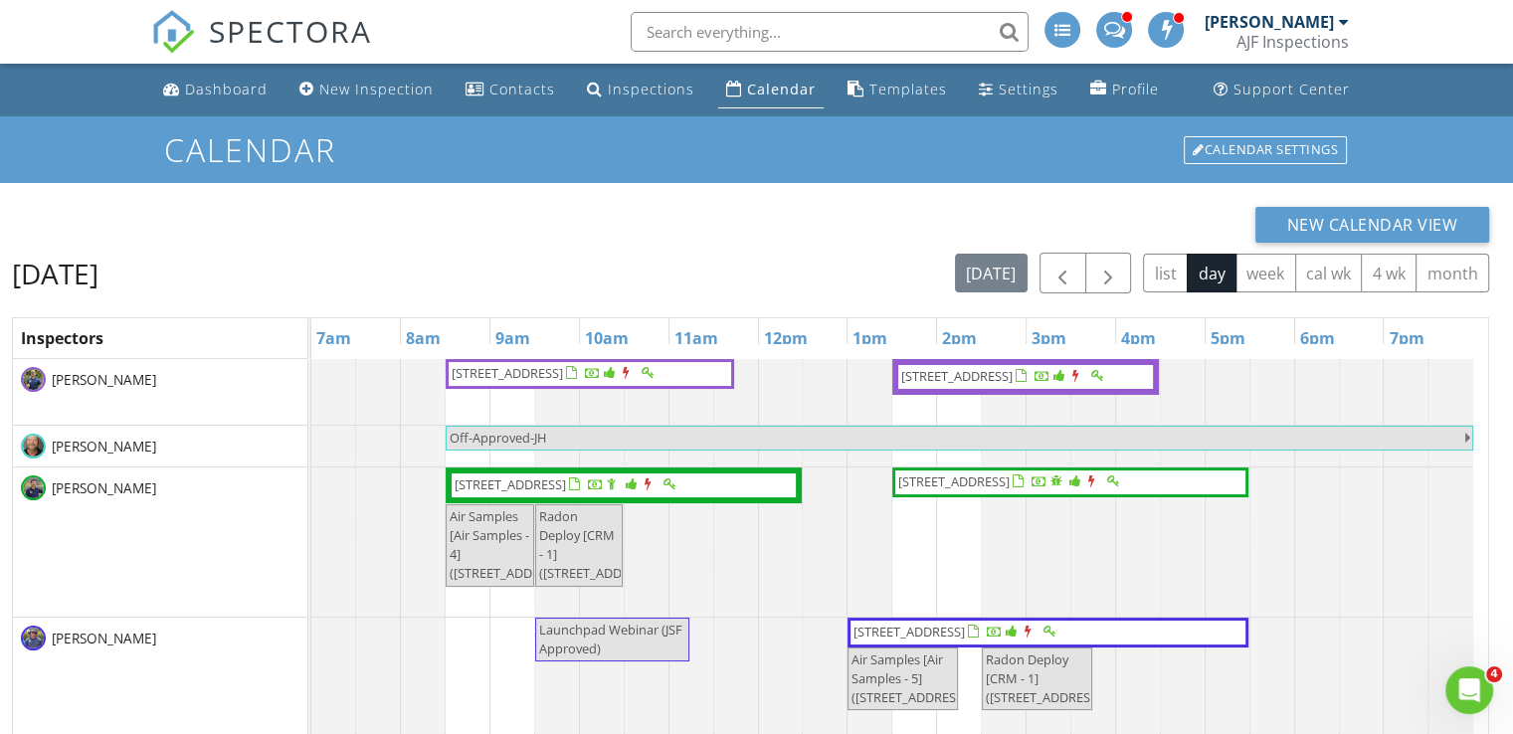
click at [641, 234] on div "New Calendar View" at bounding box center [750, 225] width 1477 height 36
click at [1118, 268] on span "button" at bounding box center [1108, 274] width 24 height 24
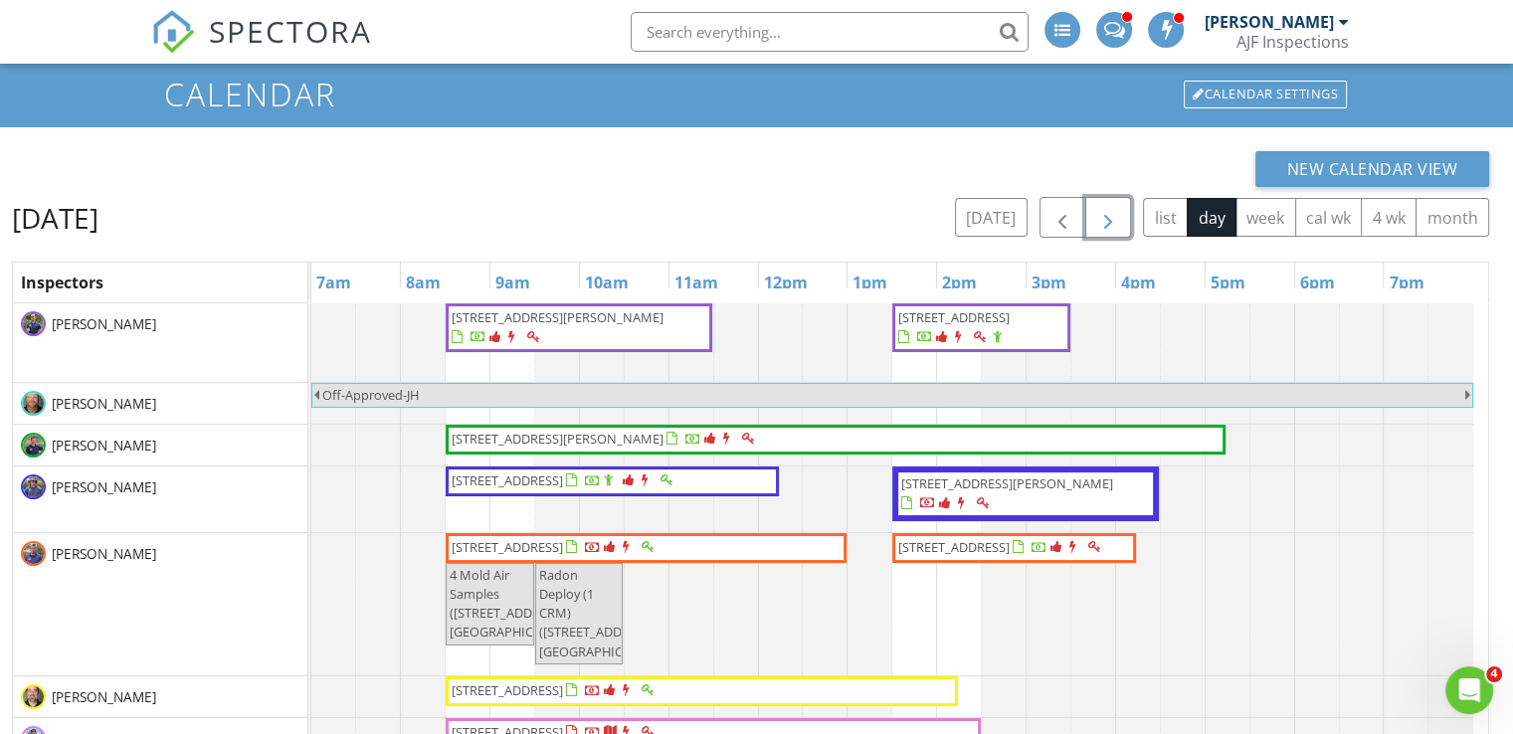
click at [1110, 212] on span "button" at bounding box center [1108, 218] width 24 height 24
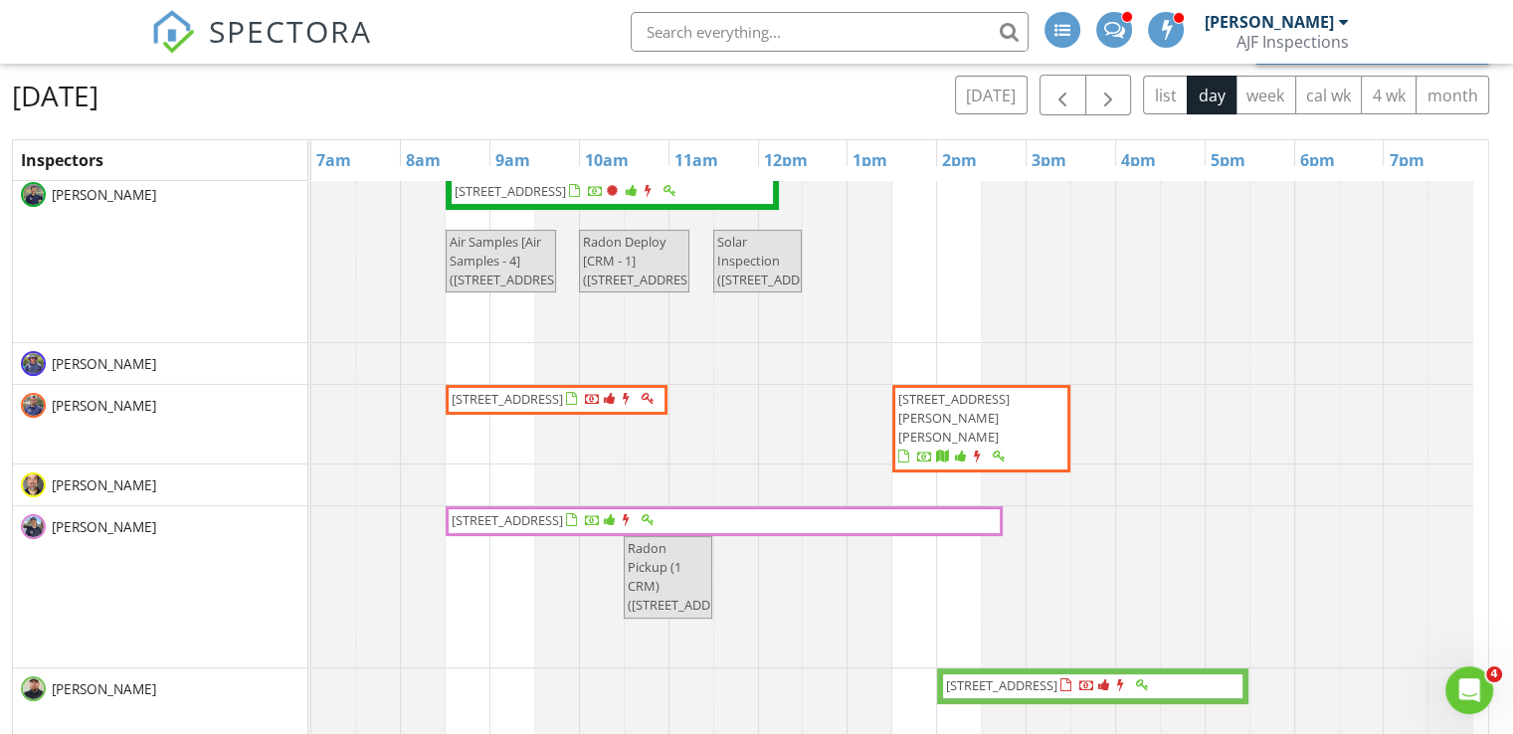
click at [1313, 38] on div "AJF Inspections" at bounding box center [1292, 42] width 112 height 20
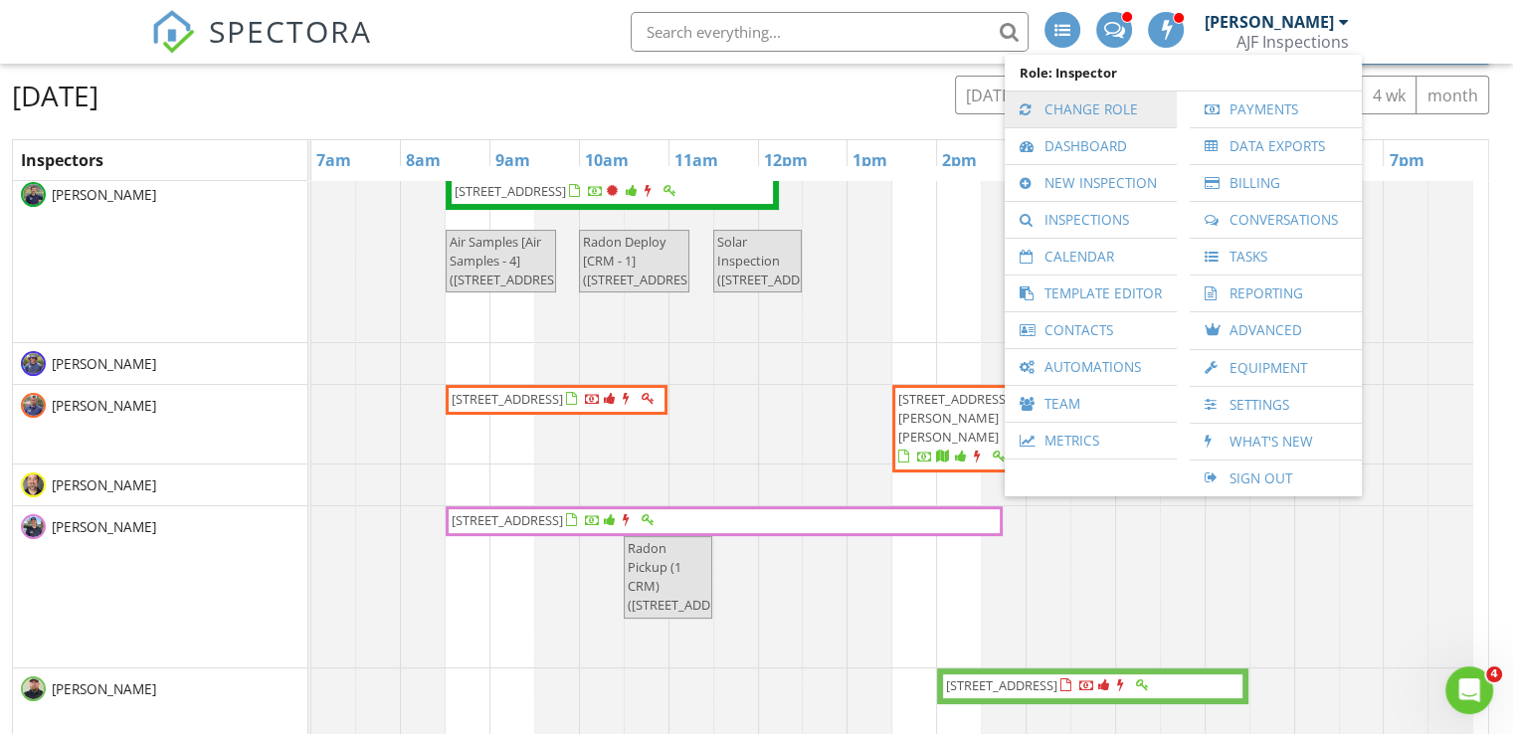
click at [1056, 103] on link "Change Role" at bounding box center [1091, 110] width 152 height 36
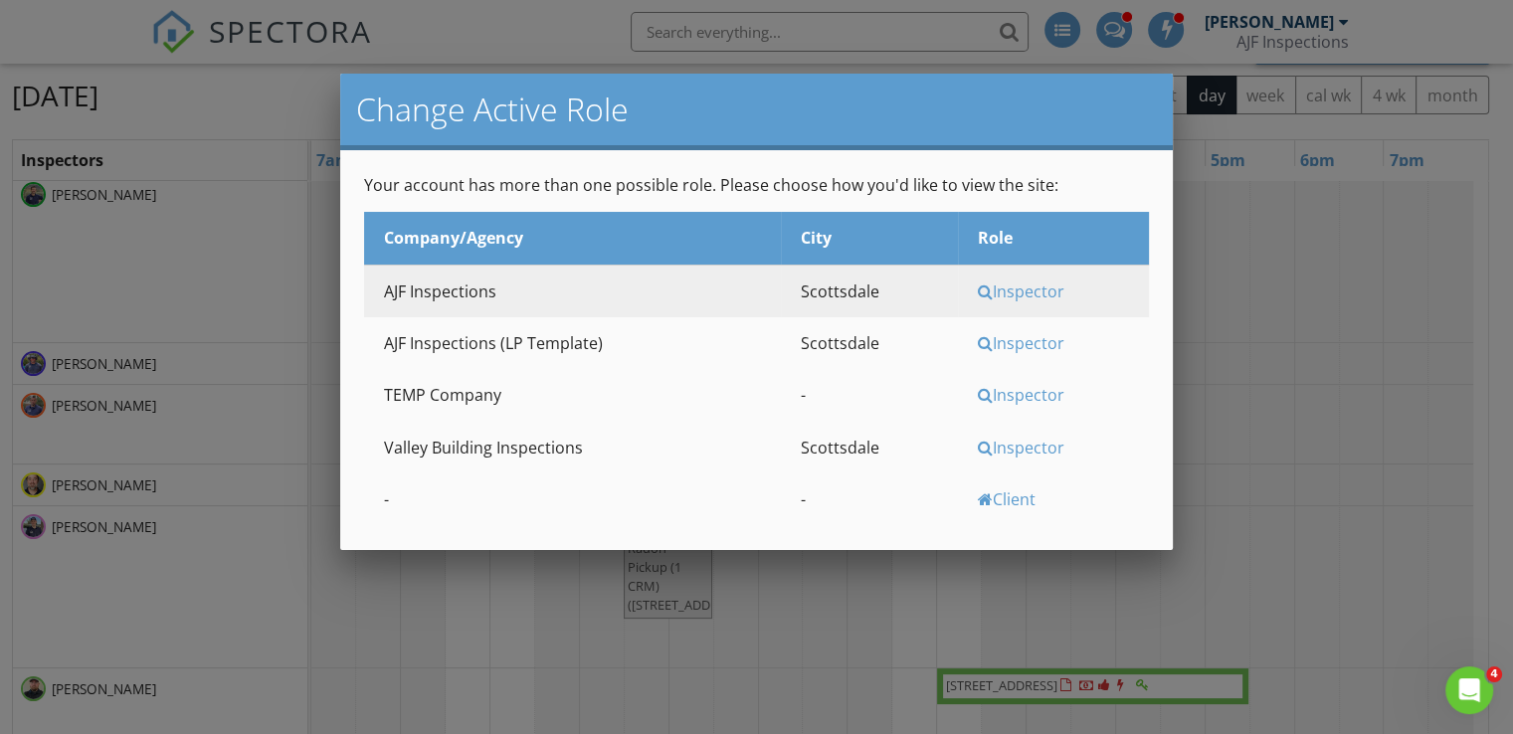
click at [997, 441] on div "Inspector" at bounding box center [1061, 448] width 166 height 22
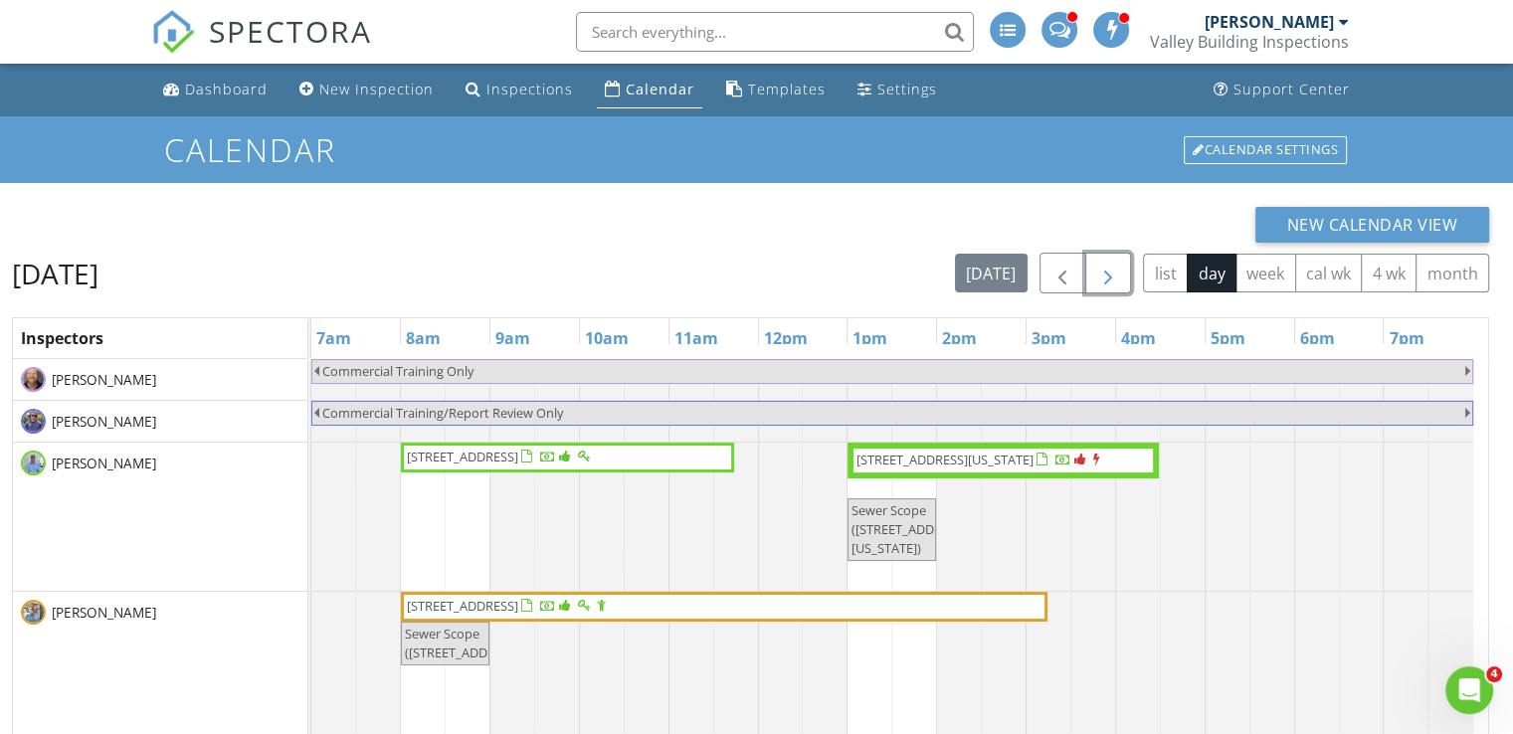
click at [1104, 277] on span "button" at bounding box center [1108, 274] width 24 height 24
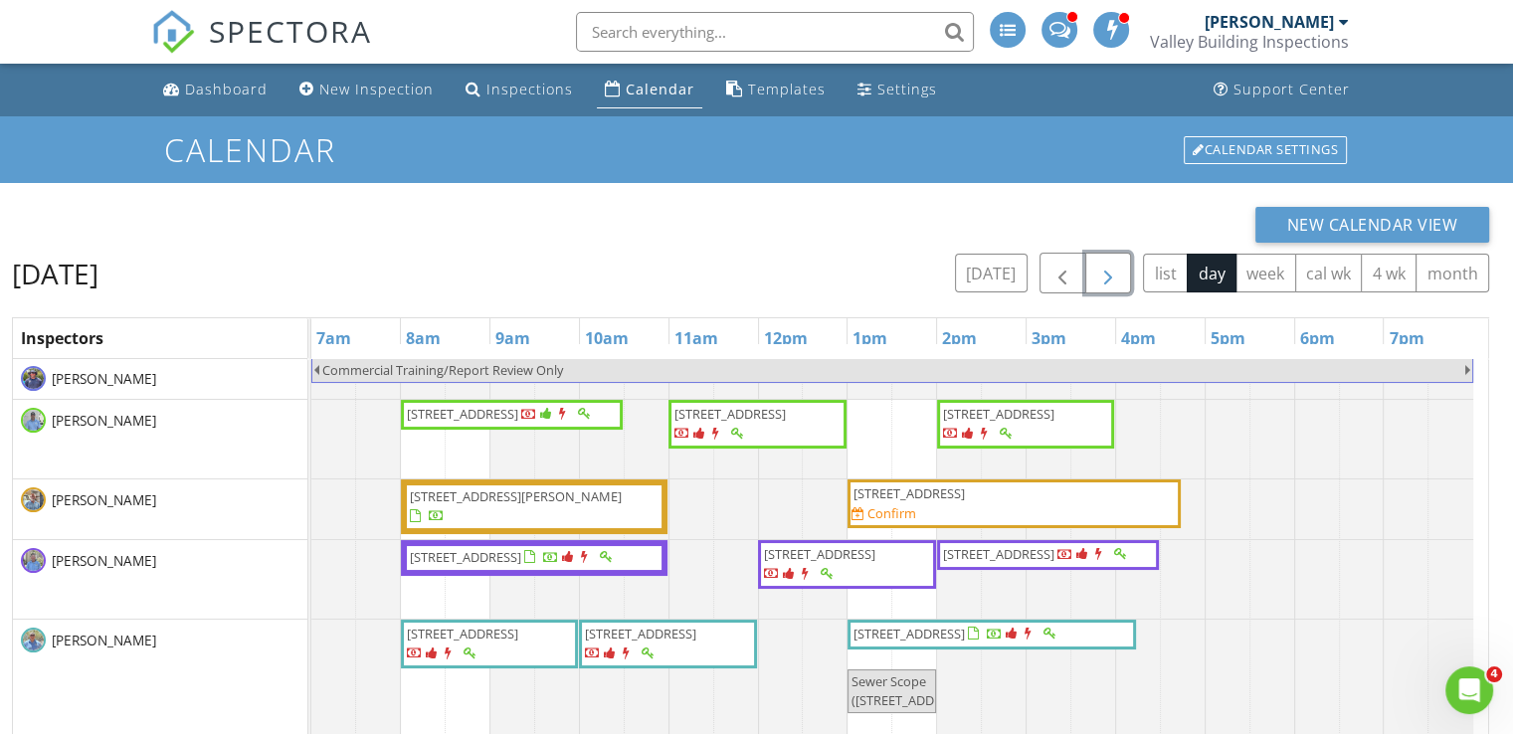
click at [1105, 291] on button "button" at bounding box center [1108, 273] width 47 height 41
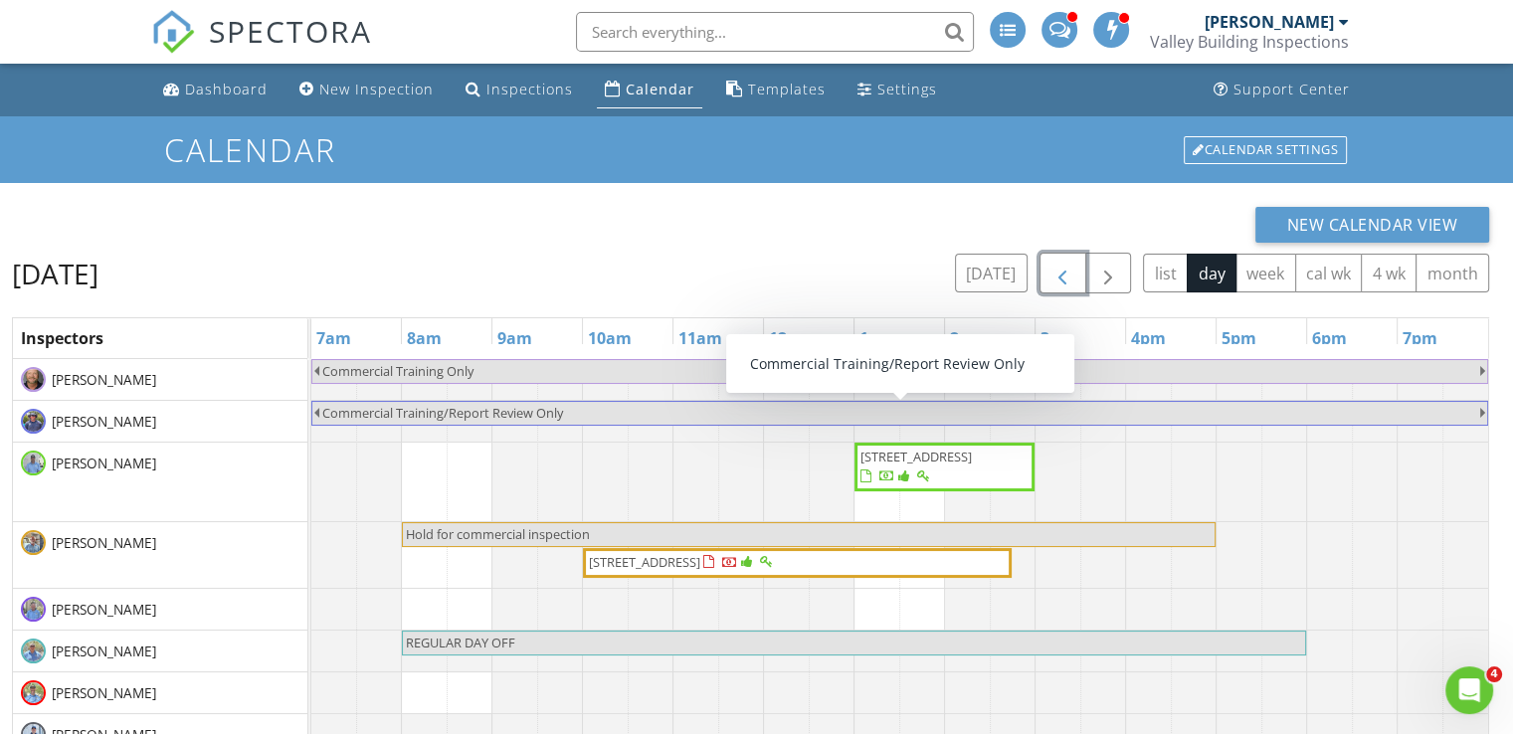
click at [1059, 282] on span "button" at bounding box center [1062, 274] width 24 height 24
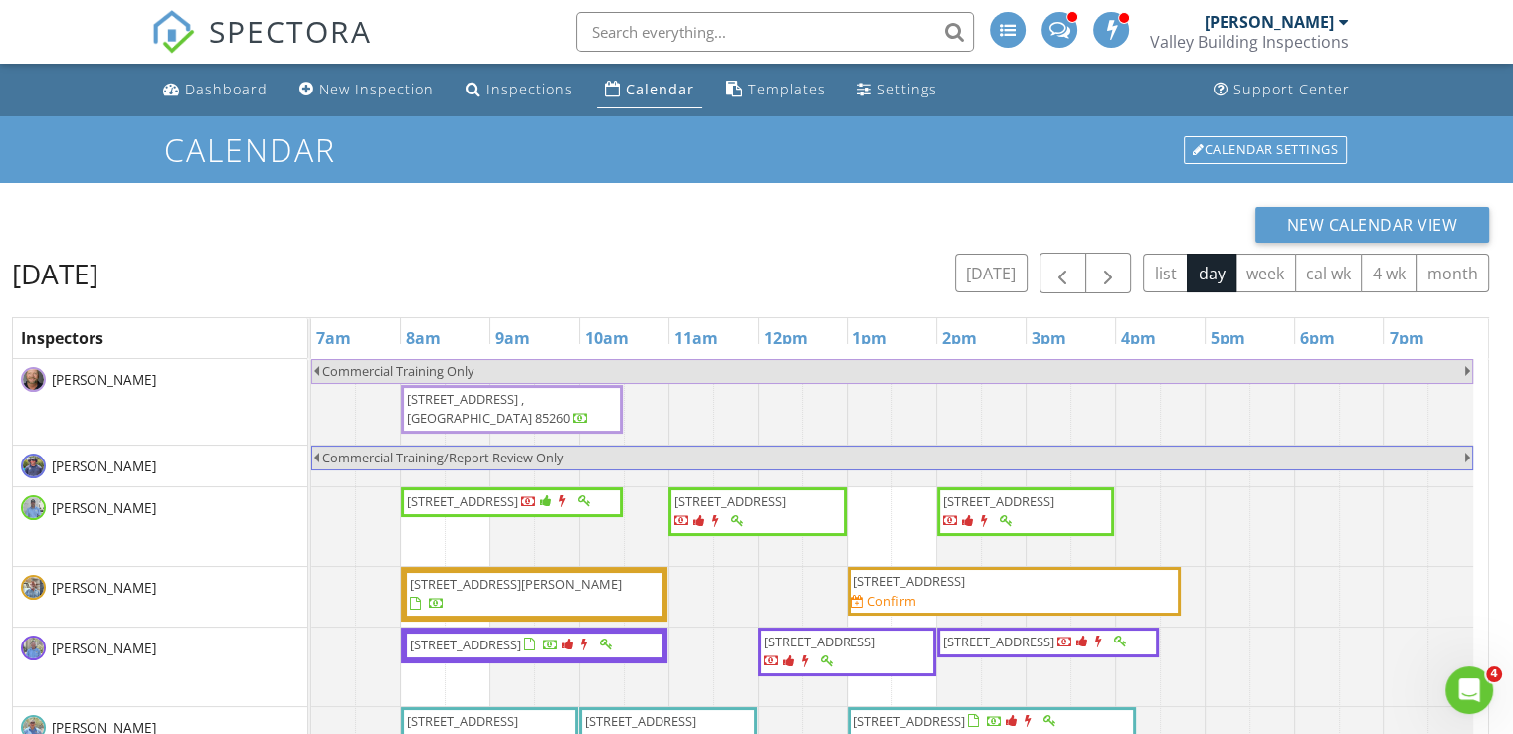
click at [1298, 25] on div "[PERSON_NAME]" at bounding box center [1269, 22] width 129 height 20
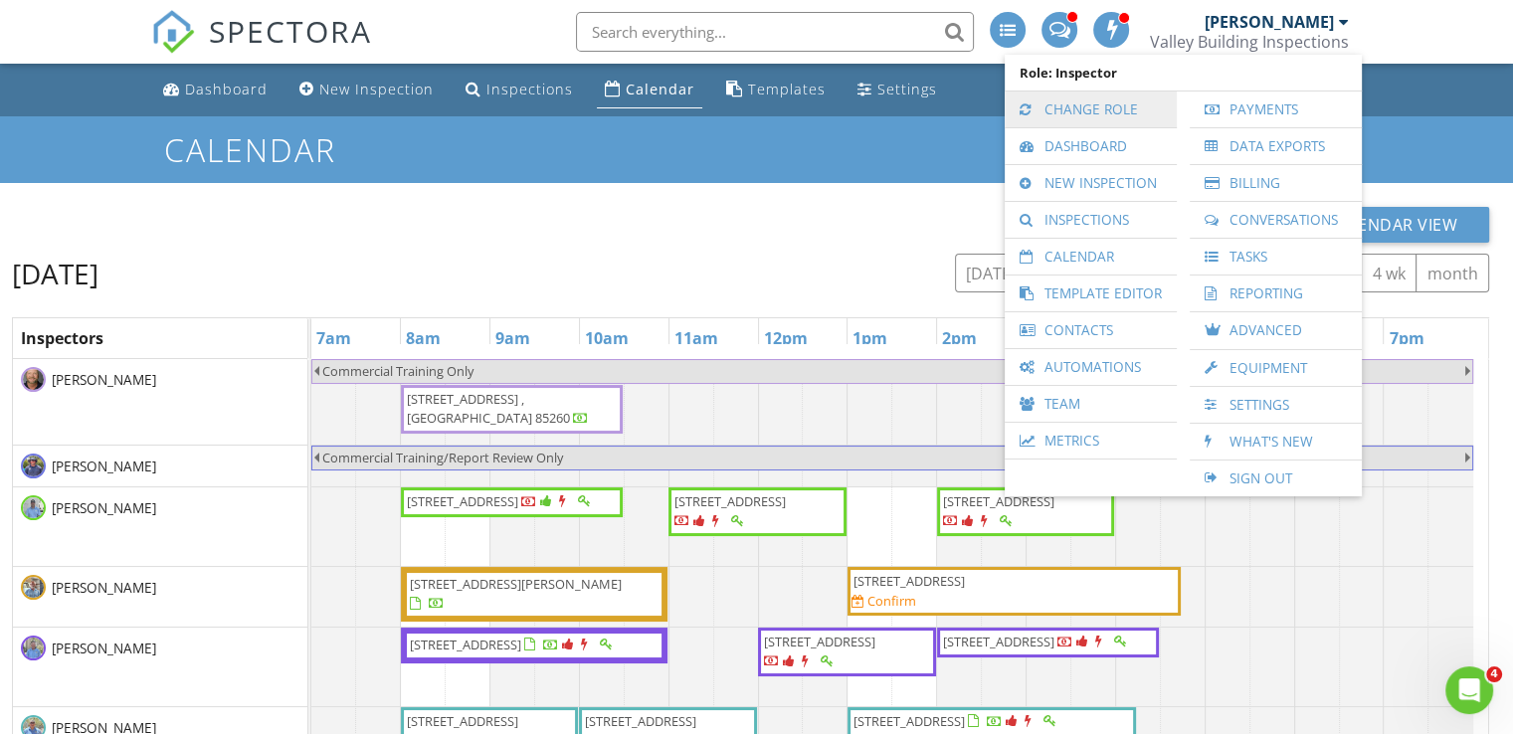
click at [1061, 105] on link "Change Role" at bounding box center [1091, 110] width 152 height 36
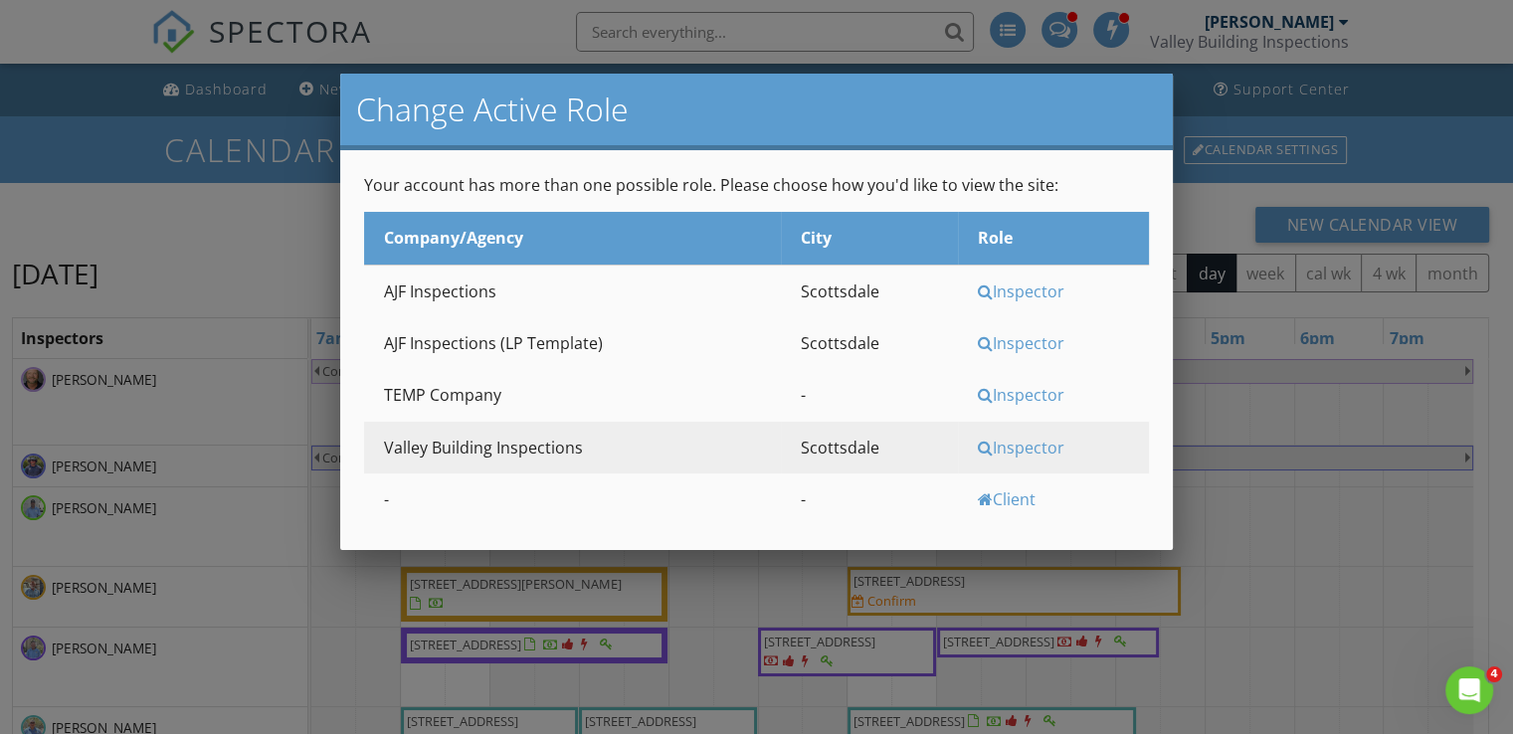
click at [1011, 300] on div "Inspector" at bounding box center [1061, 291] width 166 height 22
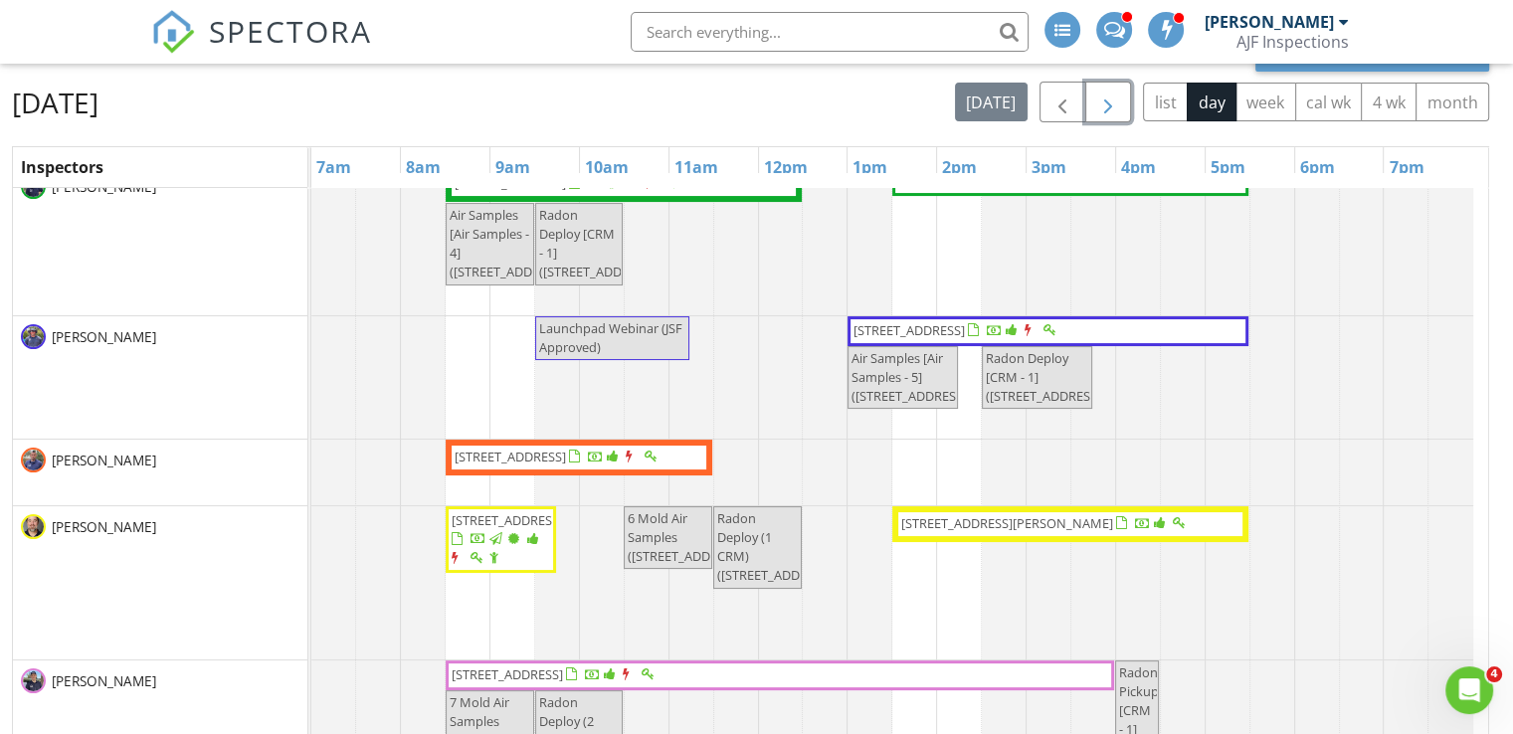
click at [1098, 101] on span "button" at bounding box center [1108, 103] width 24 height 24
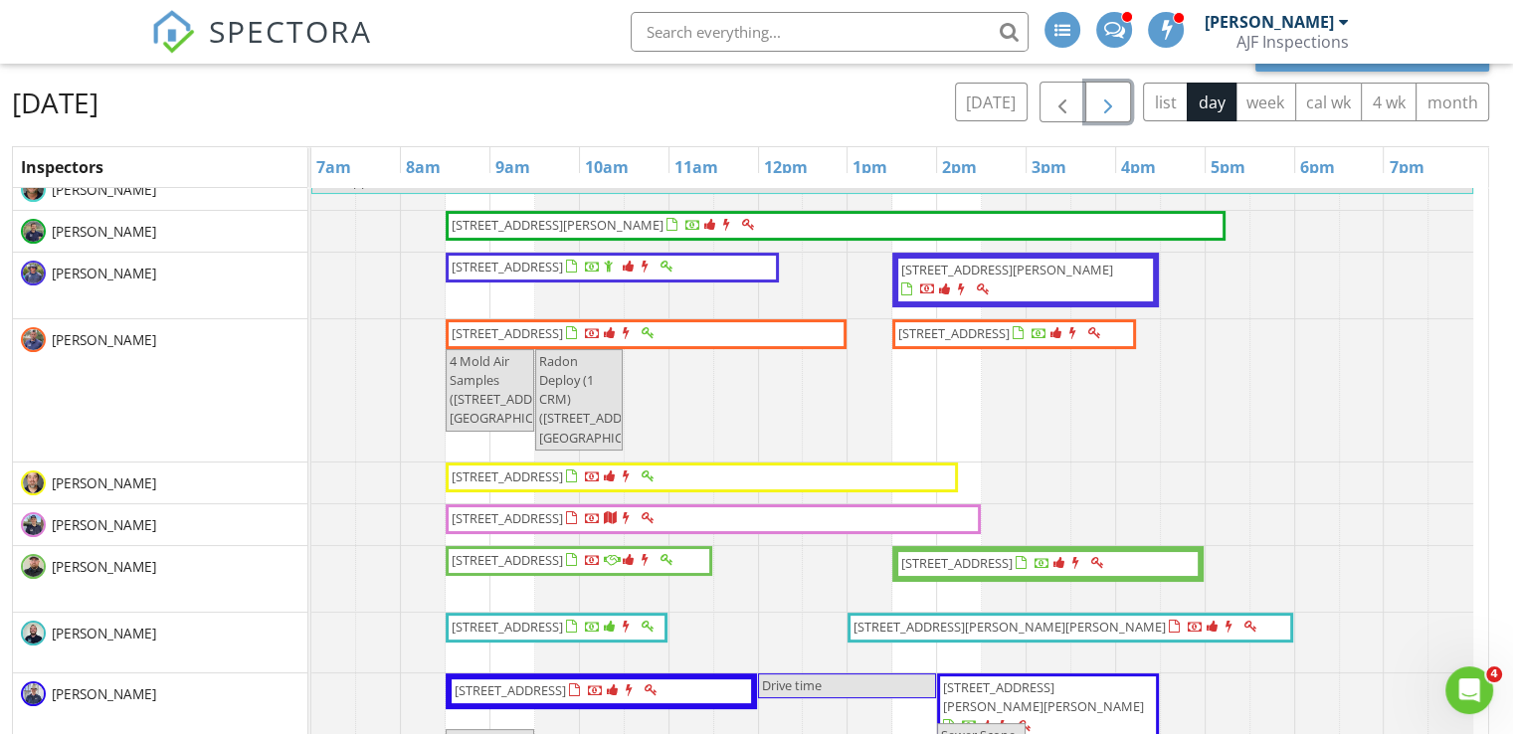
click at [1110, 91] on span "button" at bounding box center [1108, 103] width 24 height 24
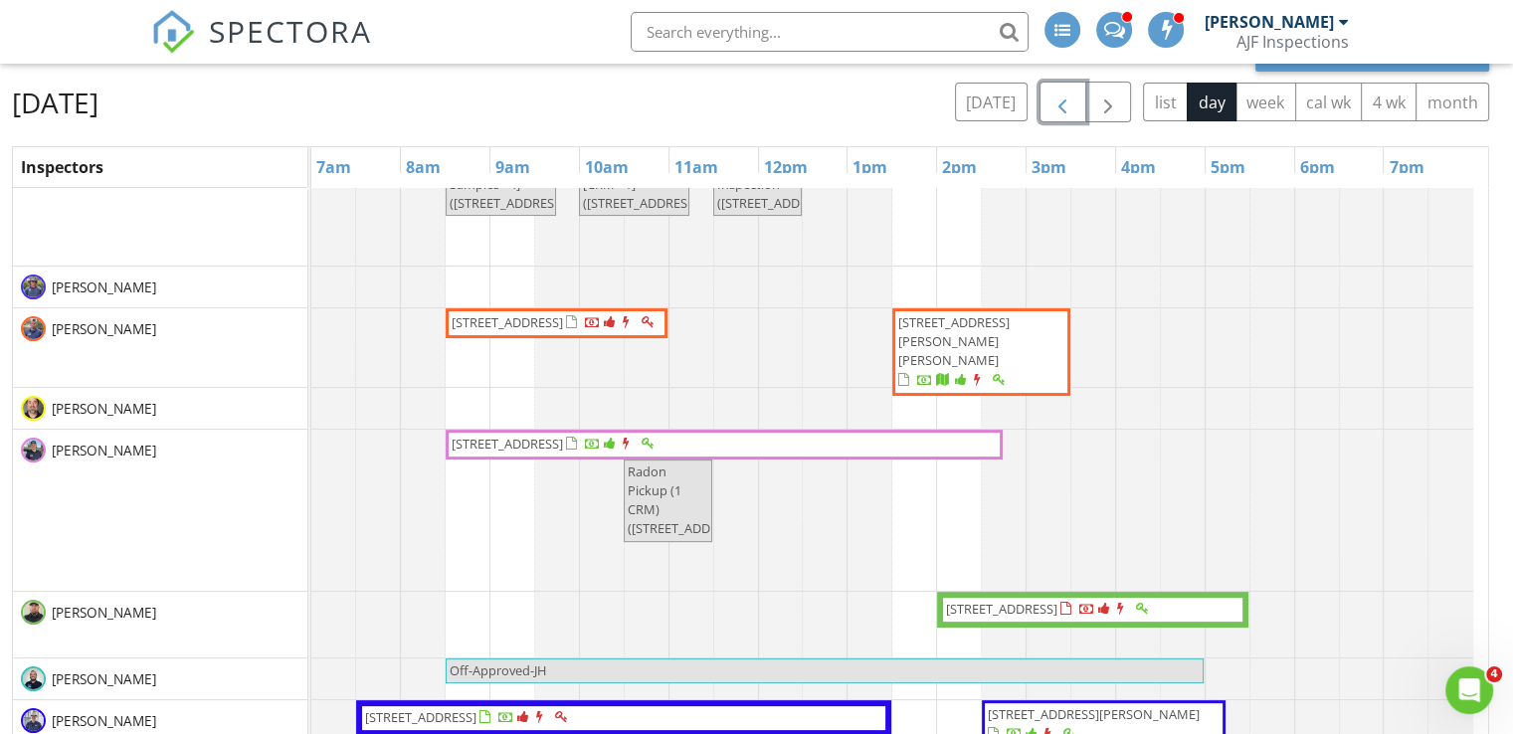
click at [1069, 100] on span "button" at bounding box center [1062, 103] width 24 height 24
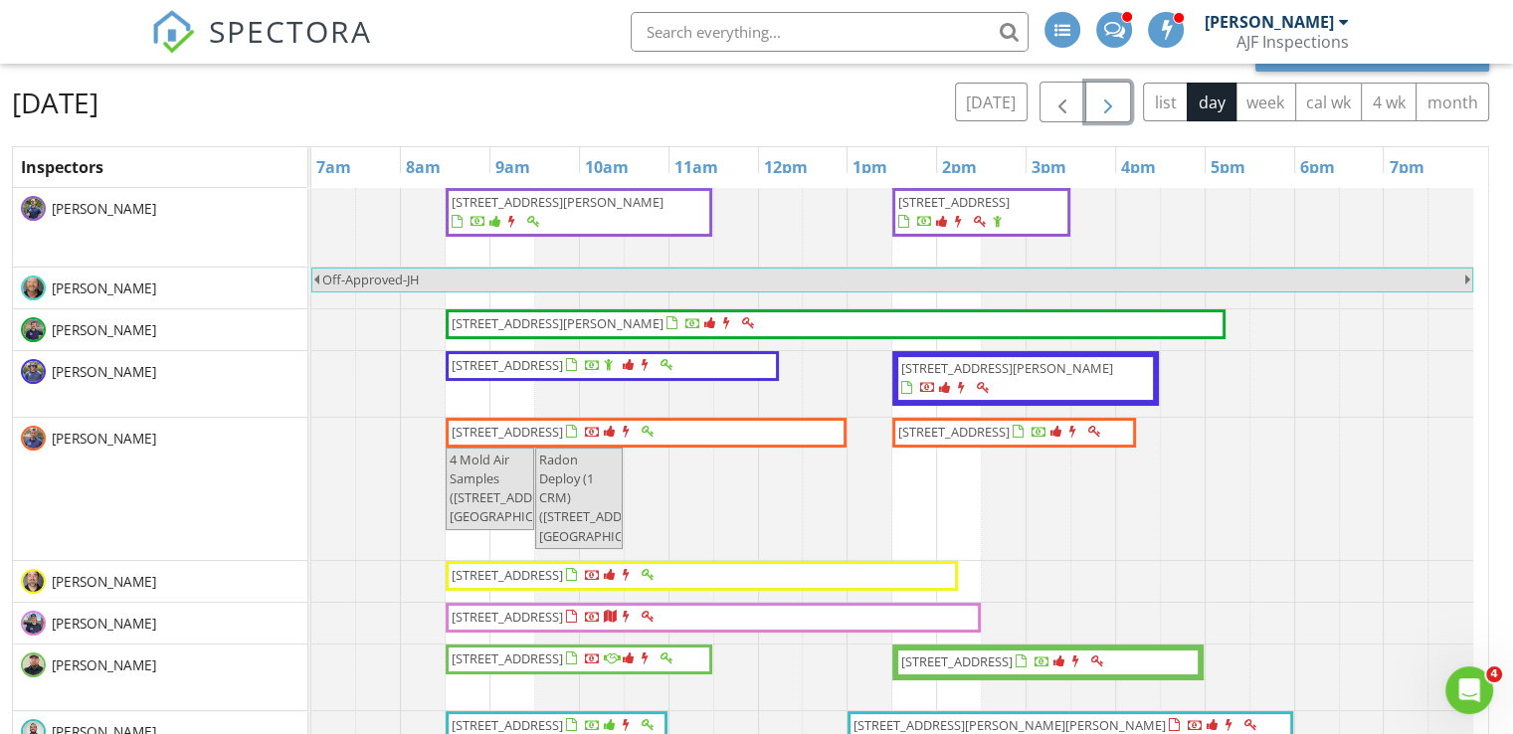
click at [1111, 112] on span "button" at bounding box center [1108, 103] width 24 height 24
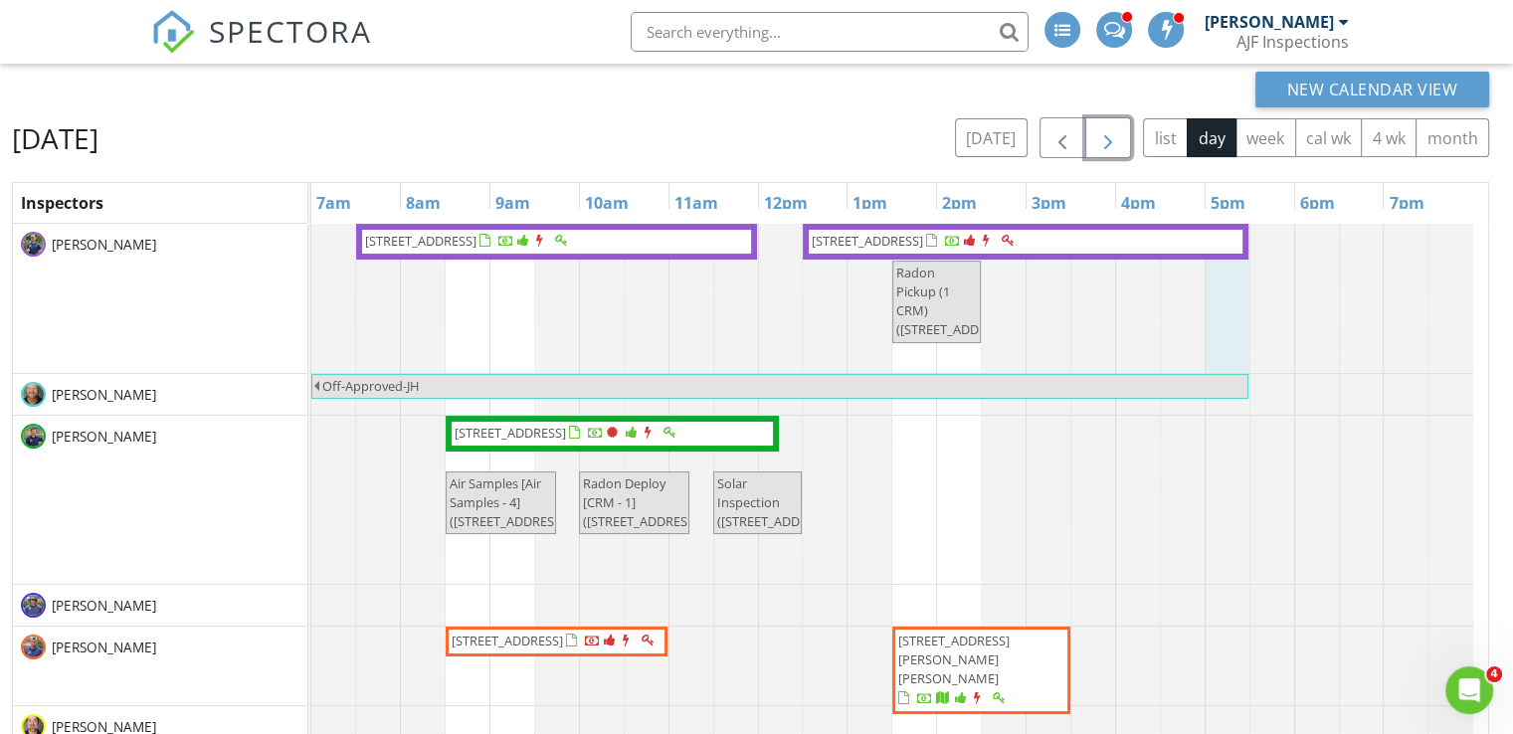
click at [311, 343] on div at bounding box center [311, 298] width 0 height 149
click at [1289, 24] on div "[PERSON_NAME]" at bounding box center [1269, 22] width 129 height 20
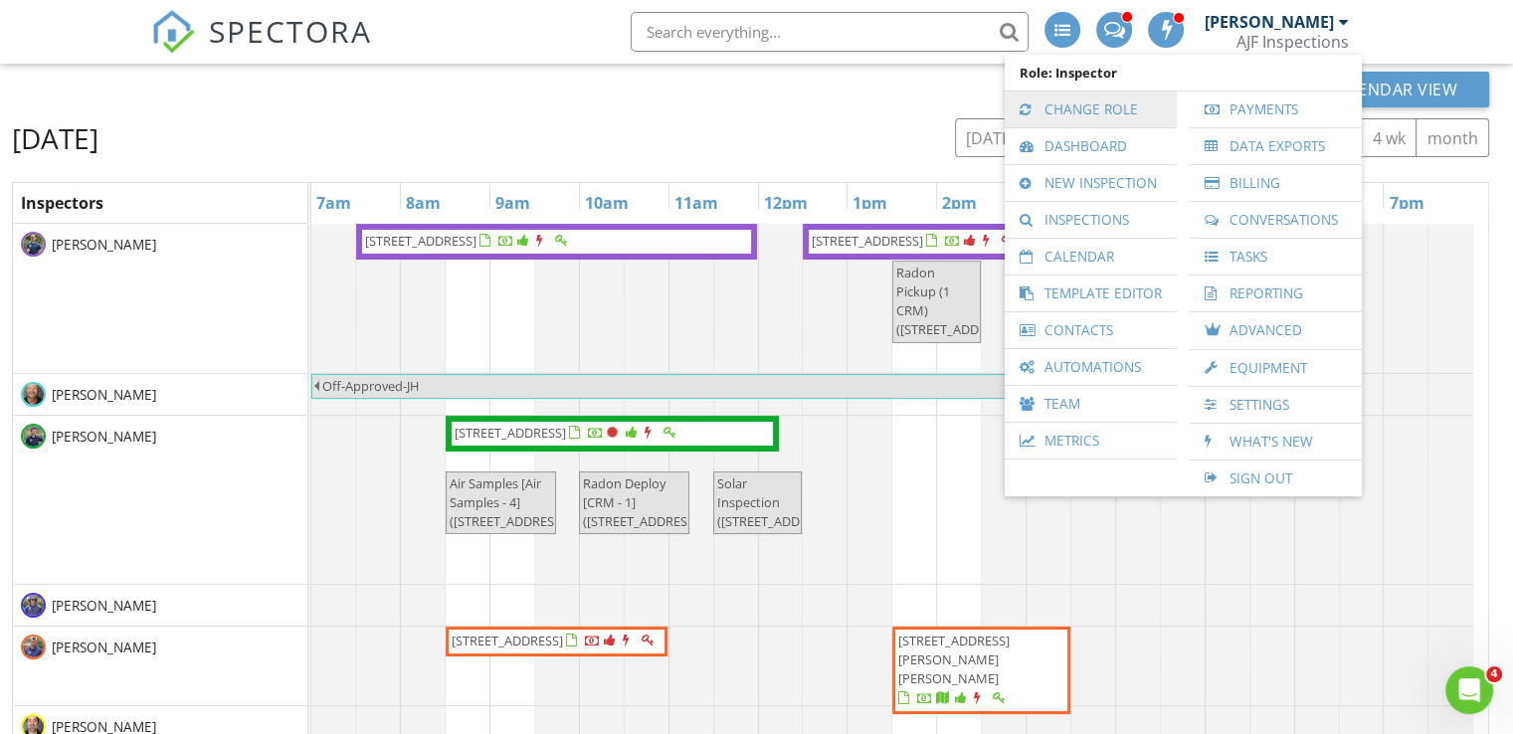
click at [1056, 112] on link "Change Role" at bounding box center [1091, 110] width 152 height 36
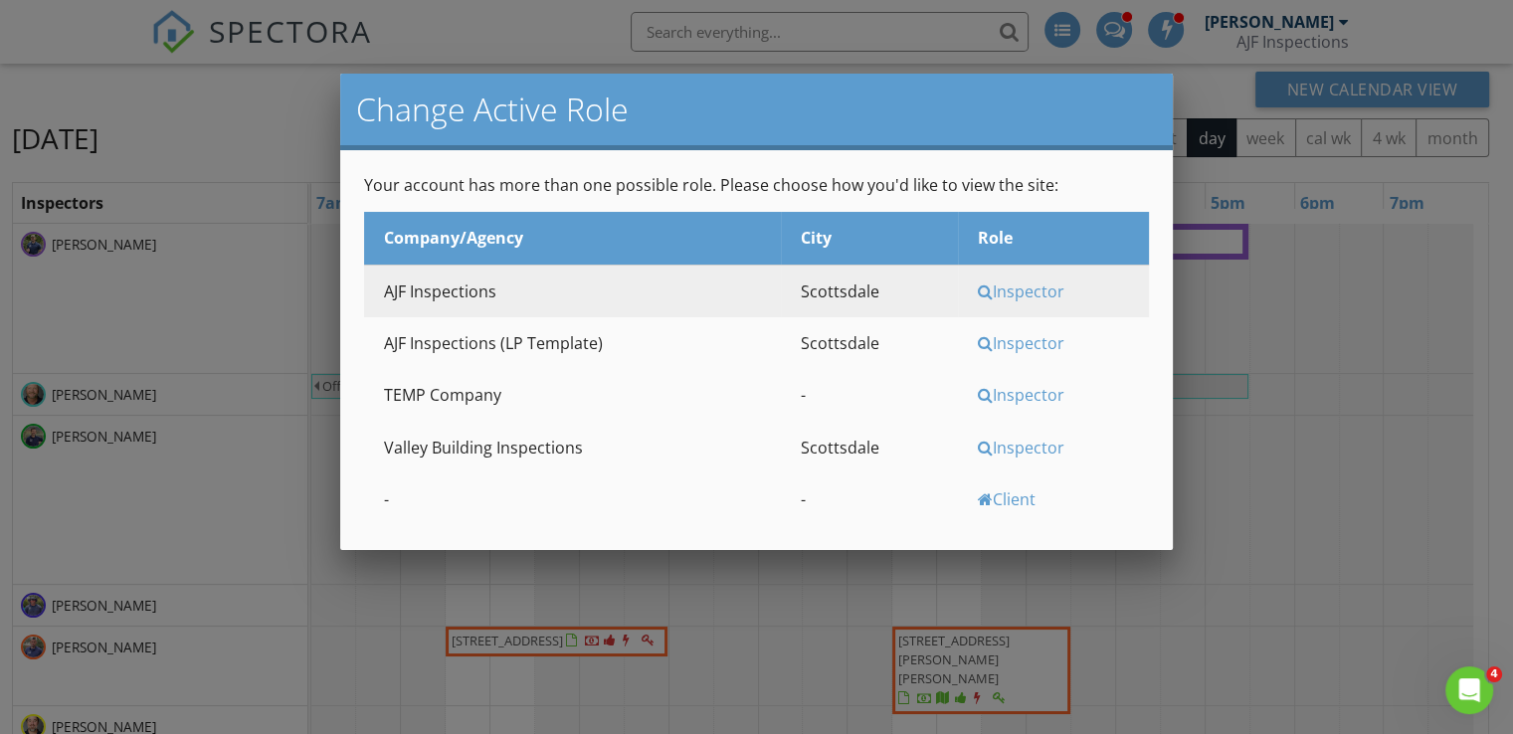
click at [1038, 447] on div "Inspector" at bounding box center [1061, 448] width 166 height 22
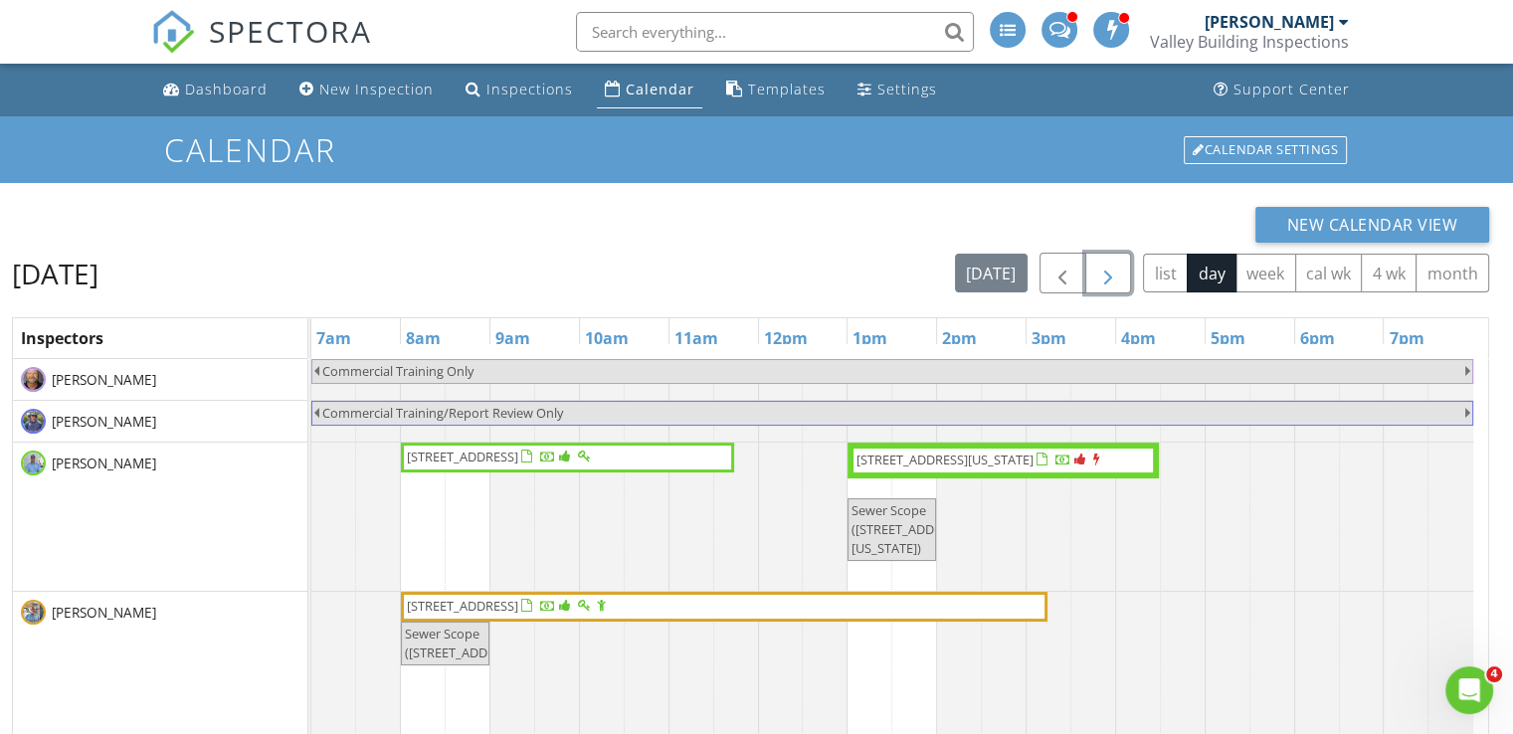
click at [1119, 283] on span "button" at bounding box center [1108, 274] width 24 height 24
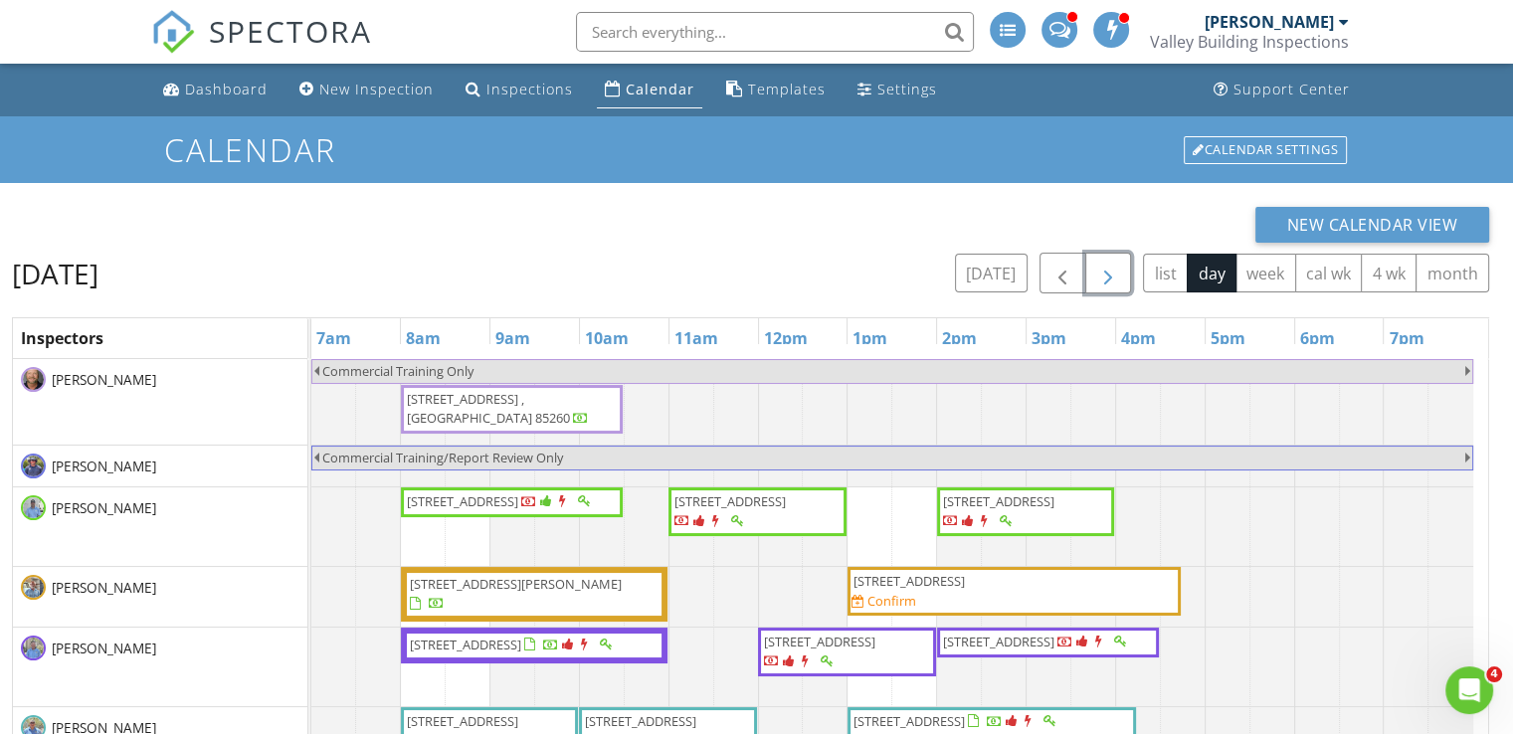
click at [1119, 283] on span "button" at bounding box center [1108, 274] width 24 height 24
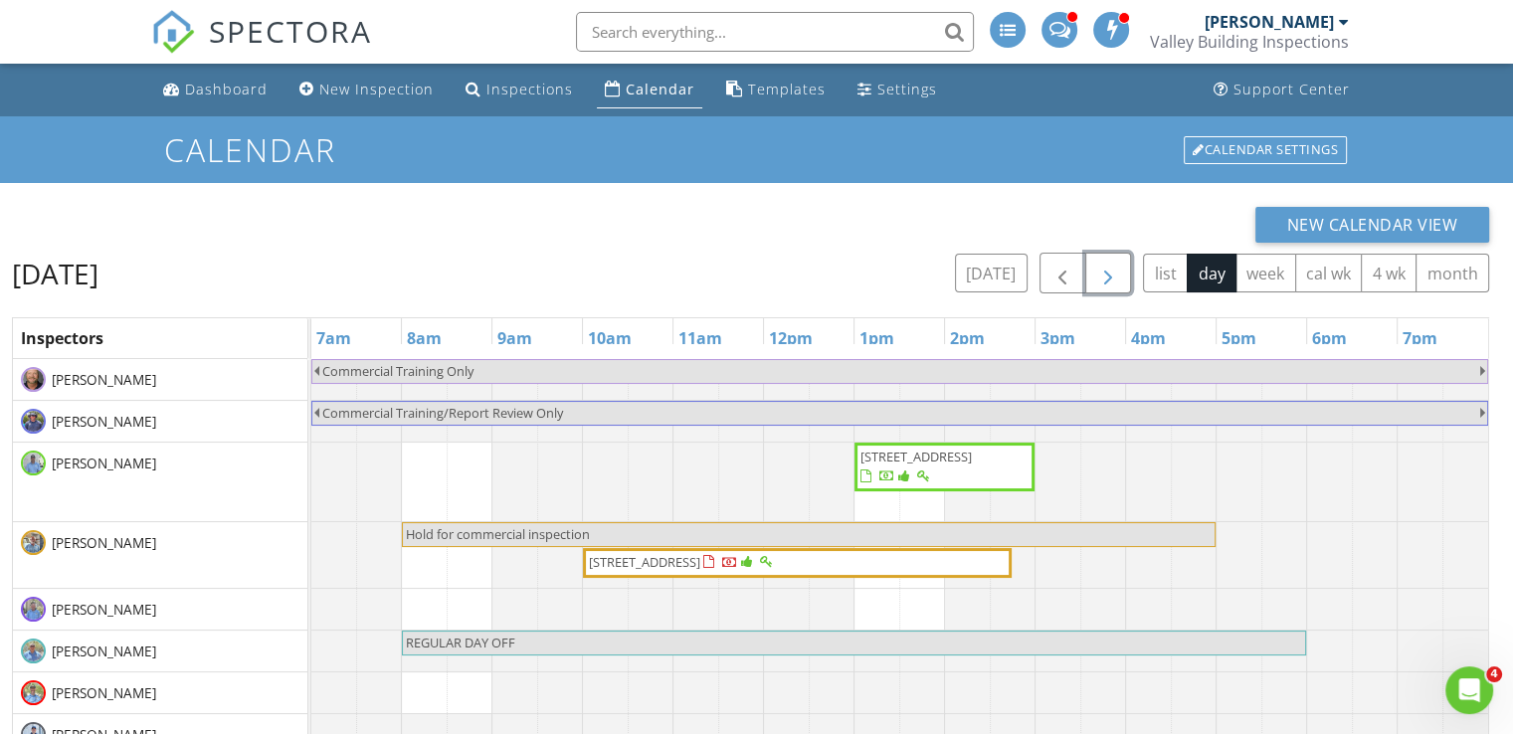
click at [700, 556] on span "[STREET_ADDRESS]" at bounding box center [644, 562] width 111 height 18
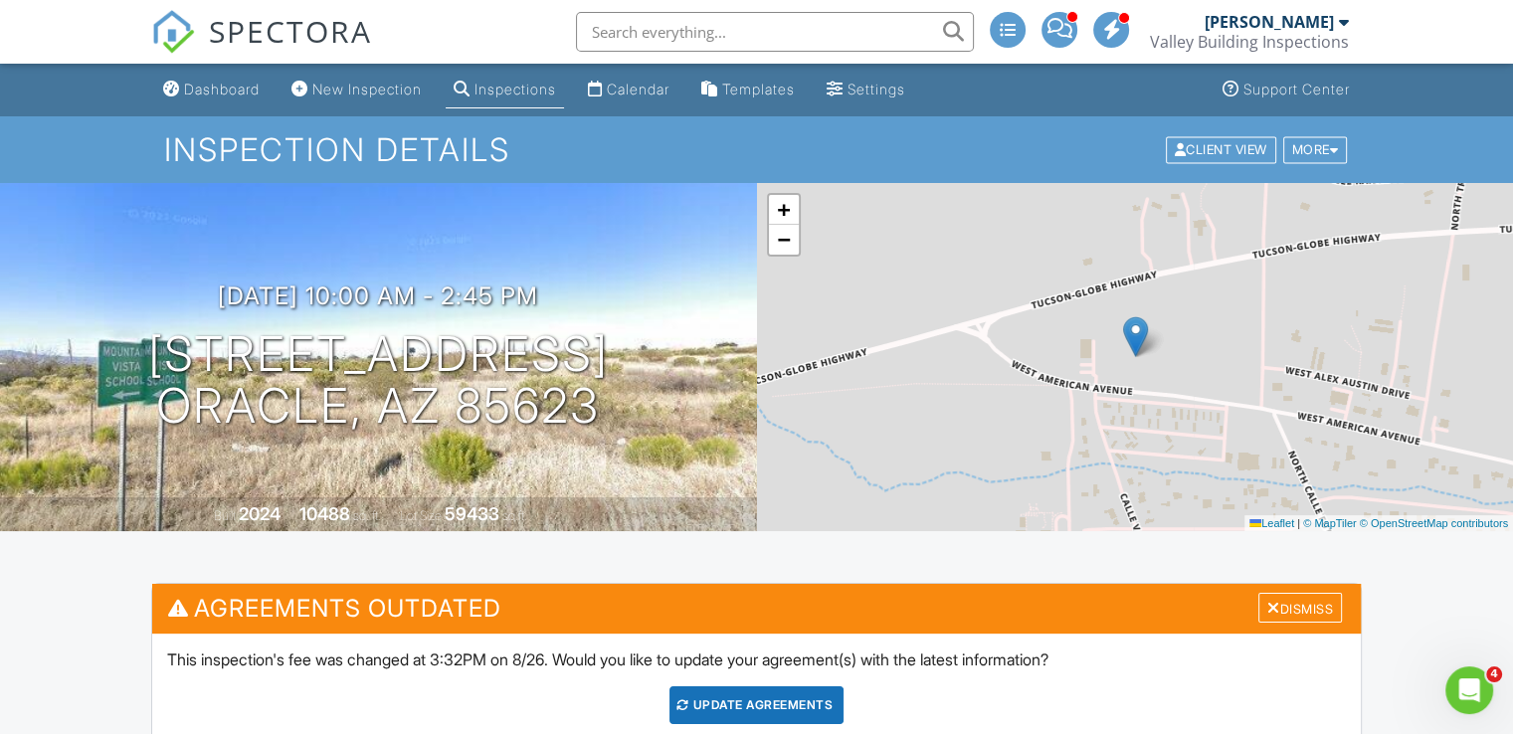
click at [1213, 41] on div "Valley Building Inspections" at bounding box center [1249, 42] width 199 height 20
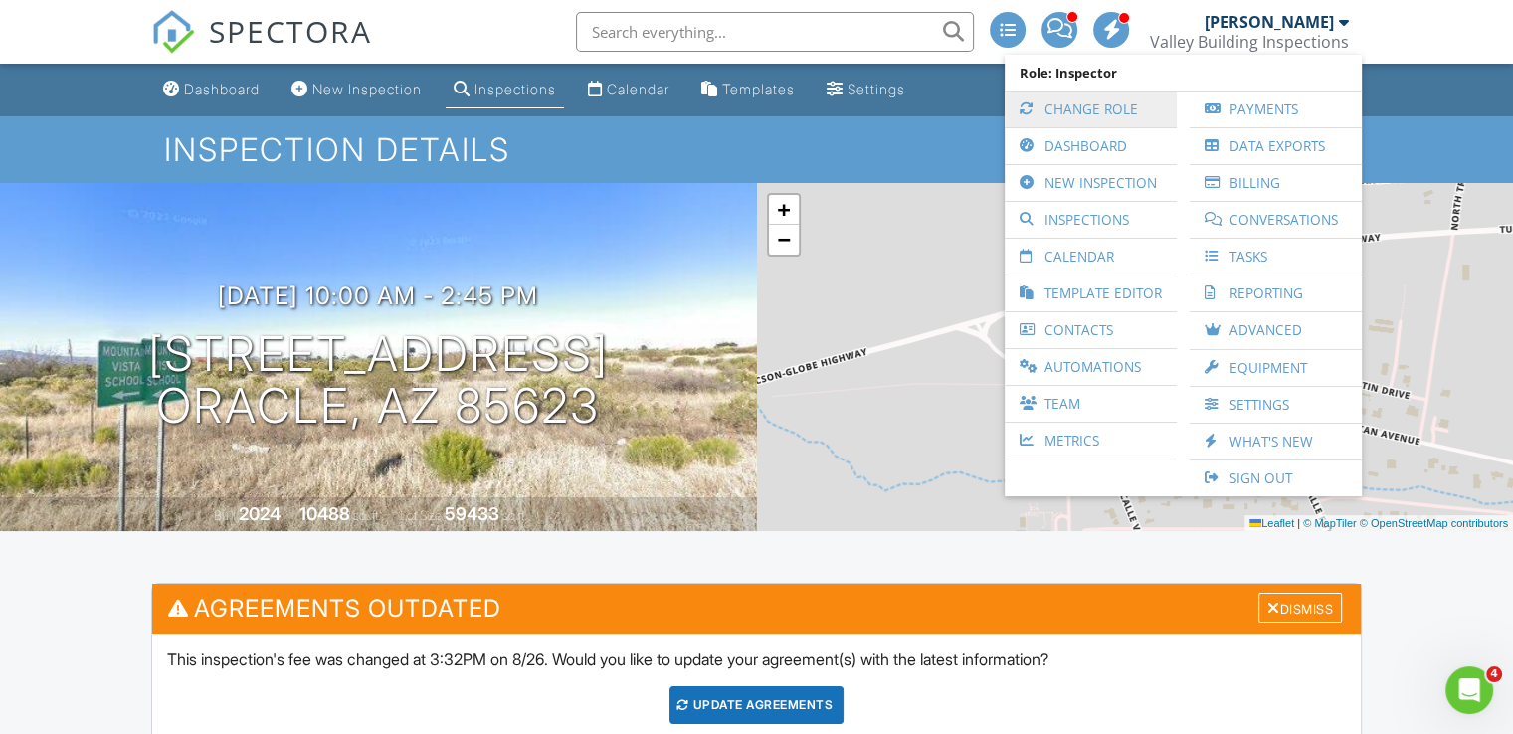
click at [1104, 103] on link "Change Role" at bounding box center [1091, 110] width 152 height 36
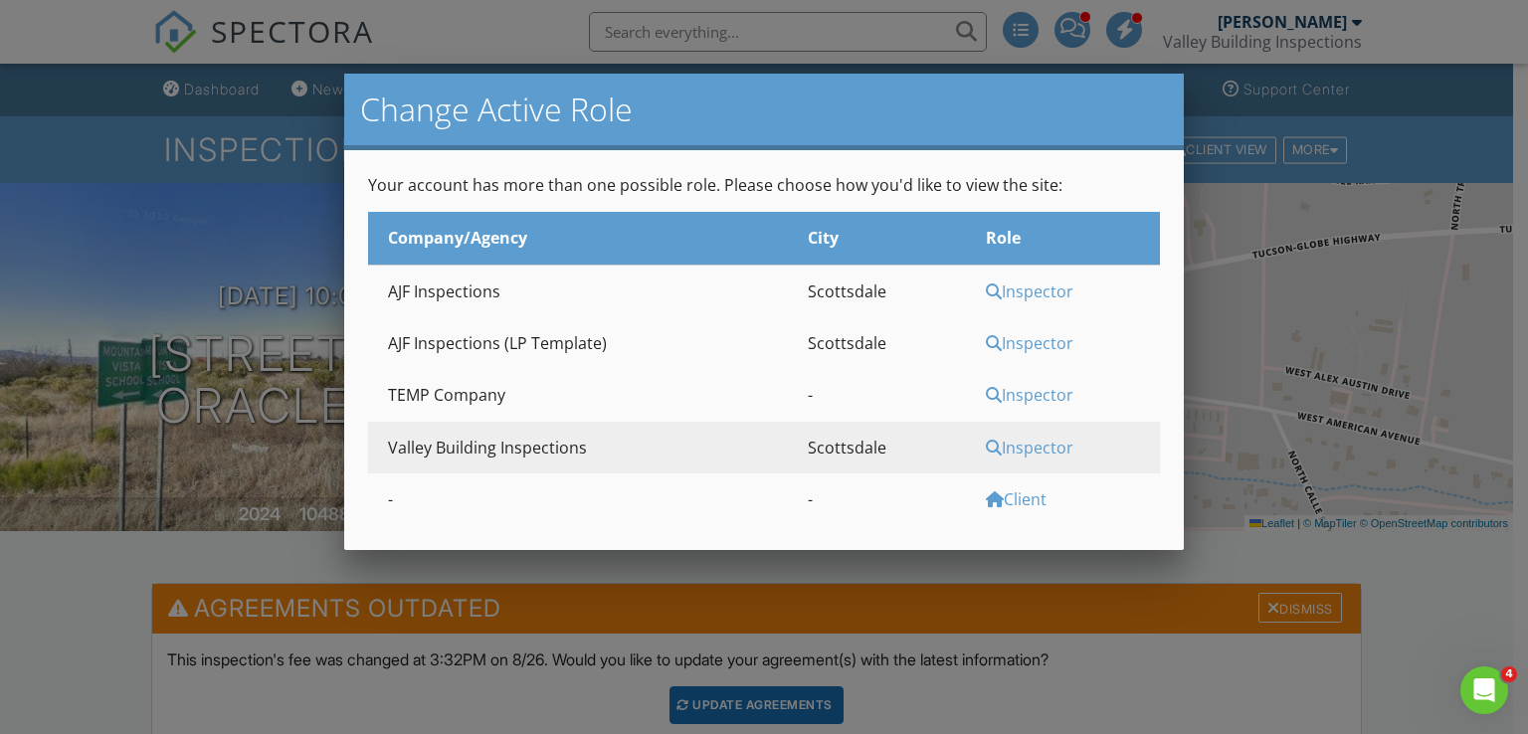
click at [1040, 291] on div "Inspector" at bounding box center [1070, 291] width 169 height 22
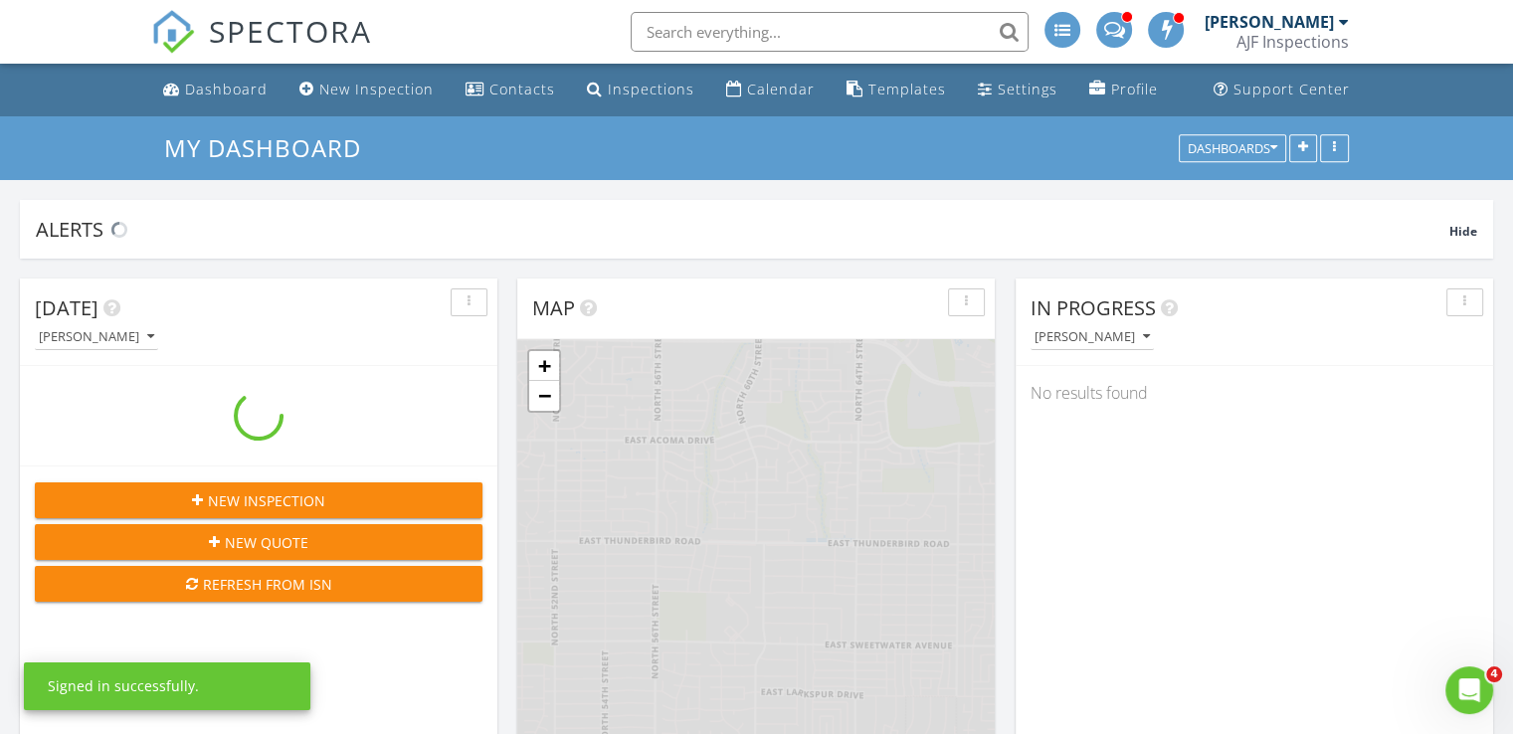
scroll to position [1642, 1544]
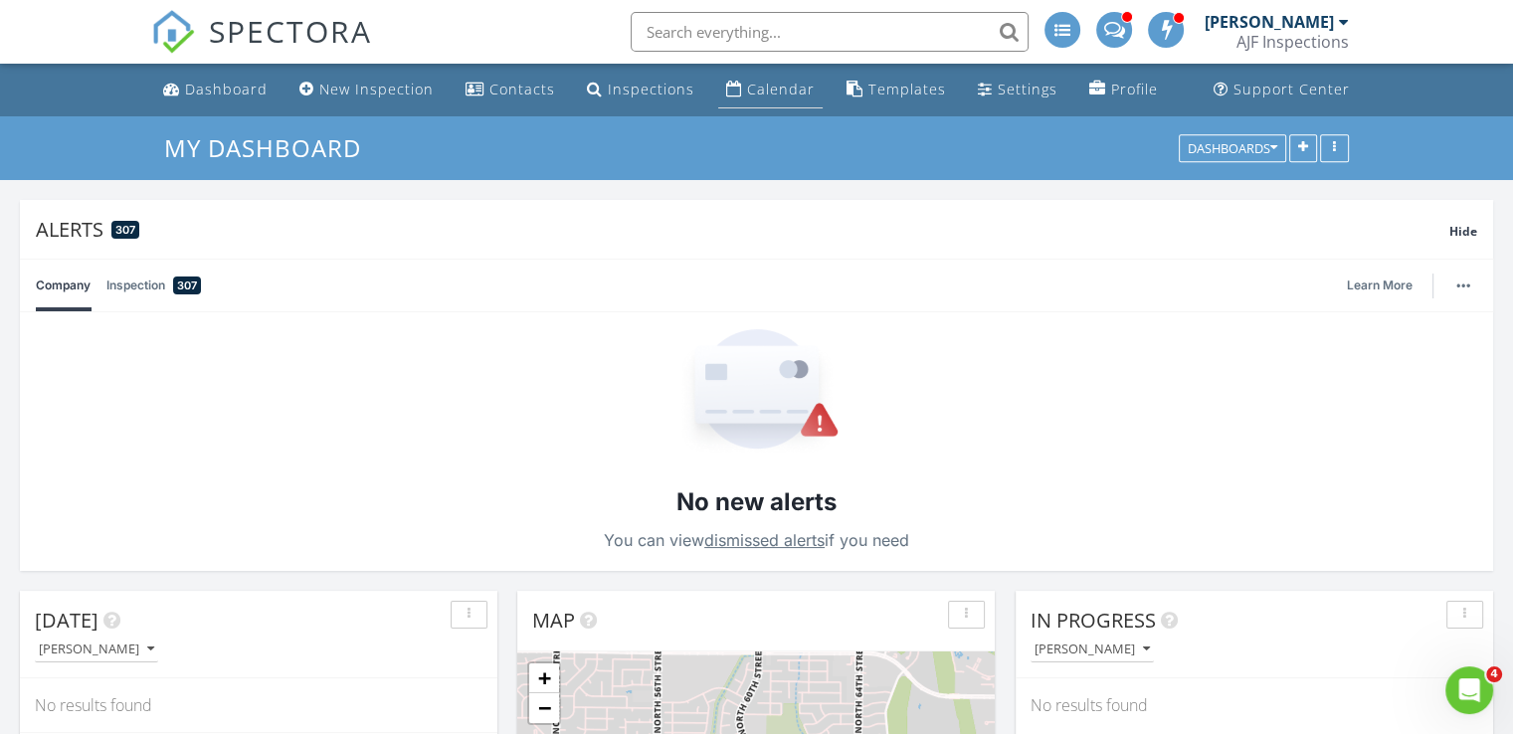
click at [786, 96] on div "Calendar" at bounding box center [781, 89] width 68 height 19
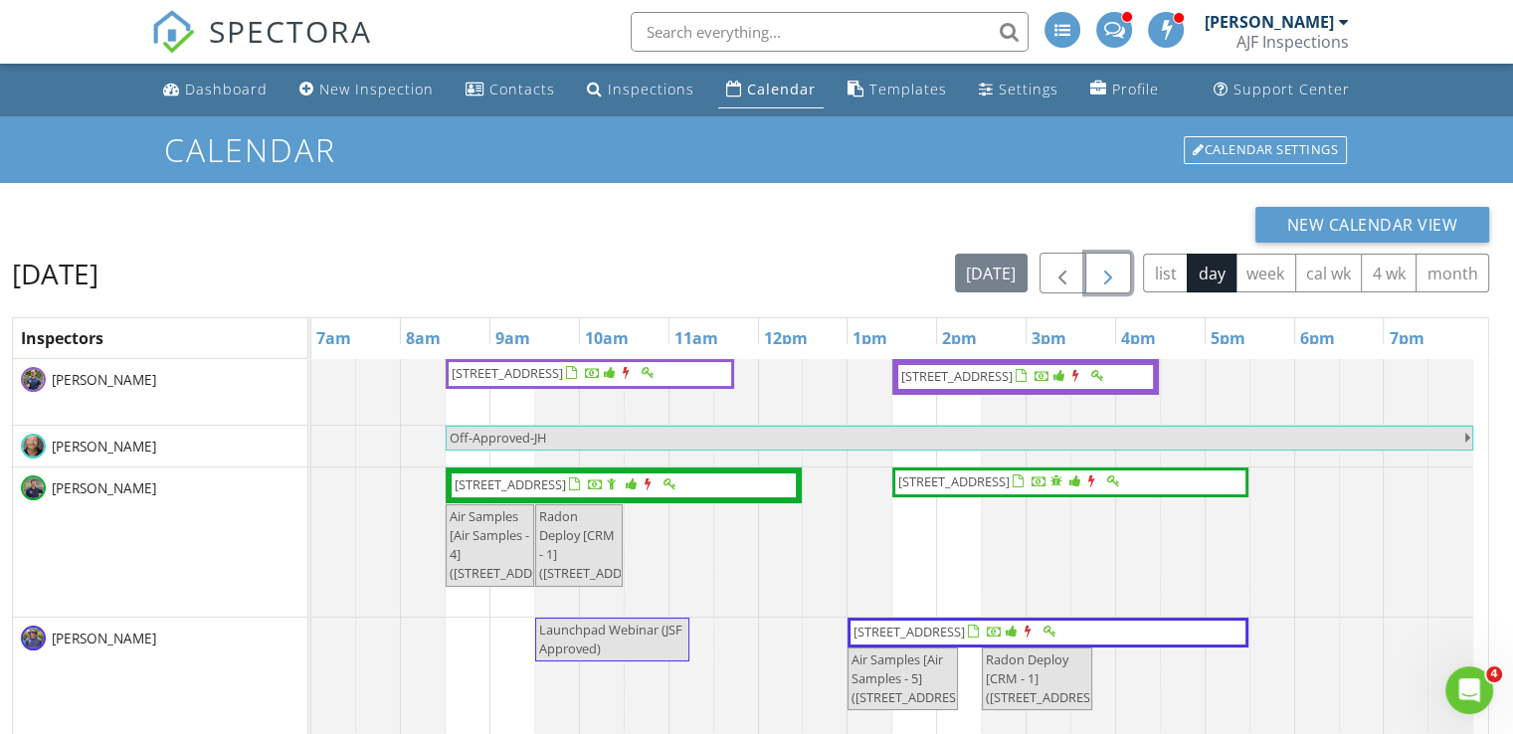
click at [1102, 279] on span "button" at bounding box center [1108, 274] width 24 height 24
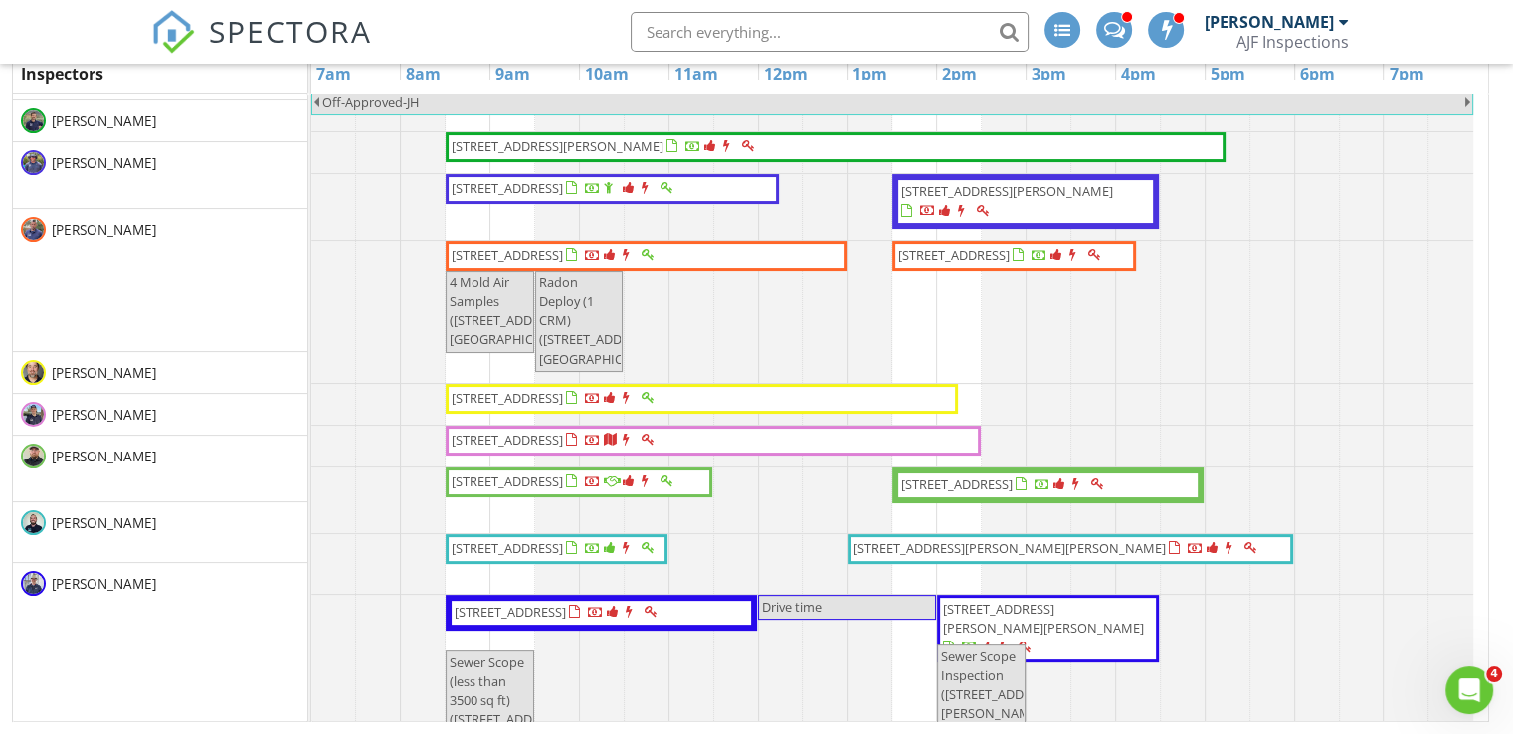
scroll to position [84, 0]
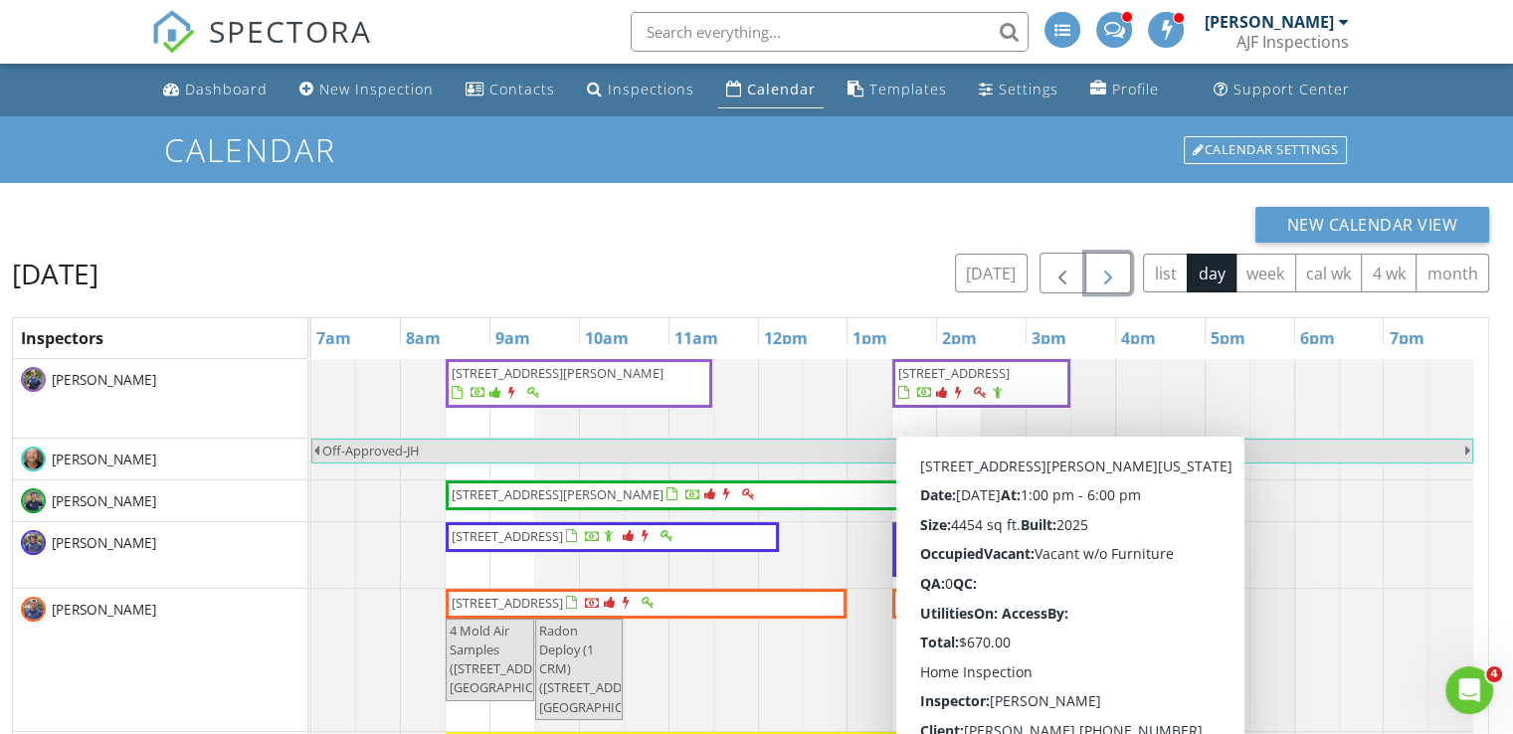
click at [1107, 272] on span "button" at bounding box center [1108, 274] width 24 height 24
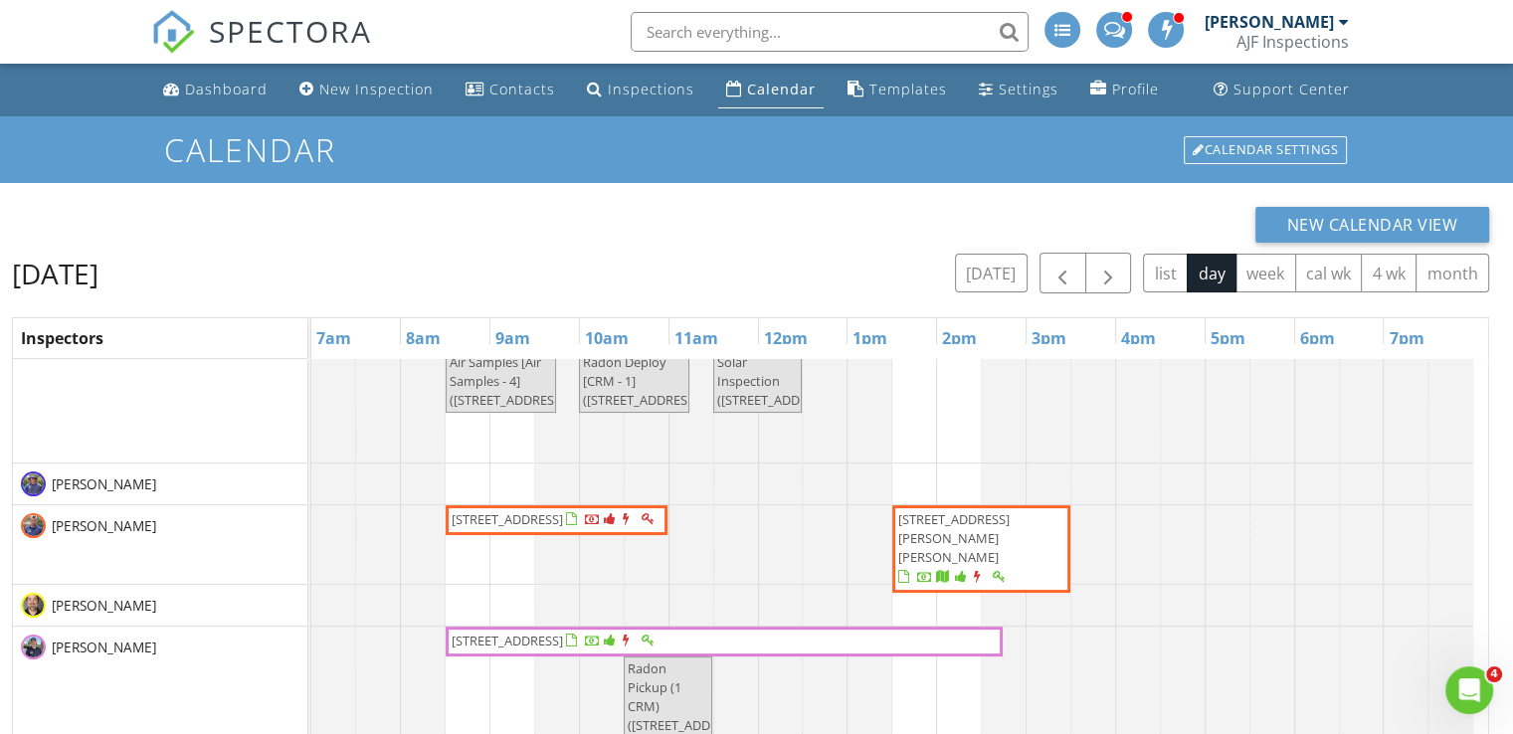
click at [1273, 49] on div "AJF Inspections" at bounding box center [1292, 42] width 112 height 20
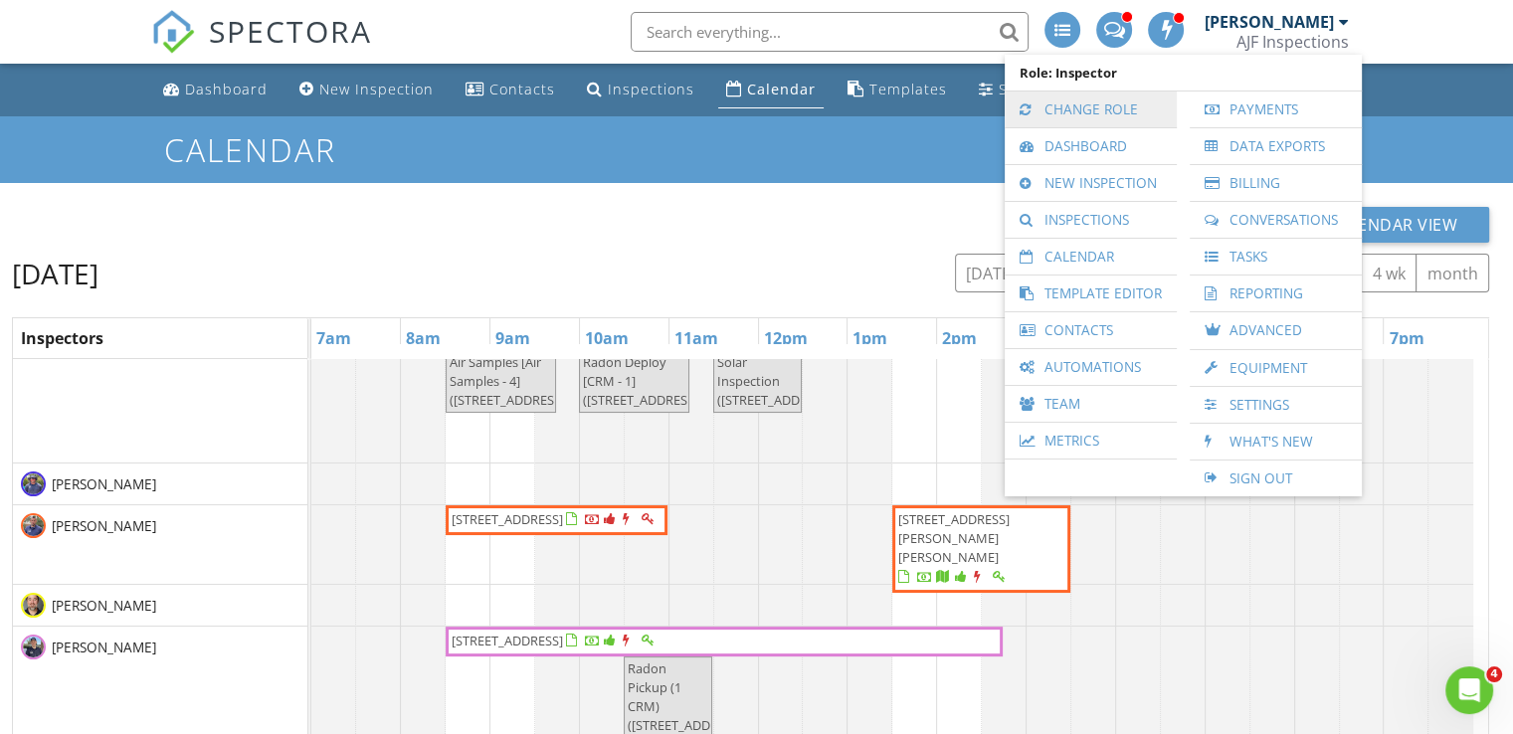
click at [1086, 114] on link "Change Role" at bounding box center [1091, 110] width 152 height 36
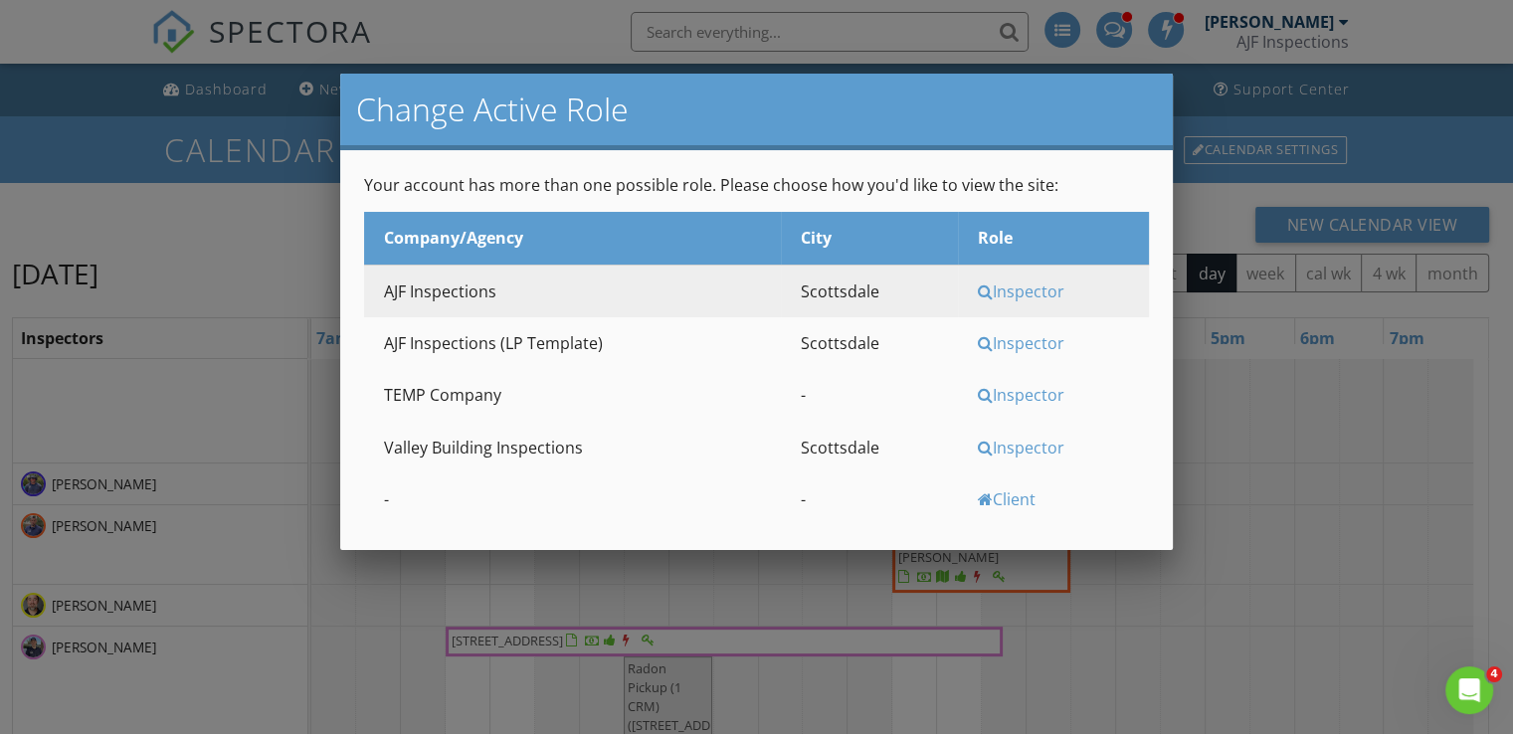
click at [1024, 454] on div "Inspector" at bounding box center [1061, 448] width 166 height 22
